Goal: Information Seeking & Learning: Find specific fact

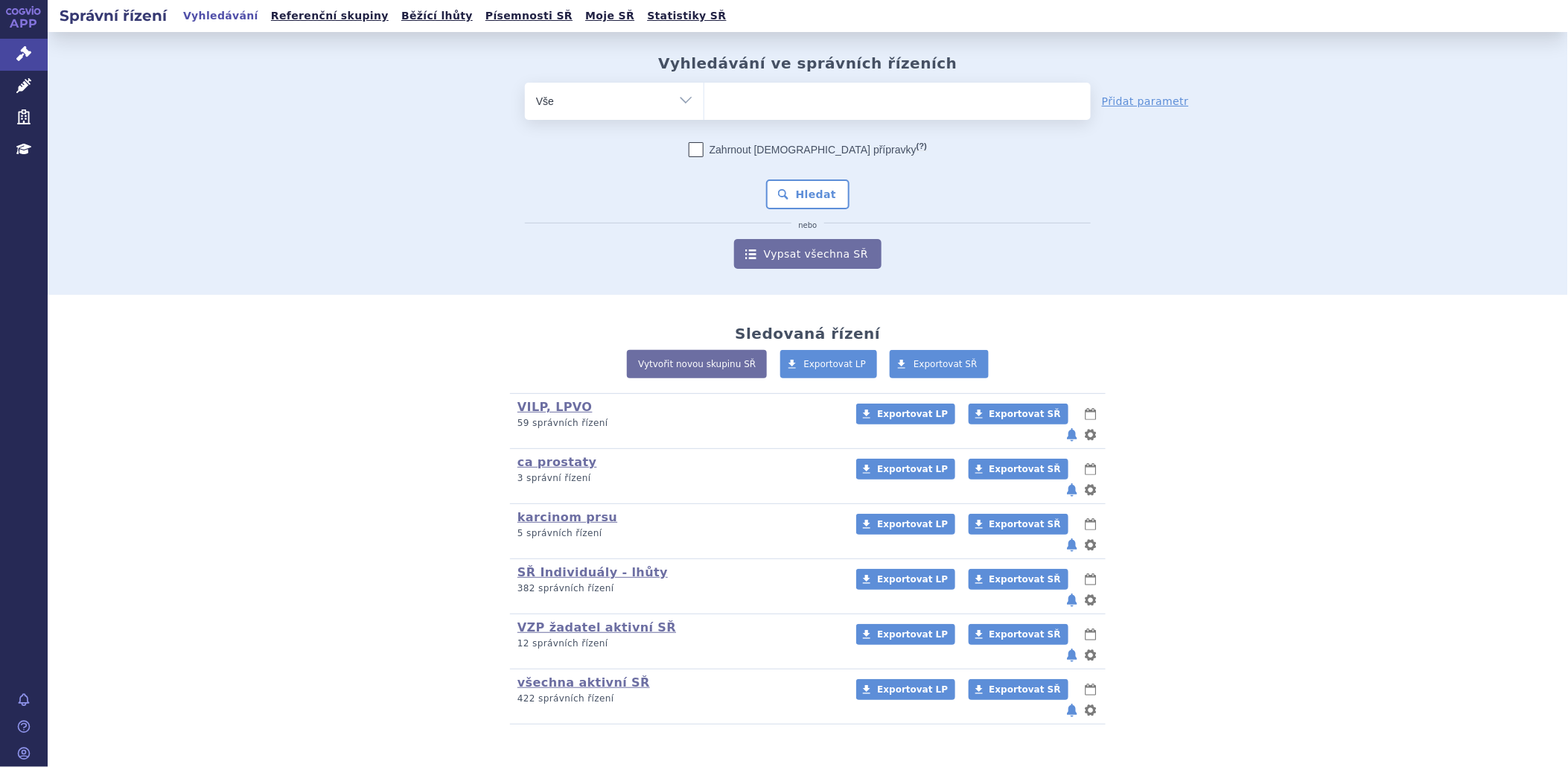
click at [987, 105] on ul at bounding box center [898, 98] width 386 height 31
click at [705, 105] on select at bounding box center [704, 100] width 1 height 37
type input "ul"
type input "ulto"
type input "ultom"
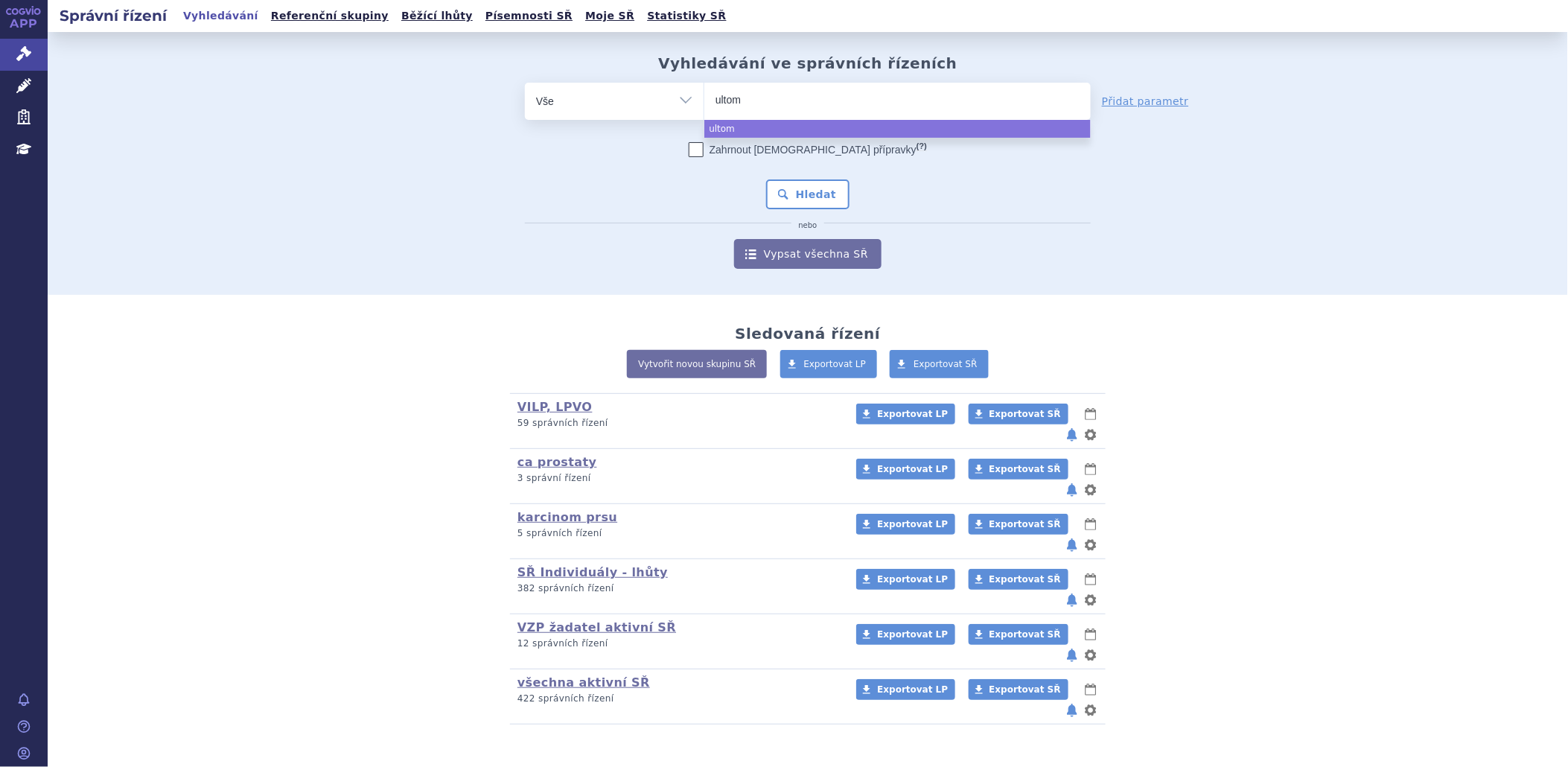
type input "ultomi"
type input "ultomiri"
type input "ultomiris"
select select "ultomiris"
click at [819, 189] on button "Hledat" at bounding box center [808, 194] width 84 height 30
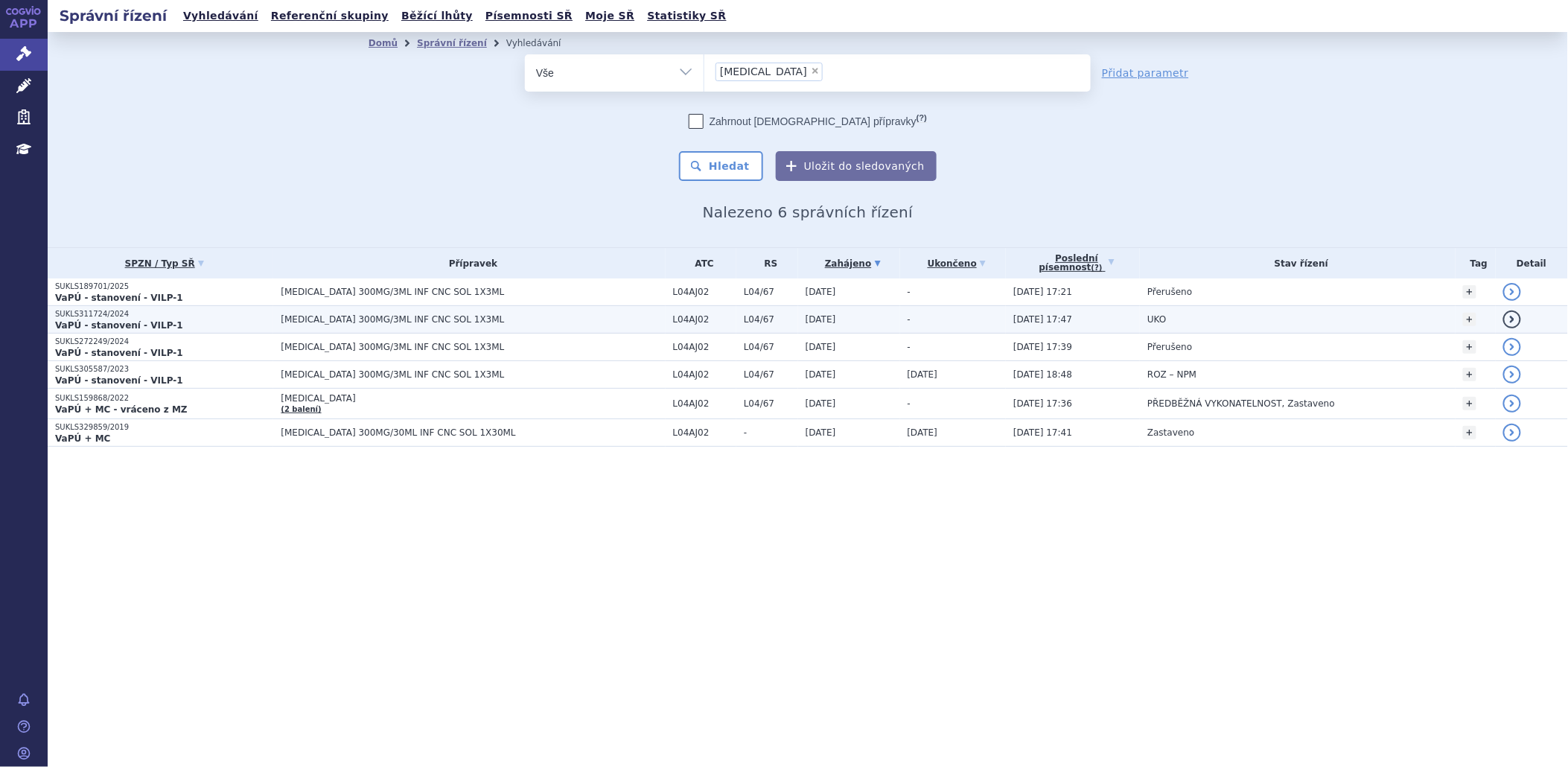
click at [130, 320] on strong "VaPÚ - stanovení - VILP-1" at bounding box center [119, 325] width 128 height 10
click at [146, 328] on strong "VaPÚ - stanovení - VILP-1" at bounding box center [119, 325] width 128 height 10
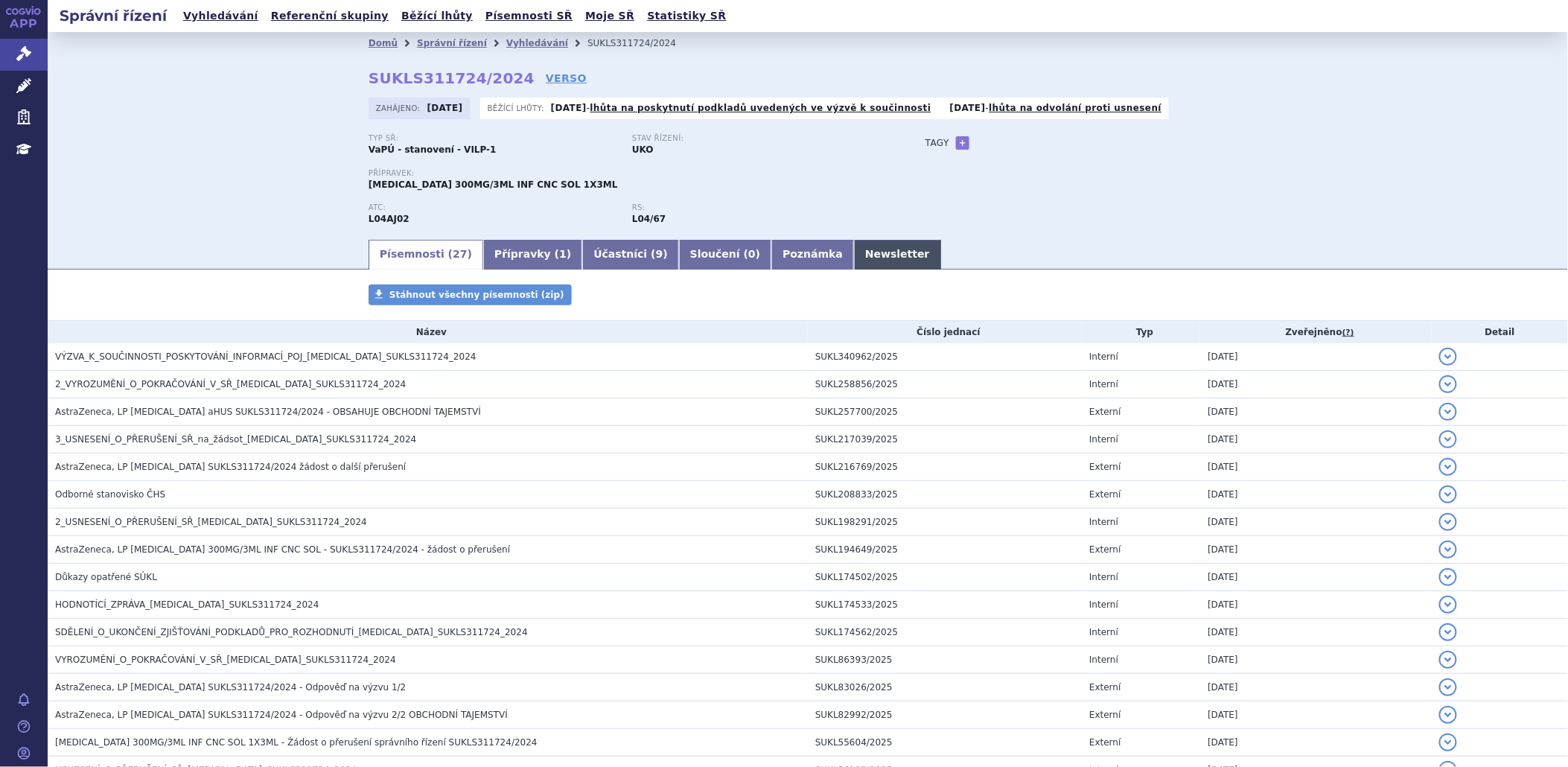
click at [854, 254] on link "Newsletter" at bounding box center [898, 255] width 87 height 30
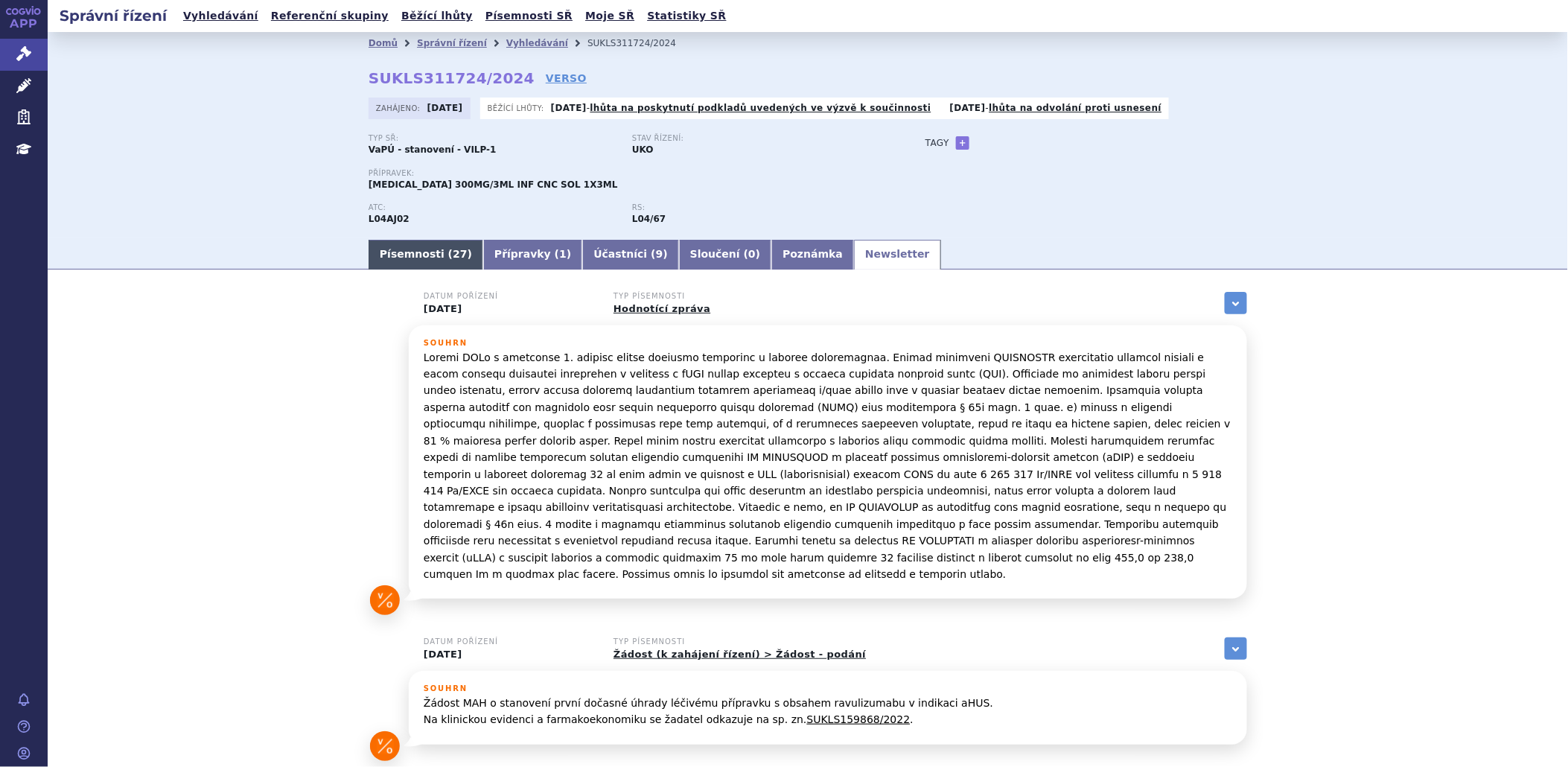
click at [389, 248] on link "Písemnosti ( 27 )" at bounding box center [425, 255] width 114 height 30
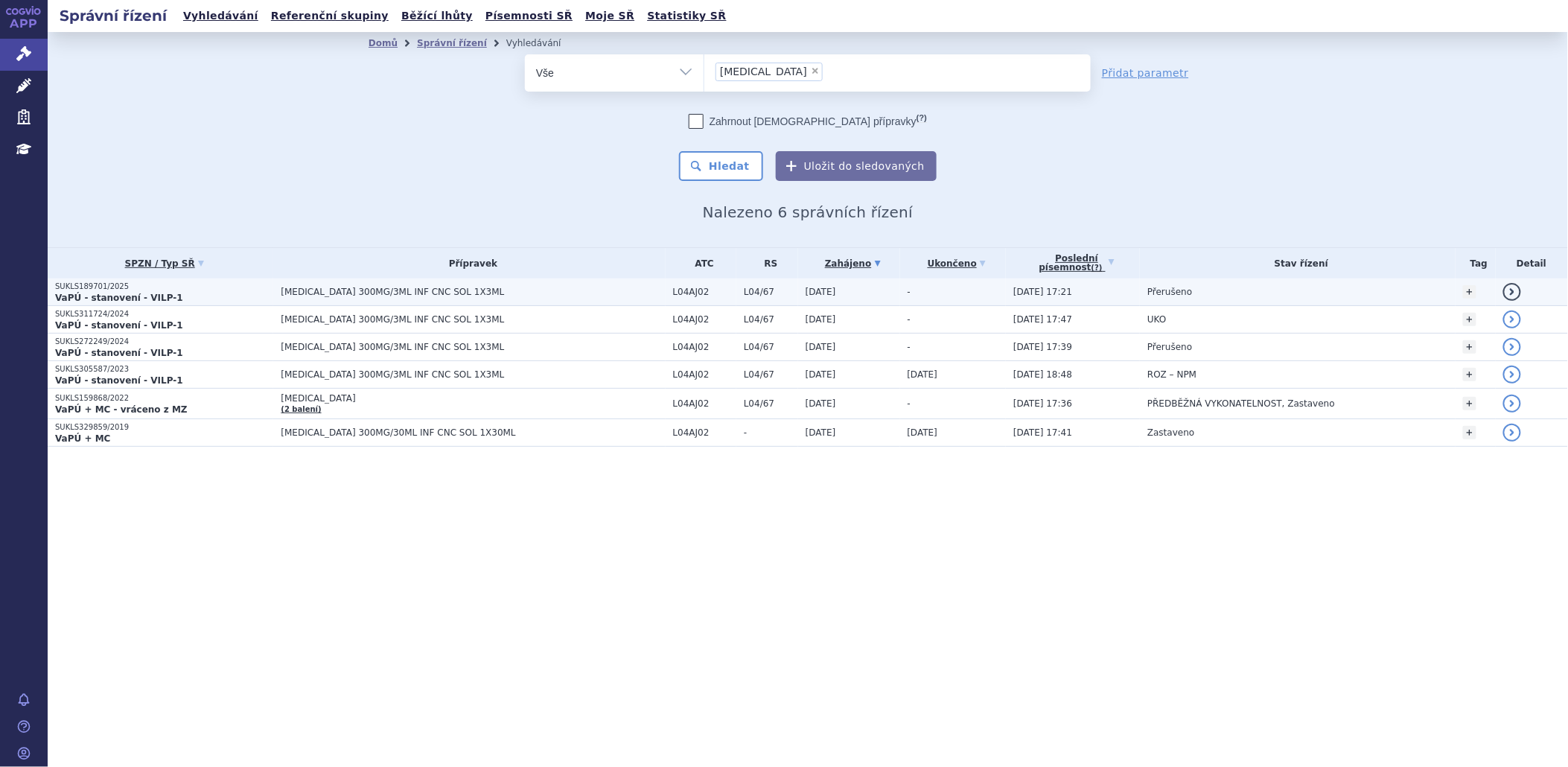
click at [381, 290] on span "[MEDICAL_DATA] 300MG/3ML INF CNC SOL 1X3ML" at bounding box center [467, 291] width 372 height 10
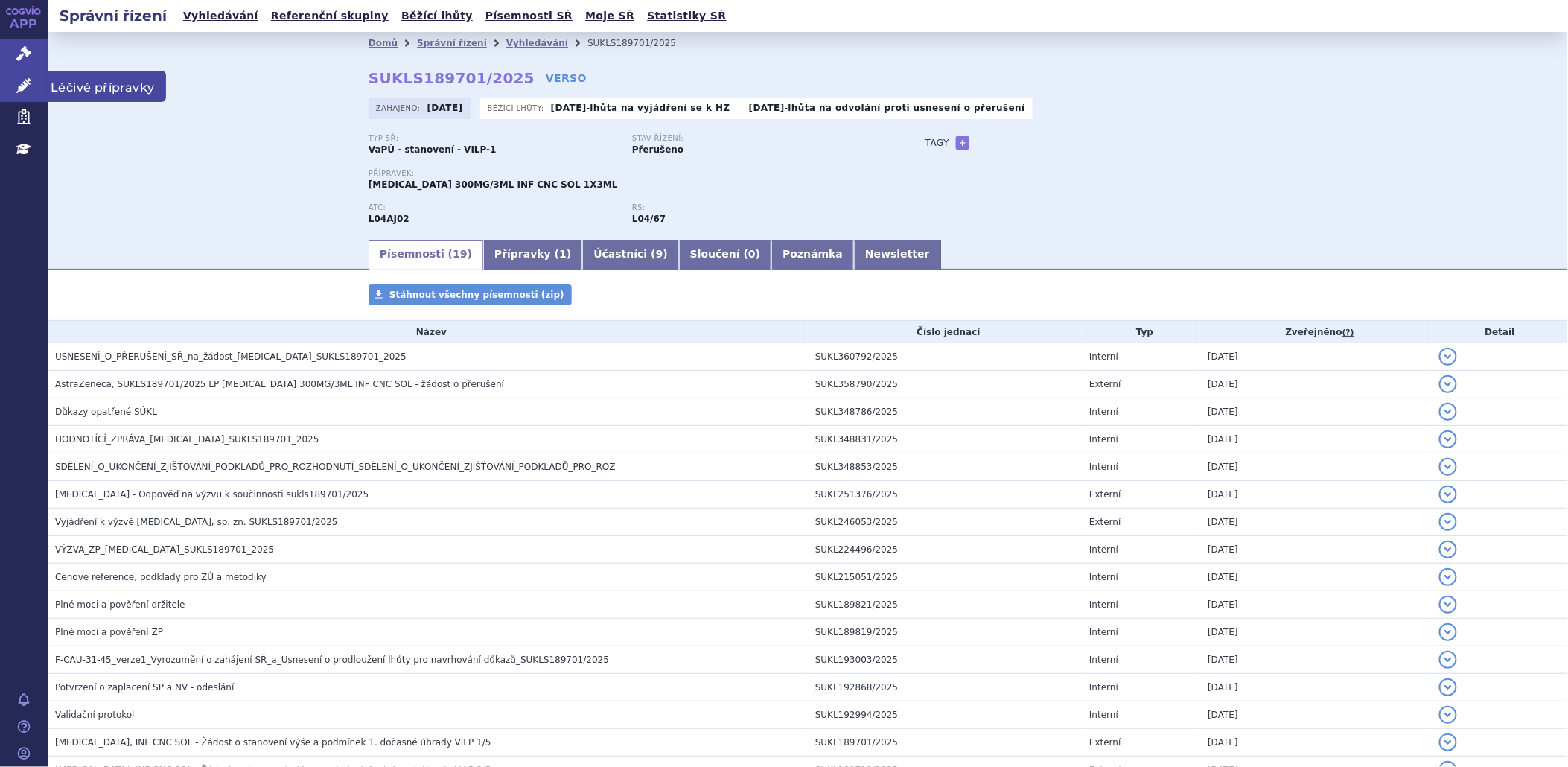
click at [26, 87] on icon at bounding box center [23, 85] width 15 height 15
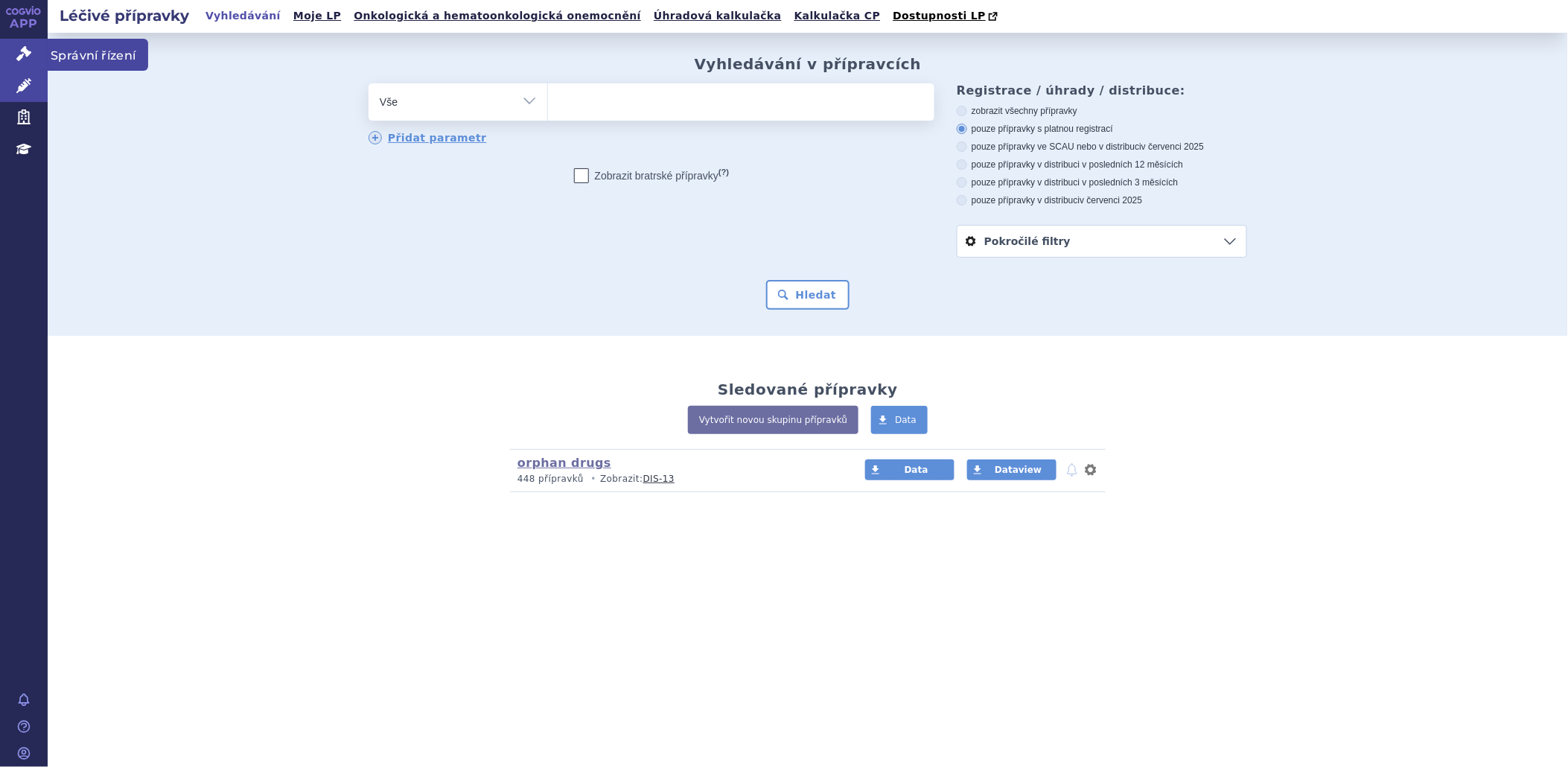
click at [23, 54] on icon at bounding box center [23, 53] width 15 height 15
click at [37, 44] on link "Správní řízení" at bounding box center [23, 55] width 47 height 31
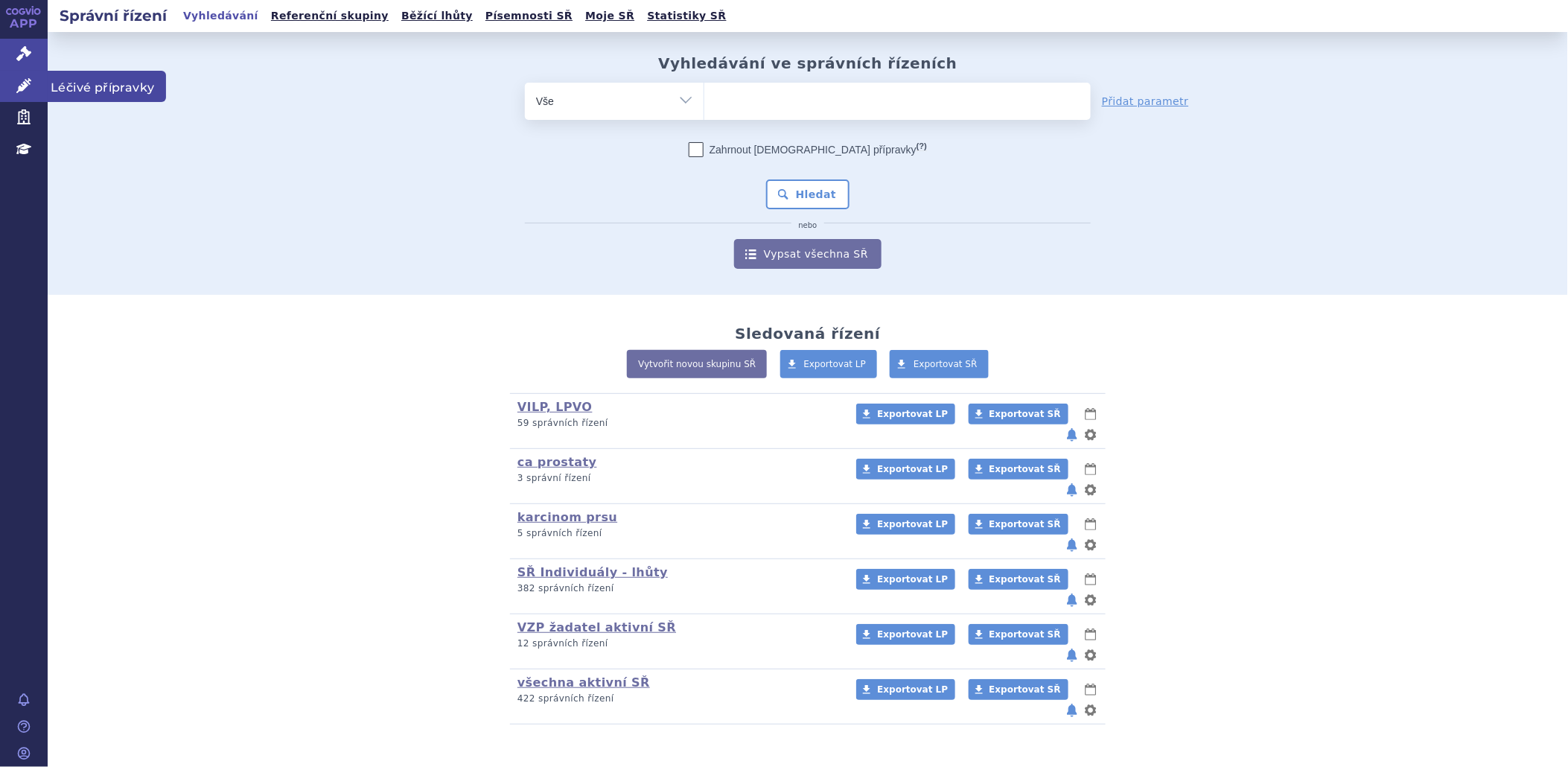
click at [9, 93] on link "Léčivé přípravky" at bounding box center [23, 86] width 47 height 31
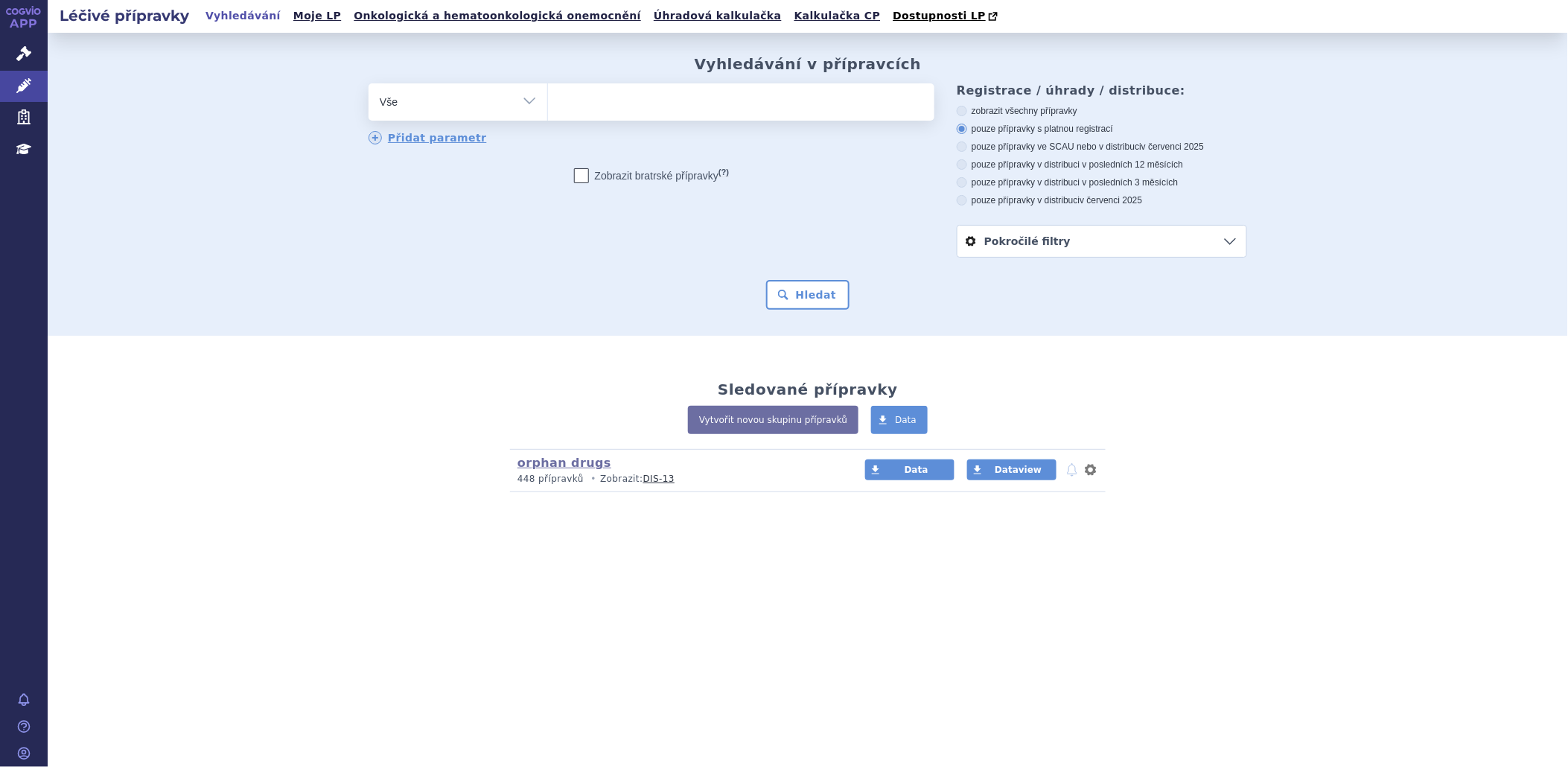
click at [582, 97] on ul at bounding box center [741, 99] width 386 height 31
click at [548, 97] on select at bounding box center [547, 101] width 1 height 37
type input "ul"
type input "ulto"
type input "ultom"
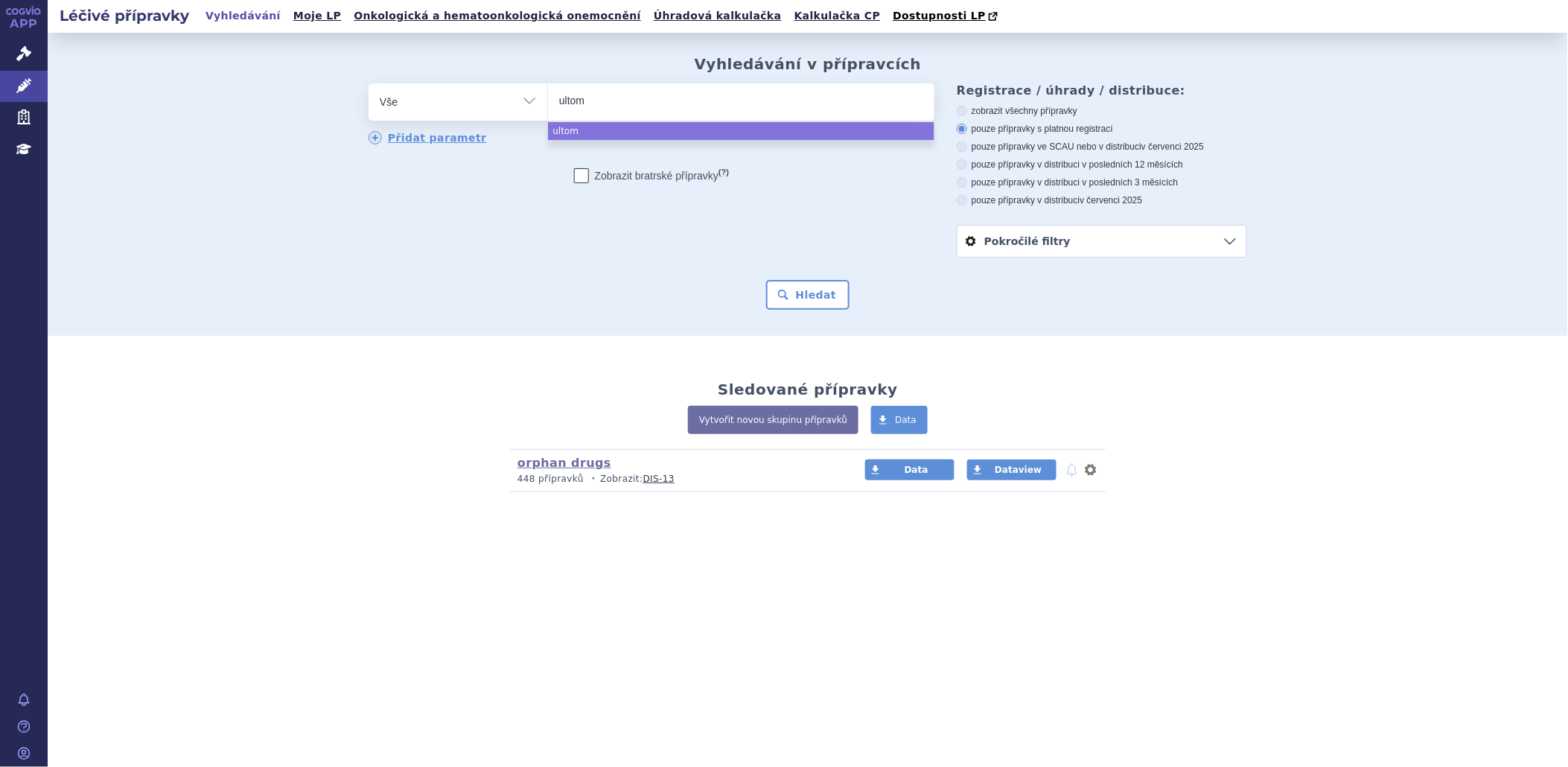
type input "ultomi"
type input "ultomiri"
type input "[MEDICAL_DATA]"
select select "[MEDICAL_DATA]"
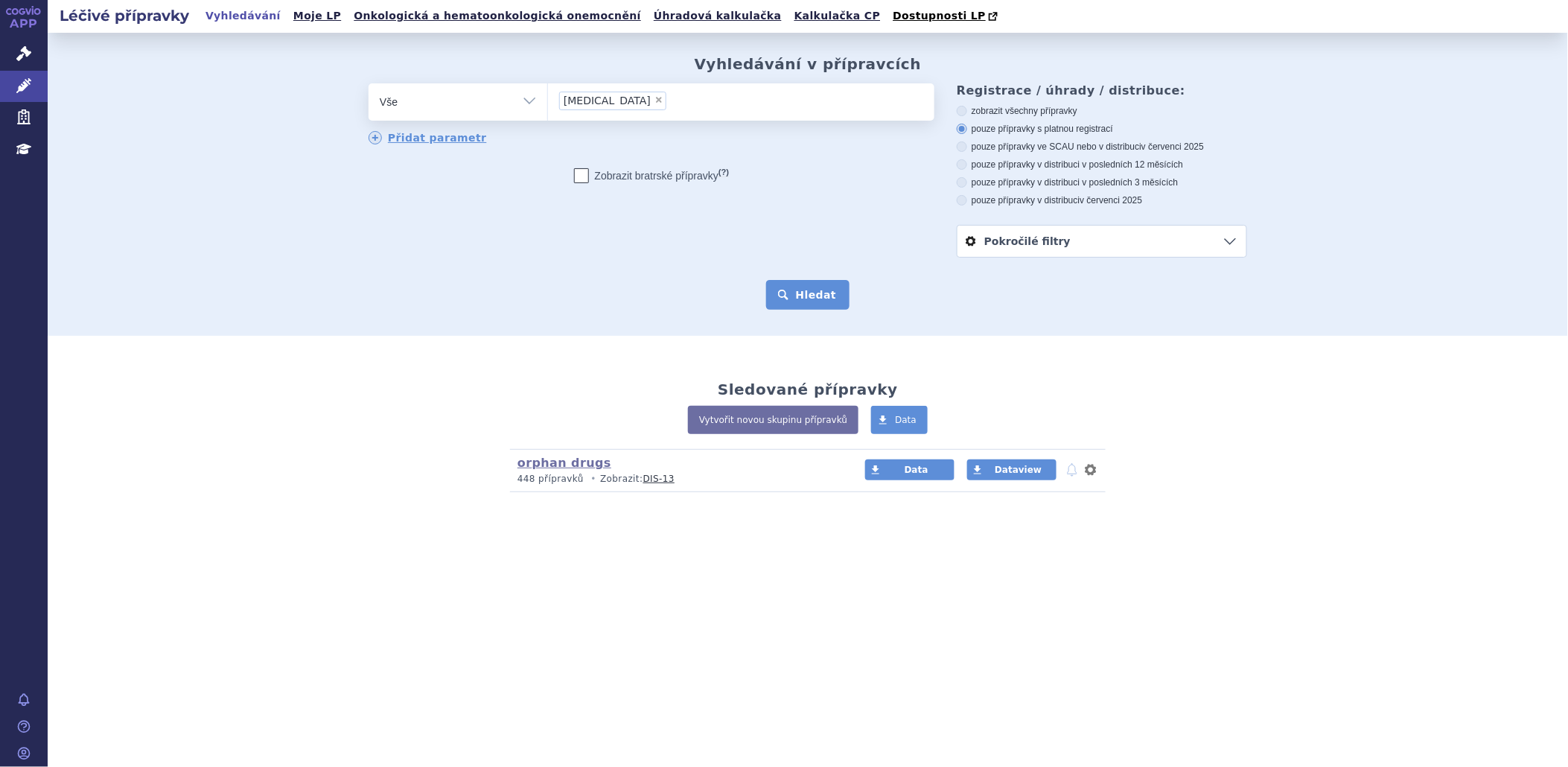
click at [825, 300] on button "Hledat" at bounding box center [808, 295] width 84 height 30
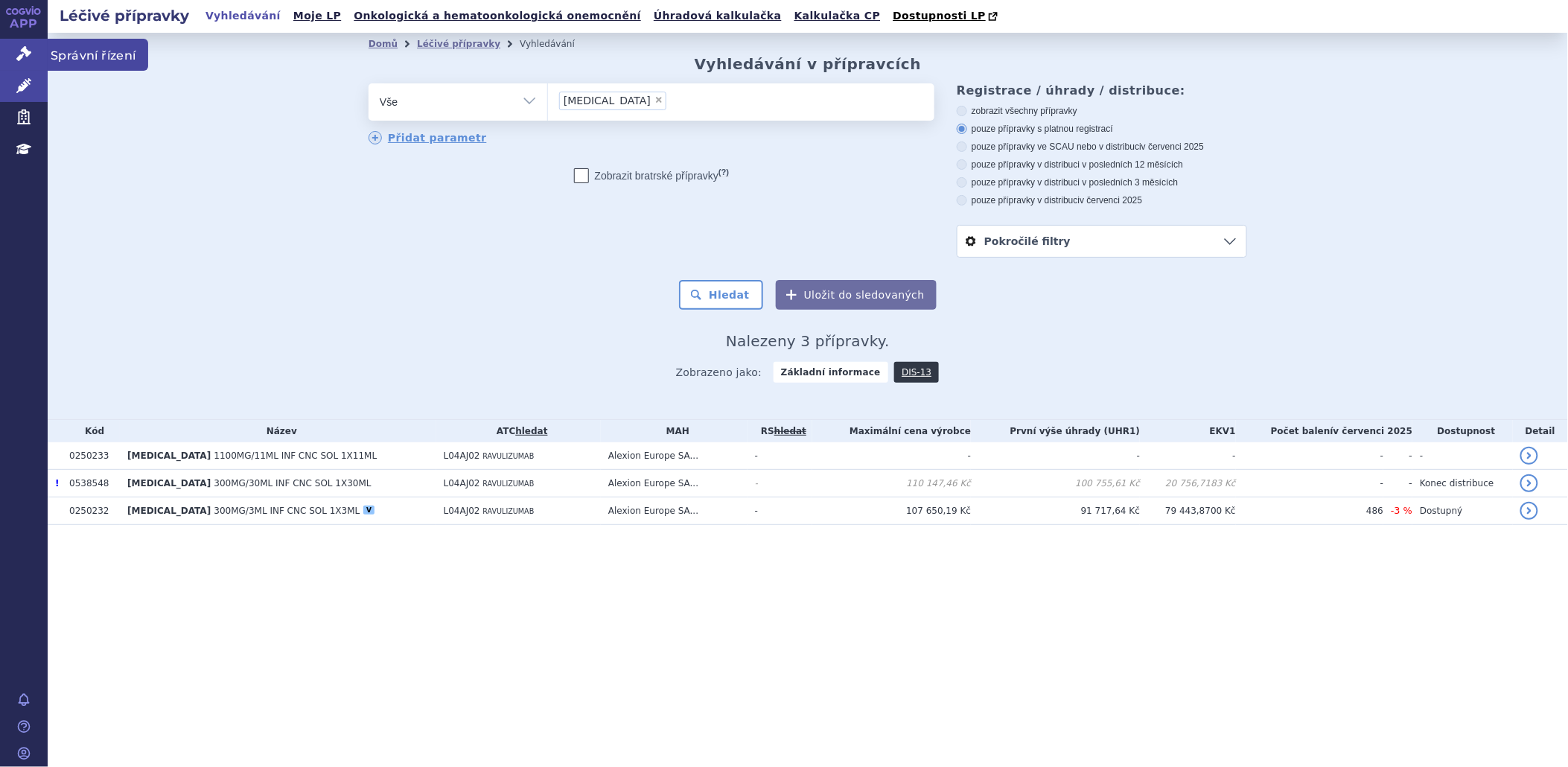
click at [26, 48] on icon at bounding box center [23, 53] width 15 height 15
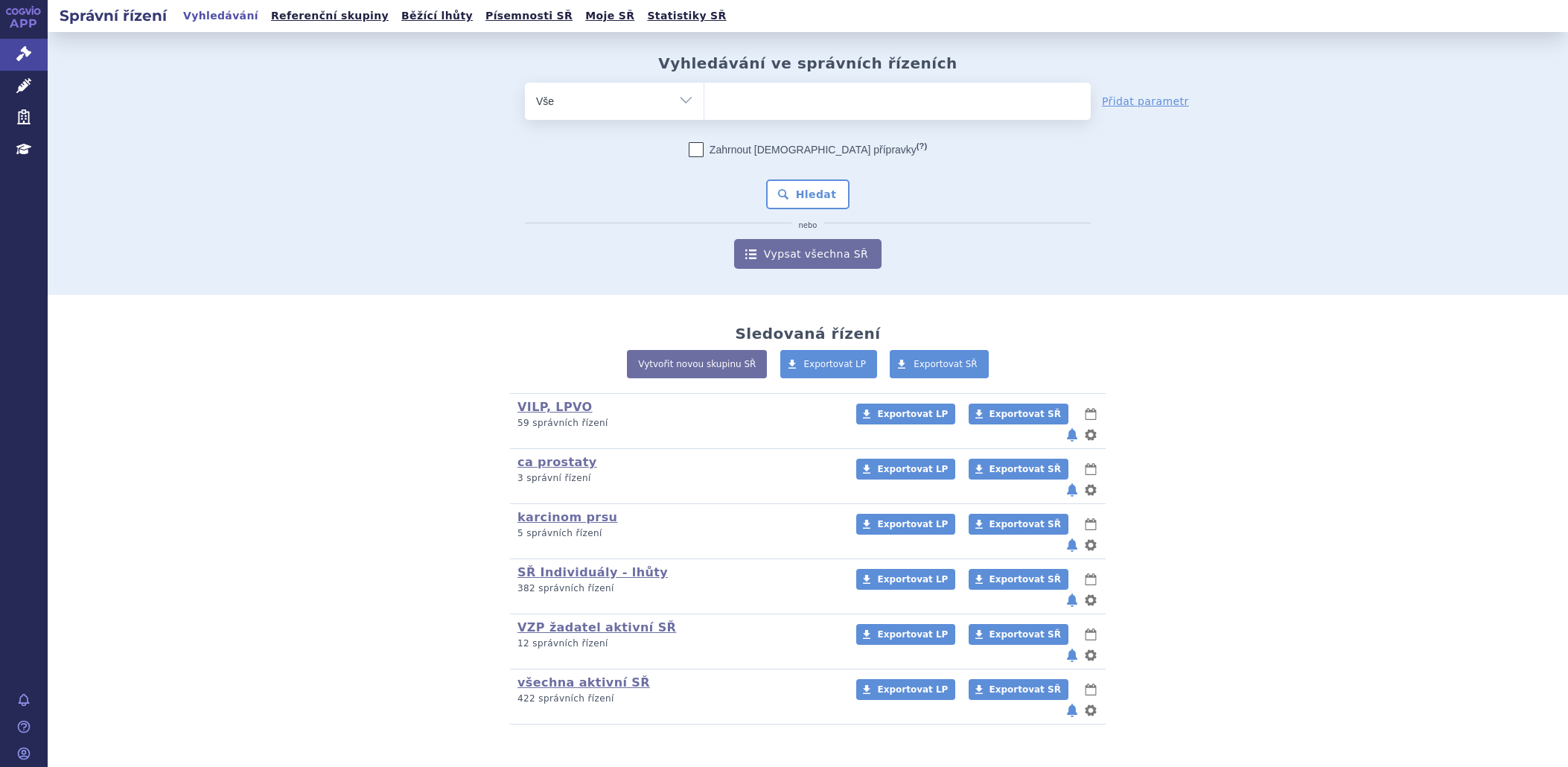
click at [775, 82] on div "Vyhledávání ve správních řízeních odstranit Vše Spisová značka Od" at bounding box center [807, 161] width 938 height 214
click at [771, 106] on ul at bounding box center [898, 98] width 386 height 31
click at [705, 106] on select at bounding box center [704, 100] width 1 height 37
type input "ul"
type input "ulto"
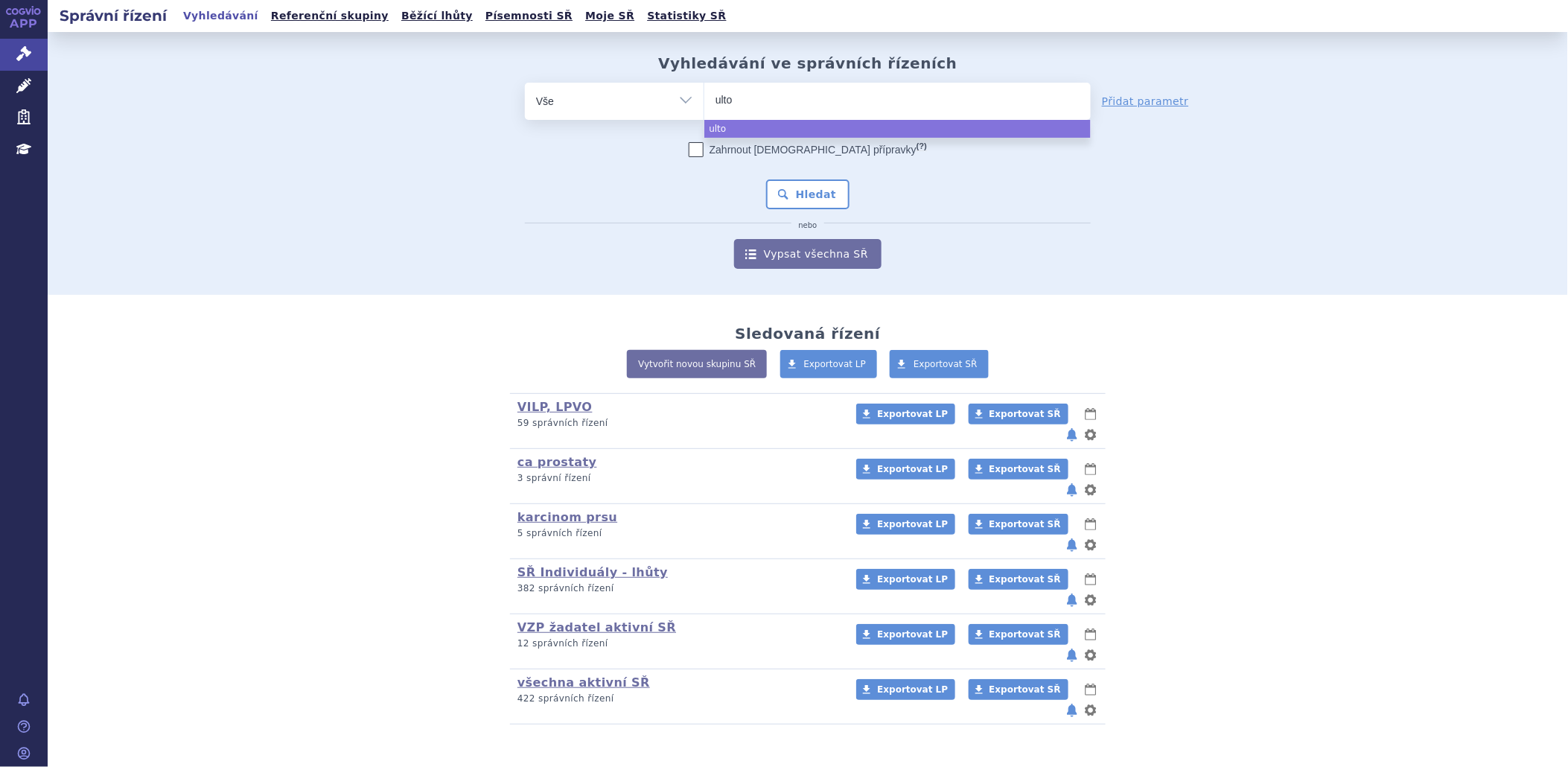
type input "ultom"
type input "ultomi"
type input "ultomiri"
type input "ultomiris"
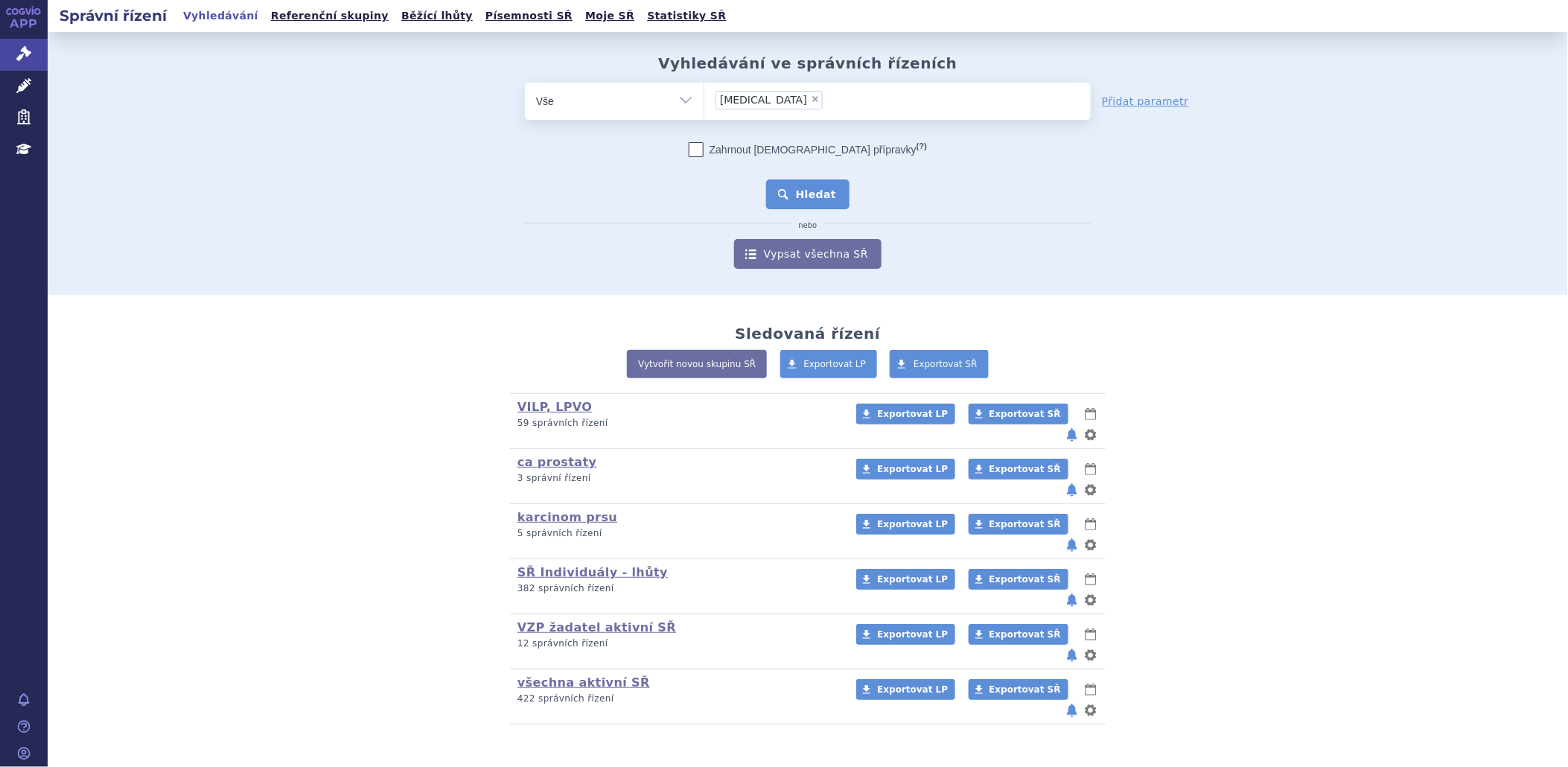
select select "ultomiris"
click at [819, 196] on button "Hledat" at bounding box center [808, 194] width 84 height 30
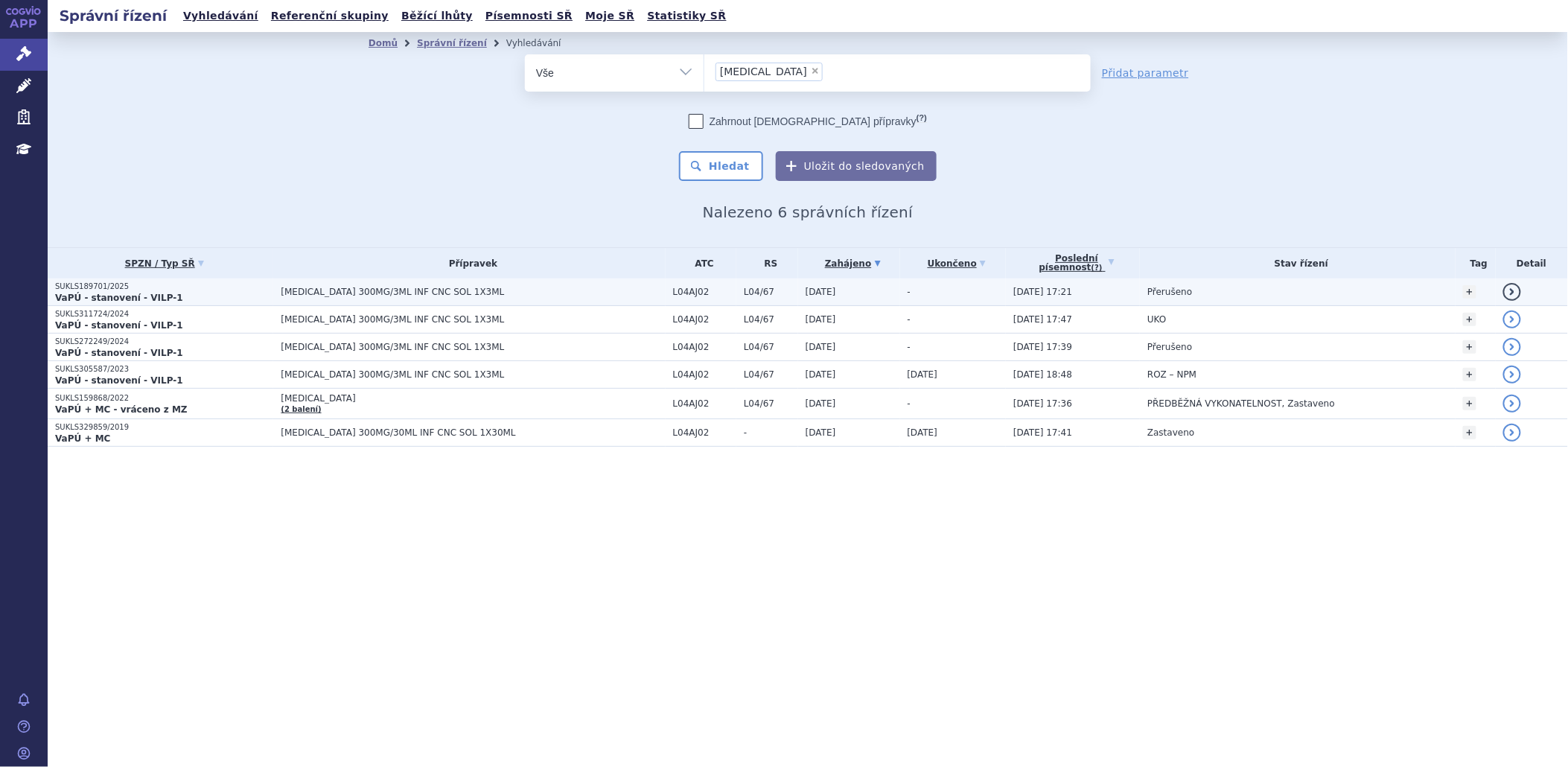
click at [412, 287] on span "[MEDICAL_DATA] 300MG/3ML INF CNC SOL 1X3ML" at bounding box center [467, 291] width 372 height 10
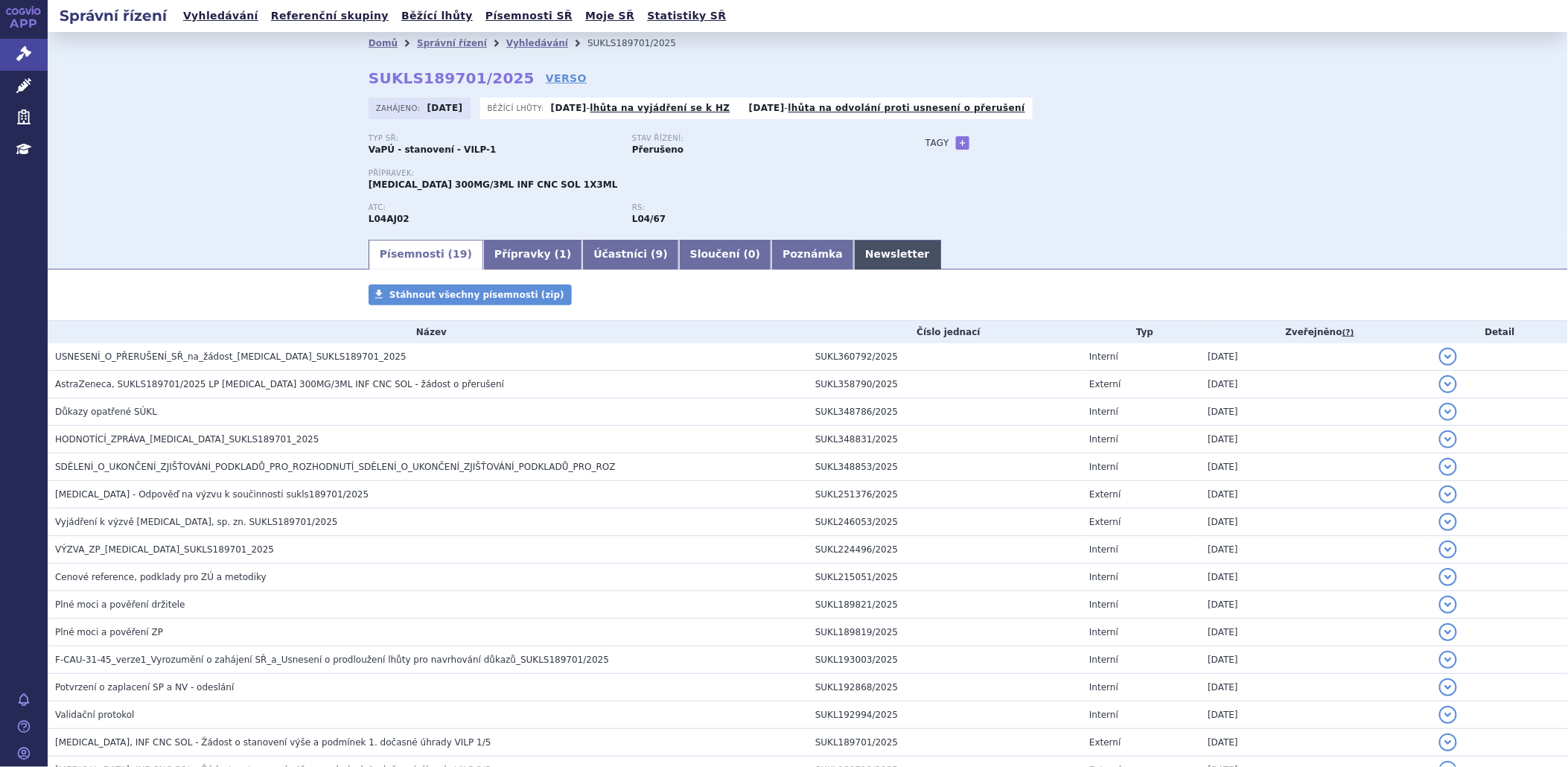
click at [854, 259] on link "Newsletter" at bounding box center [898, 255] width 87 height 30
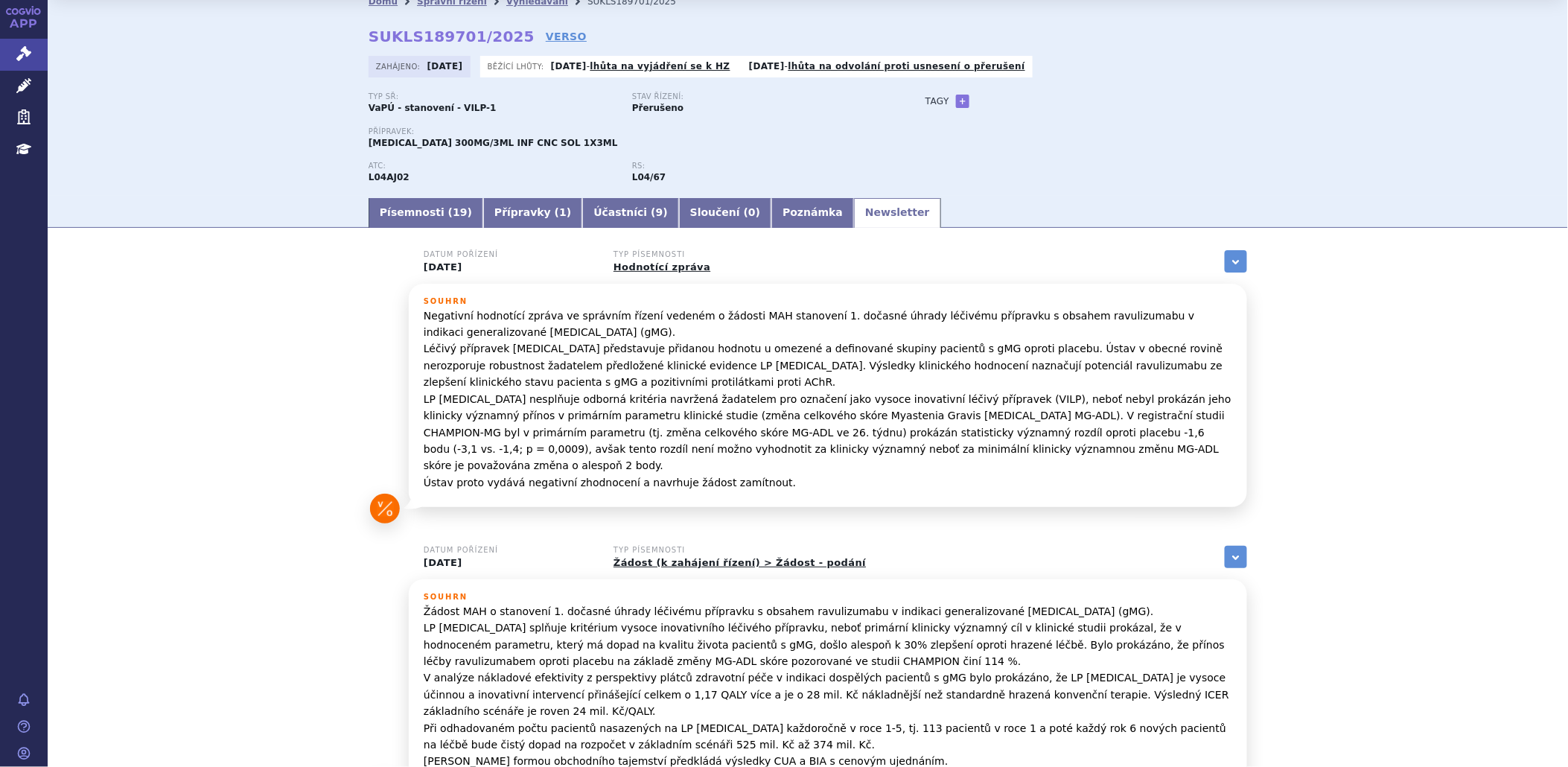
scroll to position [83, 0]
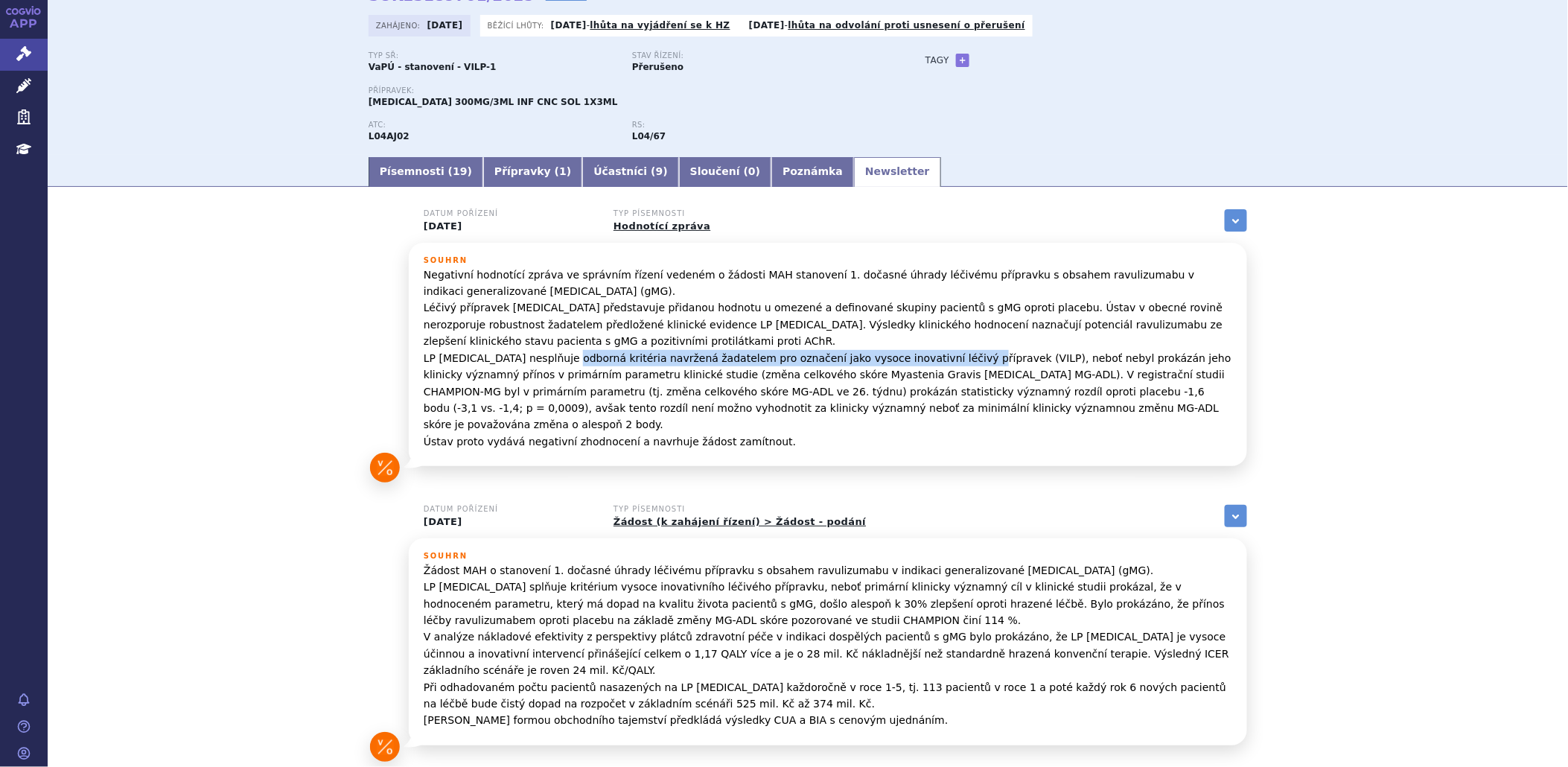
drag, startPoint x: 562, startPoint y: 360, endPoint x: 921, endPoint y: 359, distance: 359.0
click at [921, 359] on p "Negativní hodnotící zpráva ve správním řízení vedeném o žádosti MAH stanovení 1…" at bounding box center [828, 357] width 809 height 183
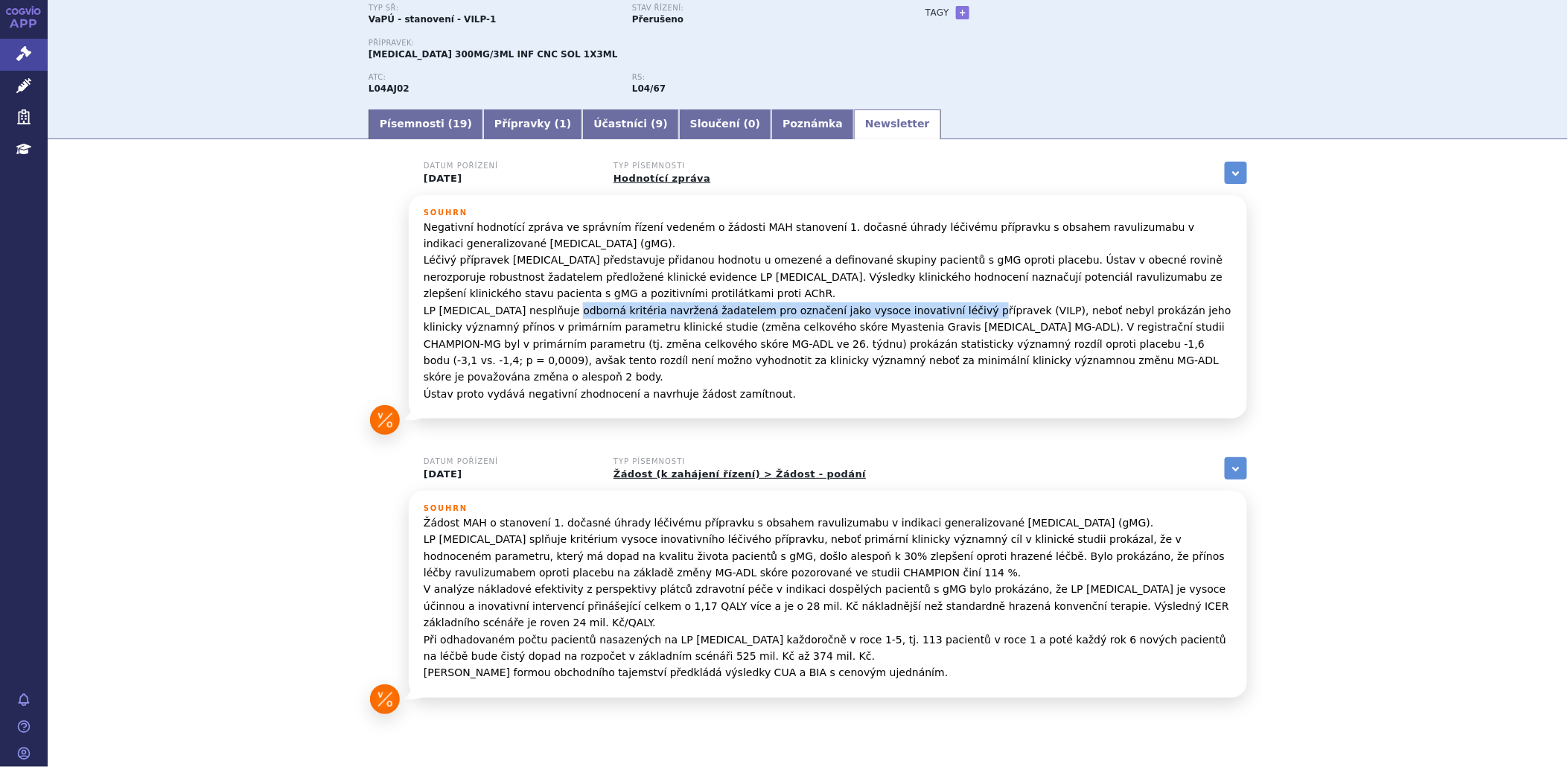
scroll to position [157, 0]
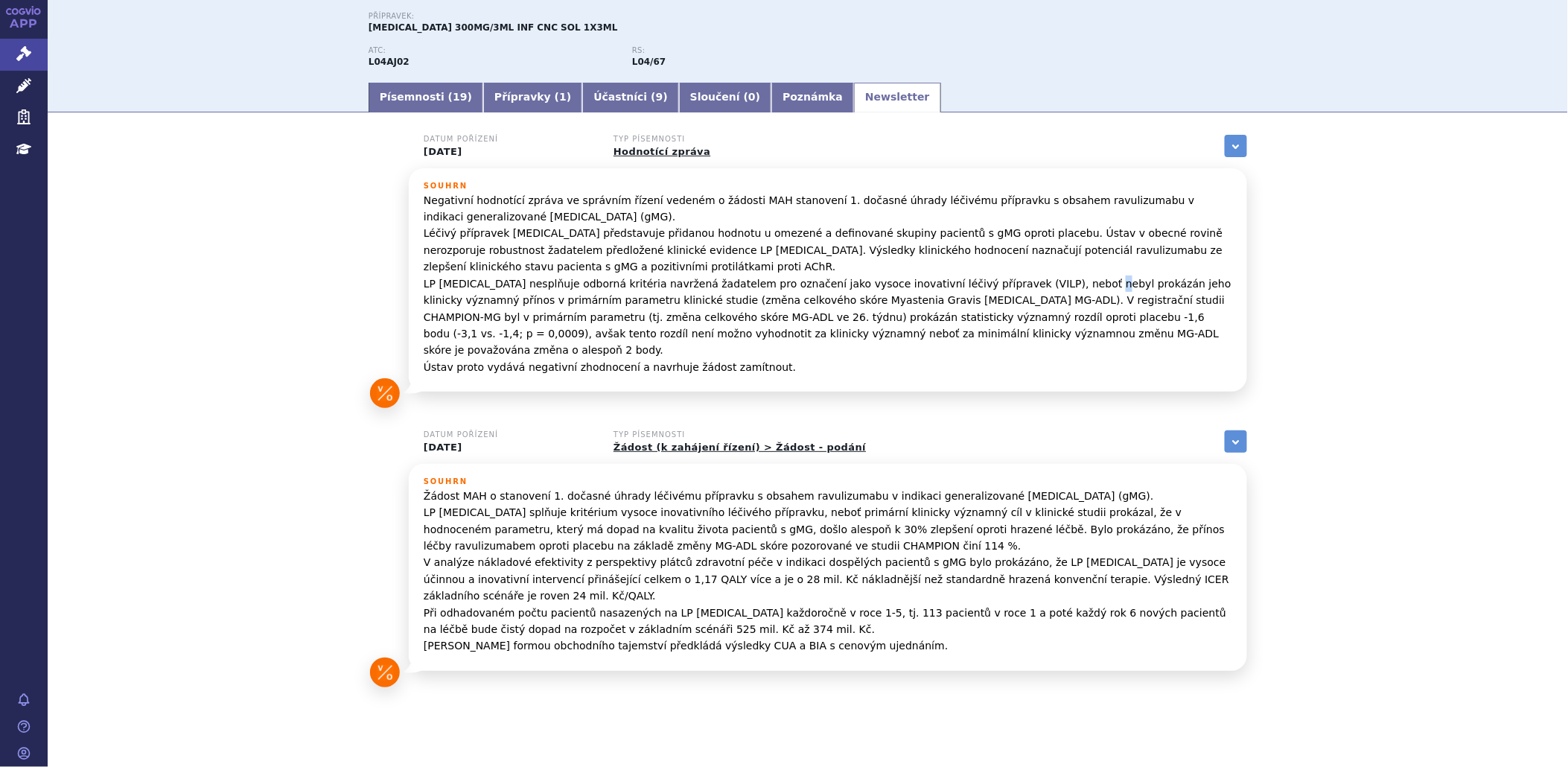
click at [1030, 284] on p "Negativní hodnotící zpráva ve správním řízení vedeném o žádosti MAH stanovení 1…" at bounding box center [828, 283] width 809 height 183
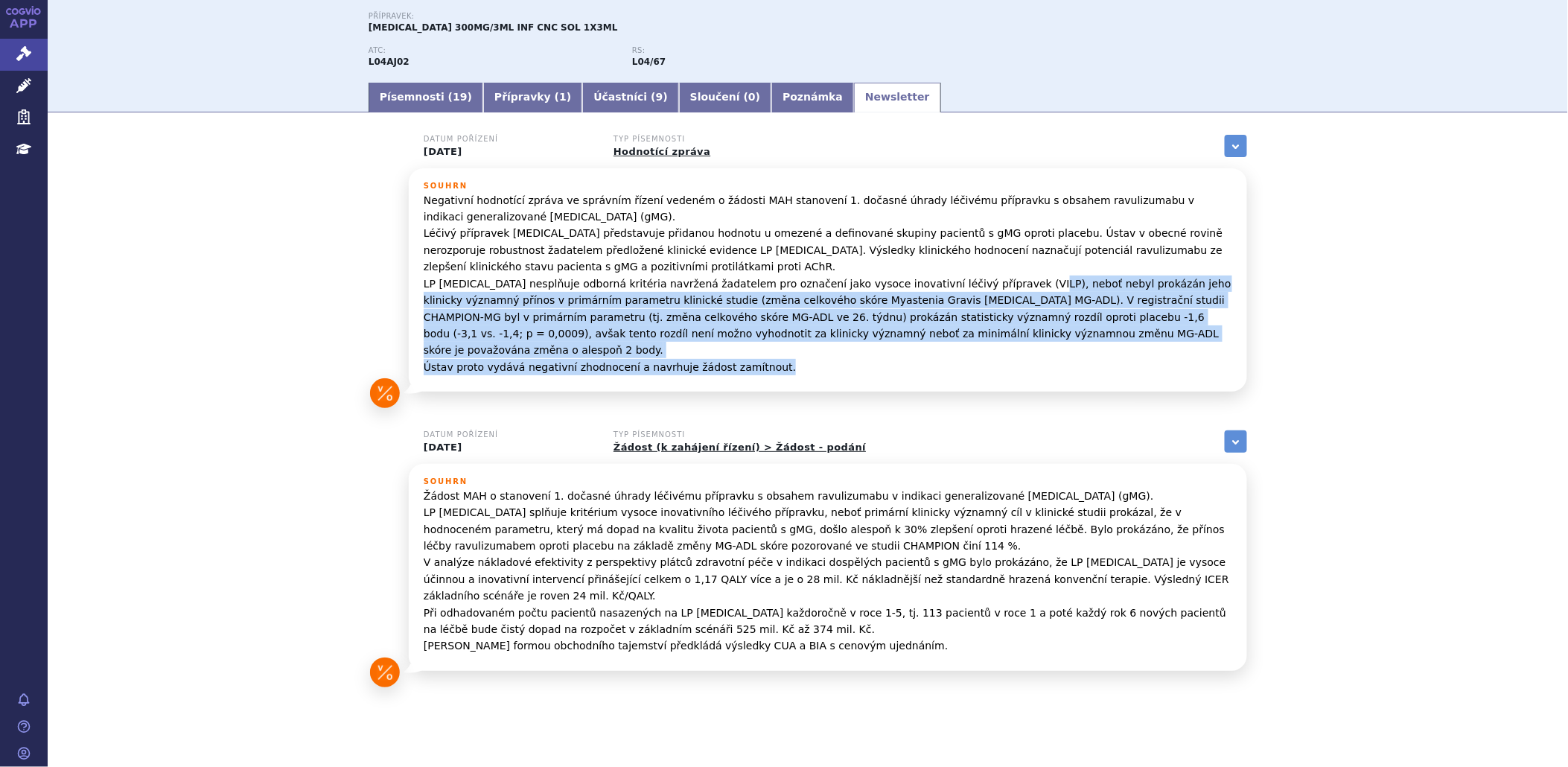
drag, startPoint x: 973, startPoint y: 283, endPoint x: 1163, endPoint y: 344, distance: 199.6
click at [1163, 344] on p "Negativní hodnotící zpráva ve správním řízení vedeném o žádosti MAH stanovení 1…" at bounding box center [828, 283] width 809 height 183
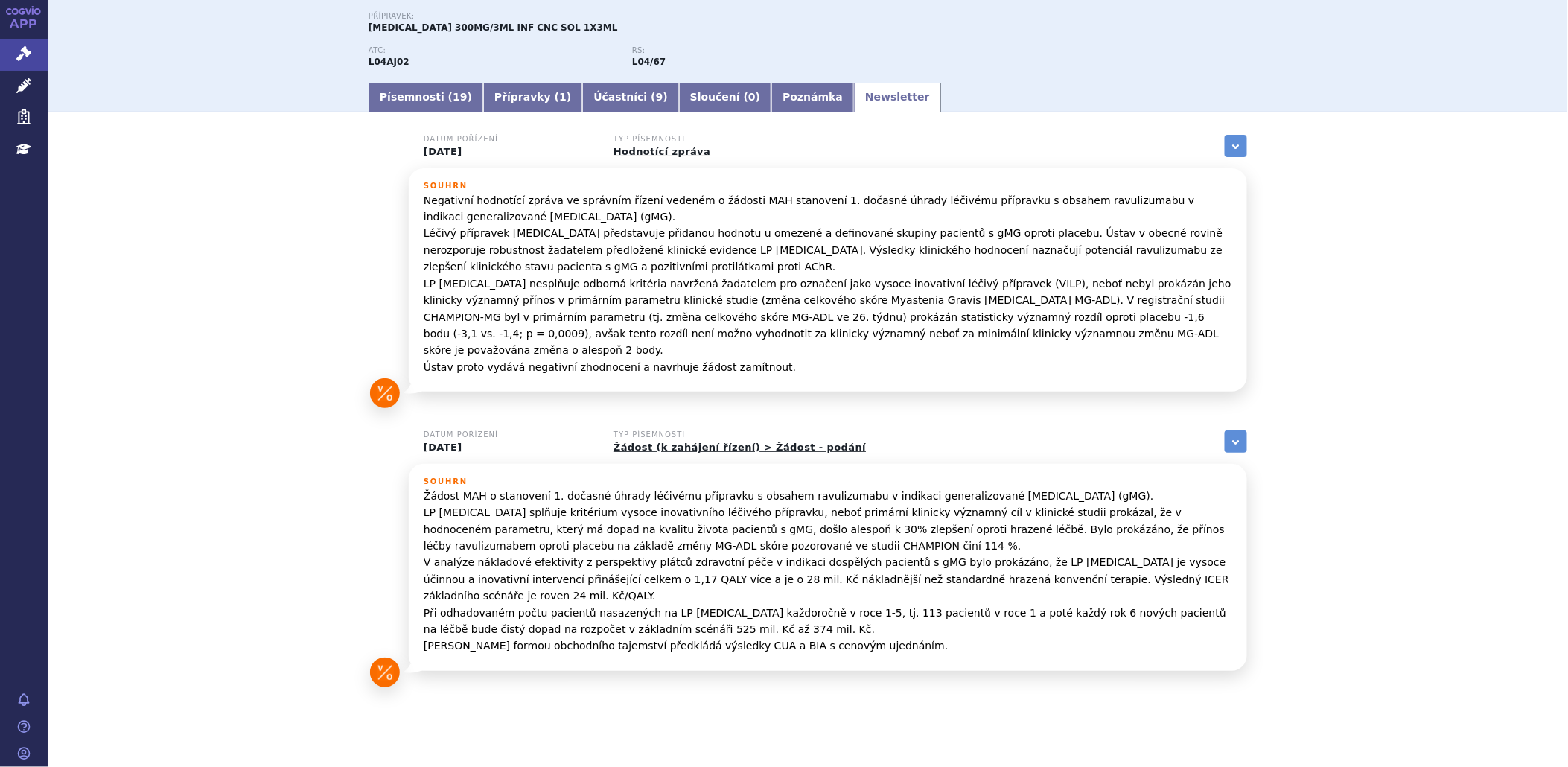
click at [1024, 393] on div "Datum pořízení 02.09.2025 Typ písemnosti Hodnotící zpráva zobrazit vše Referenč…" at bounding box center [807, 422] width 938 height 575
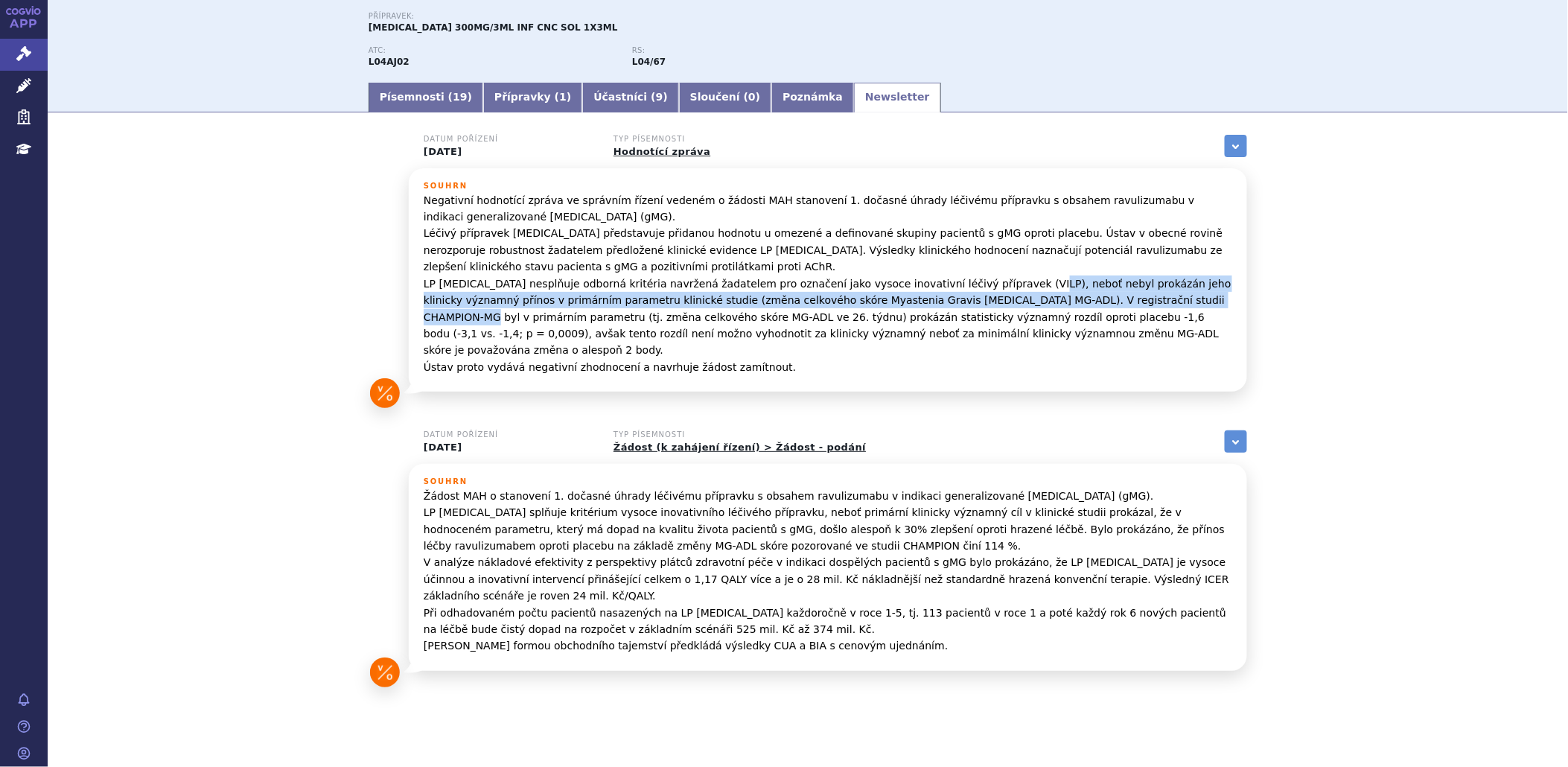
drag, startPoint x: 976, startPoint y: 282, endPoint x: 1053, endPoint y: 299, distance: 78.9
click at [1053, 299] on p "Negativní hodnotící zpráva ve správním řízení vedeném o žádosti MAH stanovení 1…" at bounding box center [828, 283] width 809 height 183
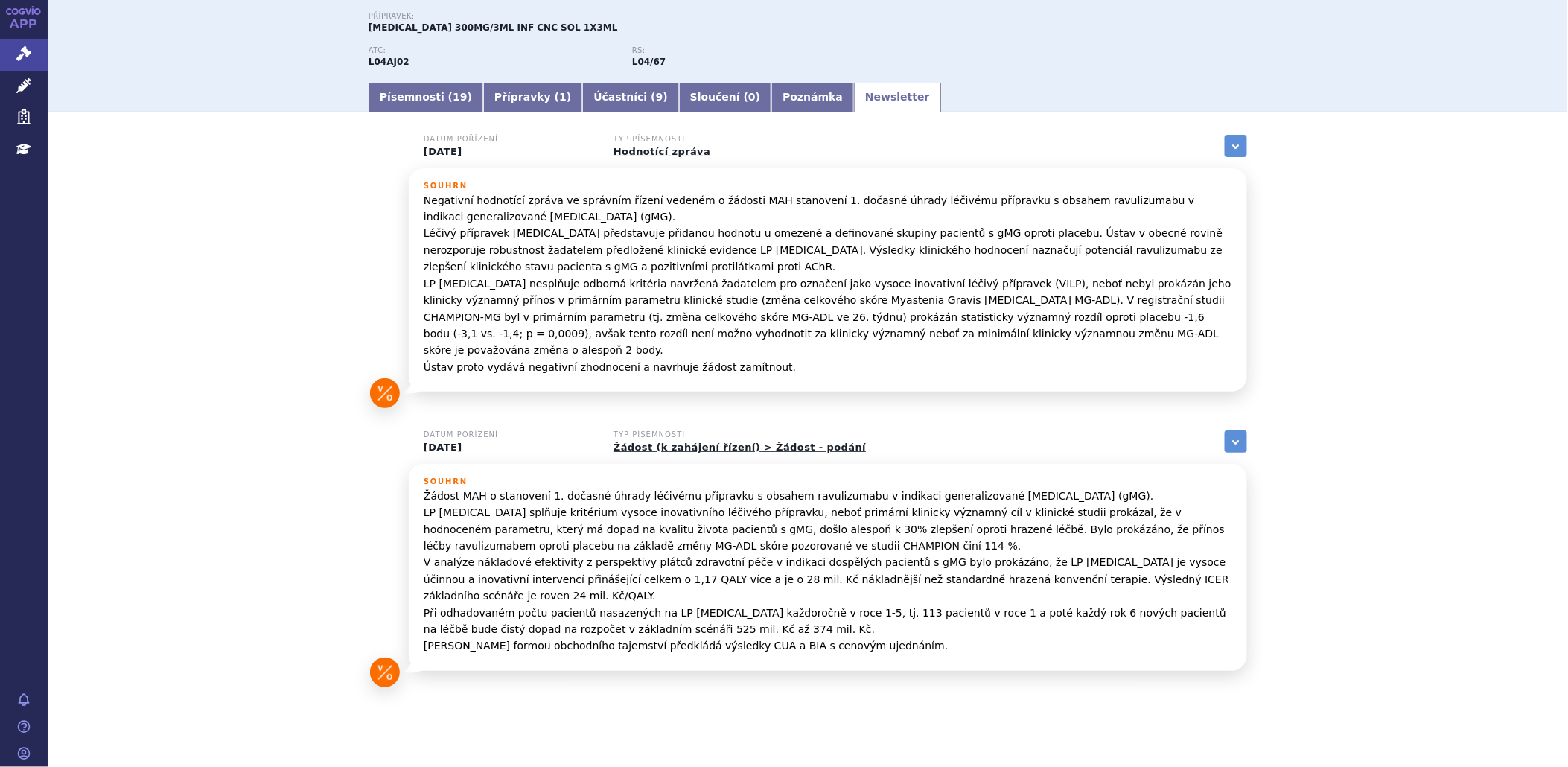
click at [1011, 412] on div "Datum pořízení 02.09.2025 Typ písemnosti Hodnotící zpráva zobrazit vše Referenč…" at bounding box center [807, 422] width 938 height 575
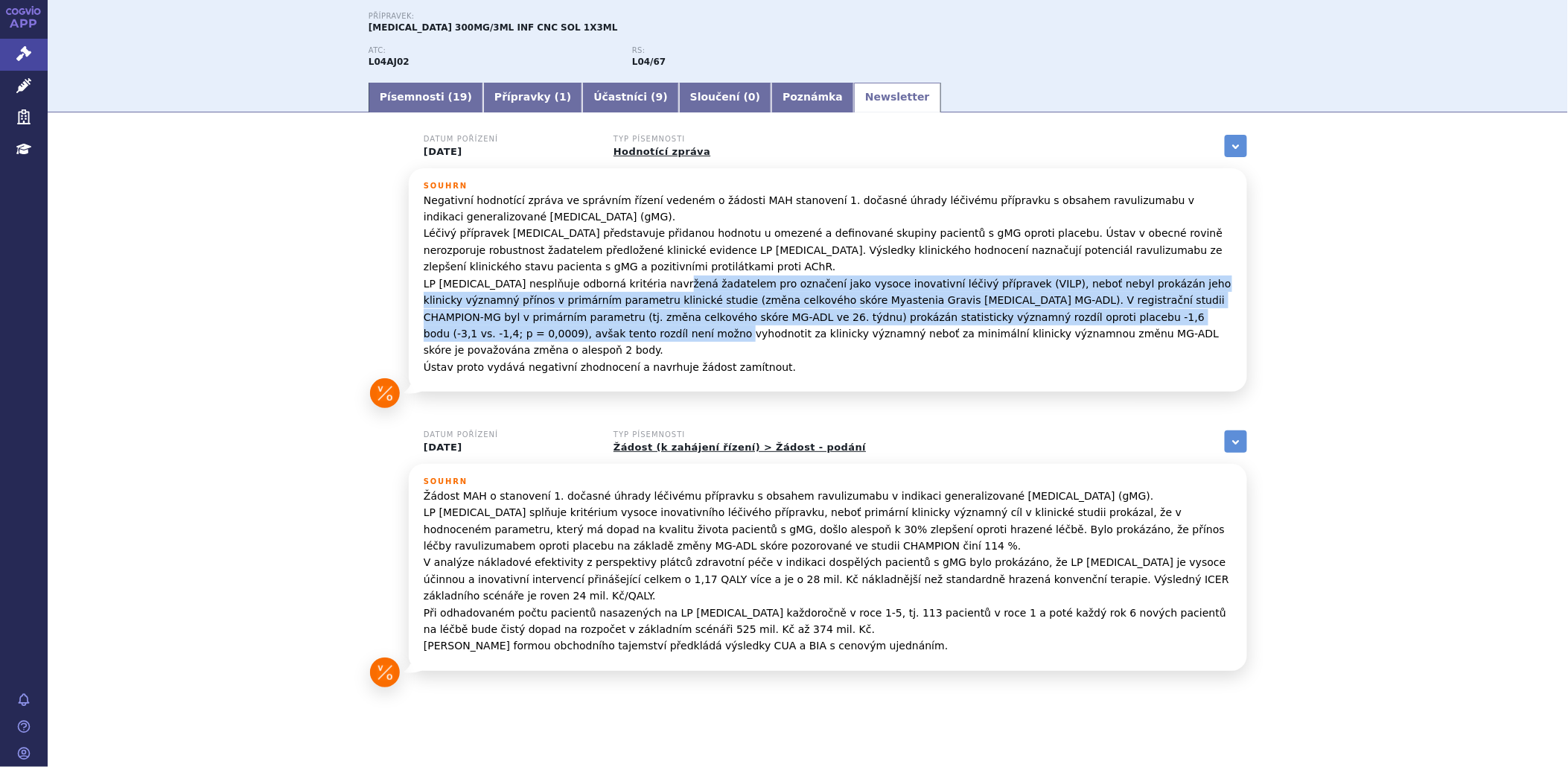
drag, startPoint x: 654, startPoint y: 278, endPoint x: 1220, endPoint y: 314, distance: 567.1
click at [1220, 314] on p "Negativní hodnotící zpráva ve správním řízení vedeném o žádosti MAH stanovení 1…" at bounding box center [828, 283] width 809 height 183
drag, startPoint x: 1220, startPoint y: 314, endPoint x: 1095, endPoint y: 316, distance: 125.0
click at [1095, 316] on p "Negativní hodnotící zpráva ve správním řízení vedeném o žádosti MAH stanovení 1…" at bounding box center [828, 283] width 809 height 183
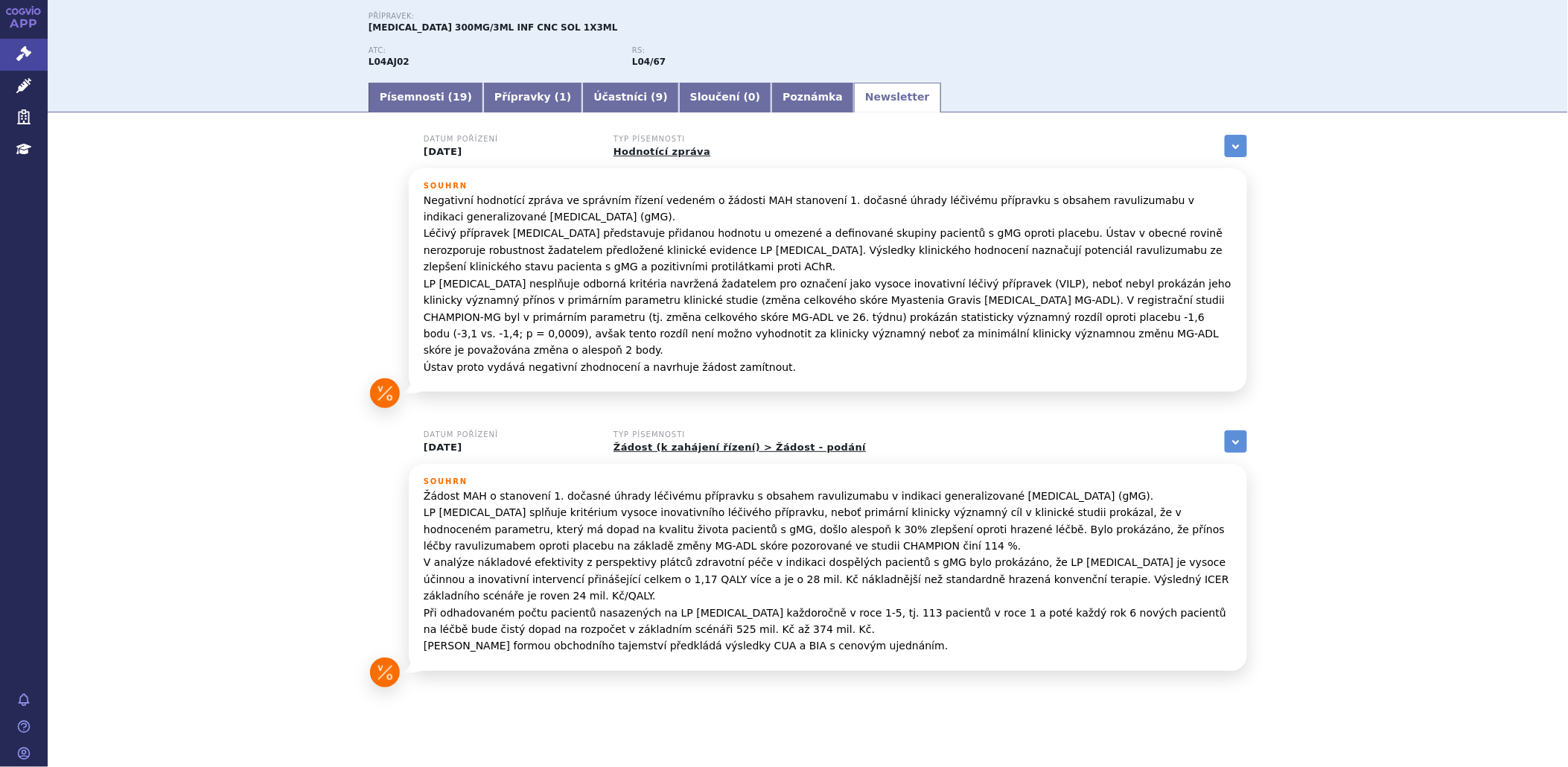
drag, startPoint x: 938, startPoint y: 301, endPoint x: 1084, endPoint y: 332, distance: 149.3
click at [1084, 332] on p "Negativní hodnotící zpráva ve správním řízení vedeném o žádosti MAH stanovení 1…" at bounding box center [828, 283] width 809 height 183
click at [625, 477] on h3 "Souhrn" at bounding box center [828, 481] width 809 height 9
click at [420, 95] on link "Písemnosti ( 19 )" at bounding box center [425, 97] width 114 height 30
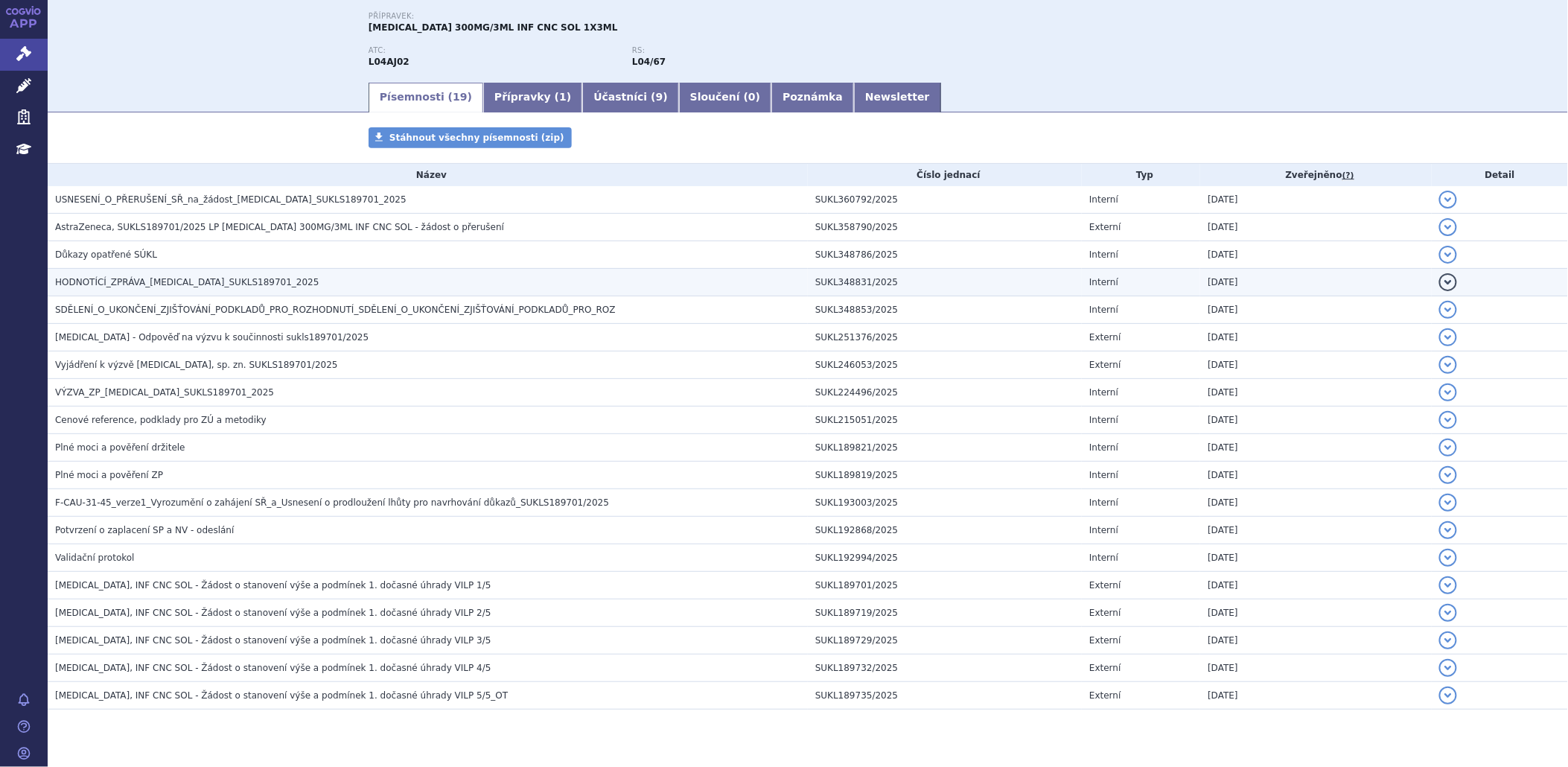
click at [162, 278] on span "HODNOTÍCÍ_ZPRÁVA_ULTOMIRIS_SUKLS189701_2025" at bounding box center [188, 282] width 265 height 10
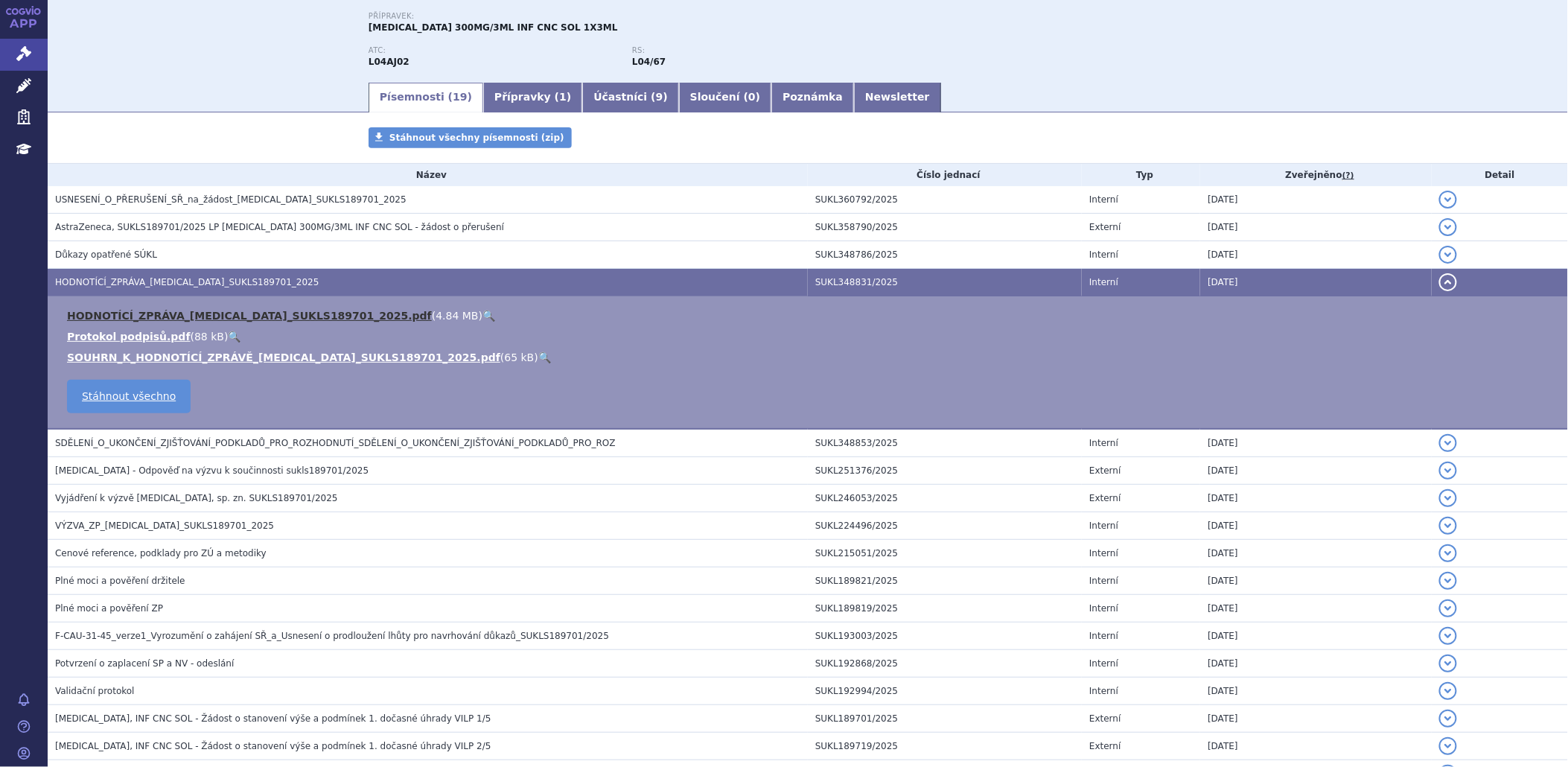
click at [217, 311] on link "HODNOTÍCÍ_ZPRÁVA_ULTOMIRIS_SUKLS189701_2025.pdf" at bounding box center [249, 315] width 365 height 12
click at [854, 88] on link "Newsletter" at bounding box center [898, 97] width 87 height 30
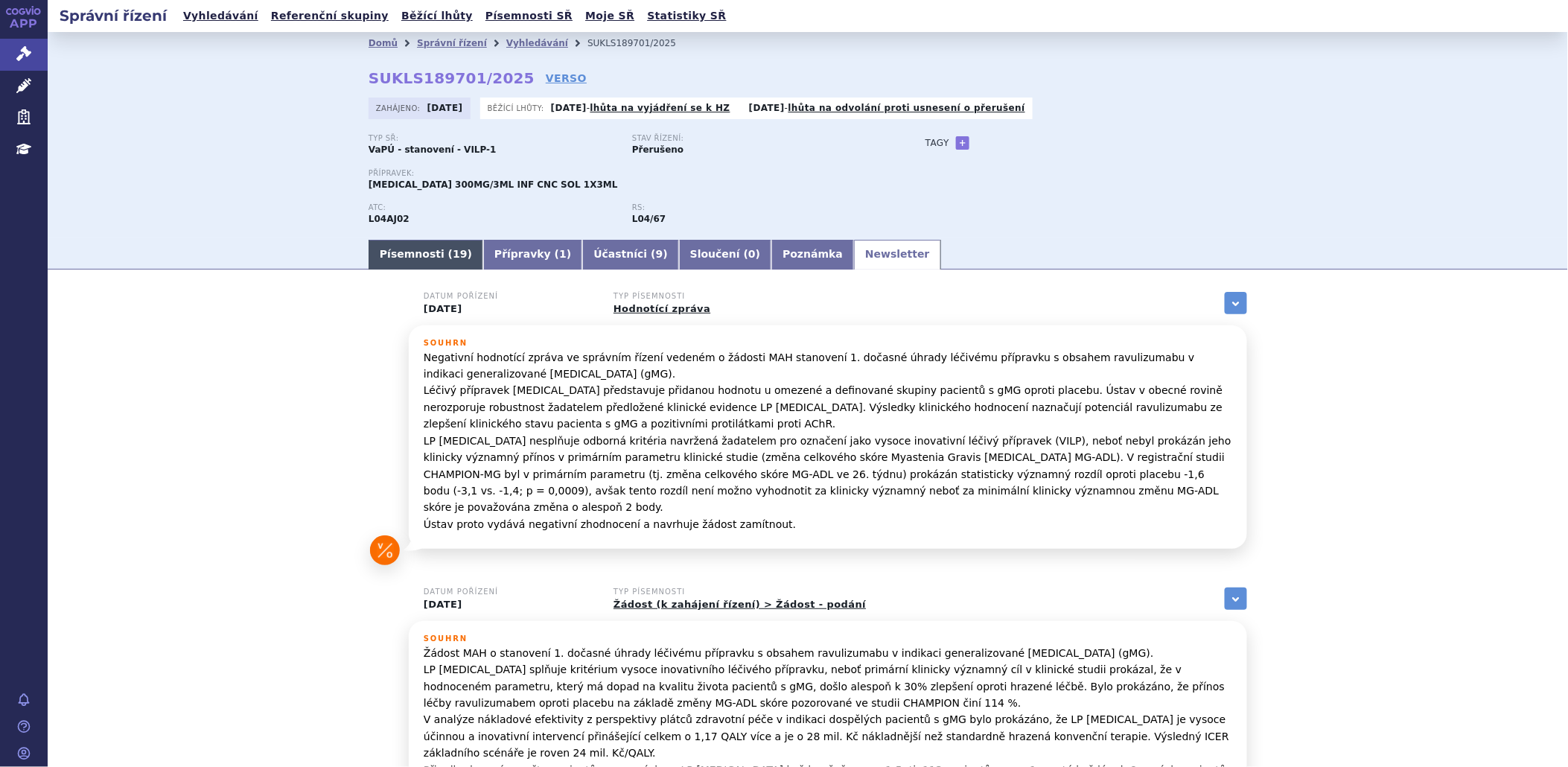
click at [374, 262] on link "Písemnosti ( 19 )" at bounding box center [425, 255] width 114 height 30
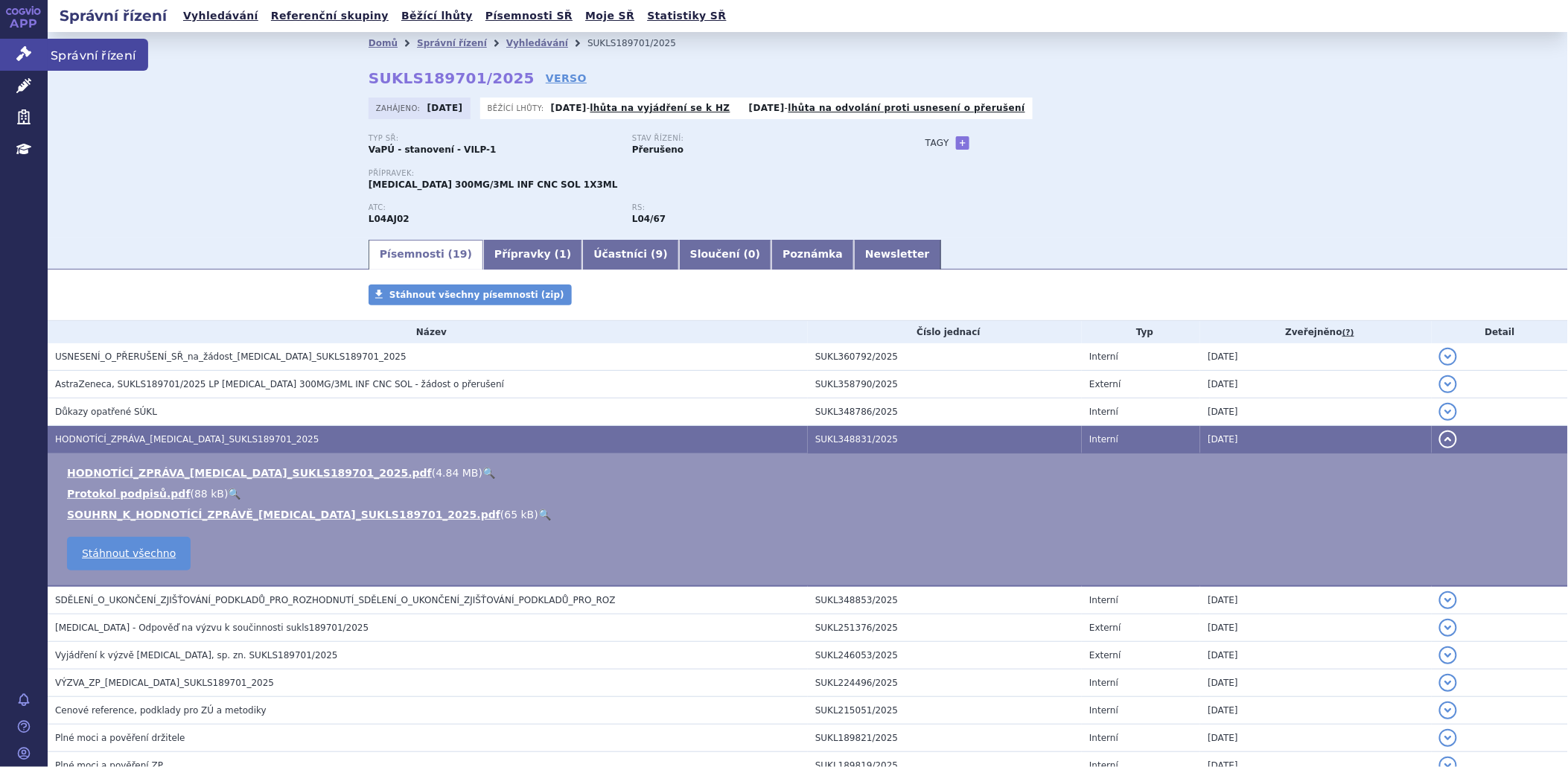
click at [30, 58] on icon at bounding box center [23, 53] width 15 height 15
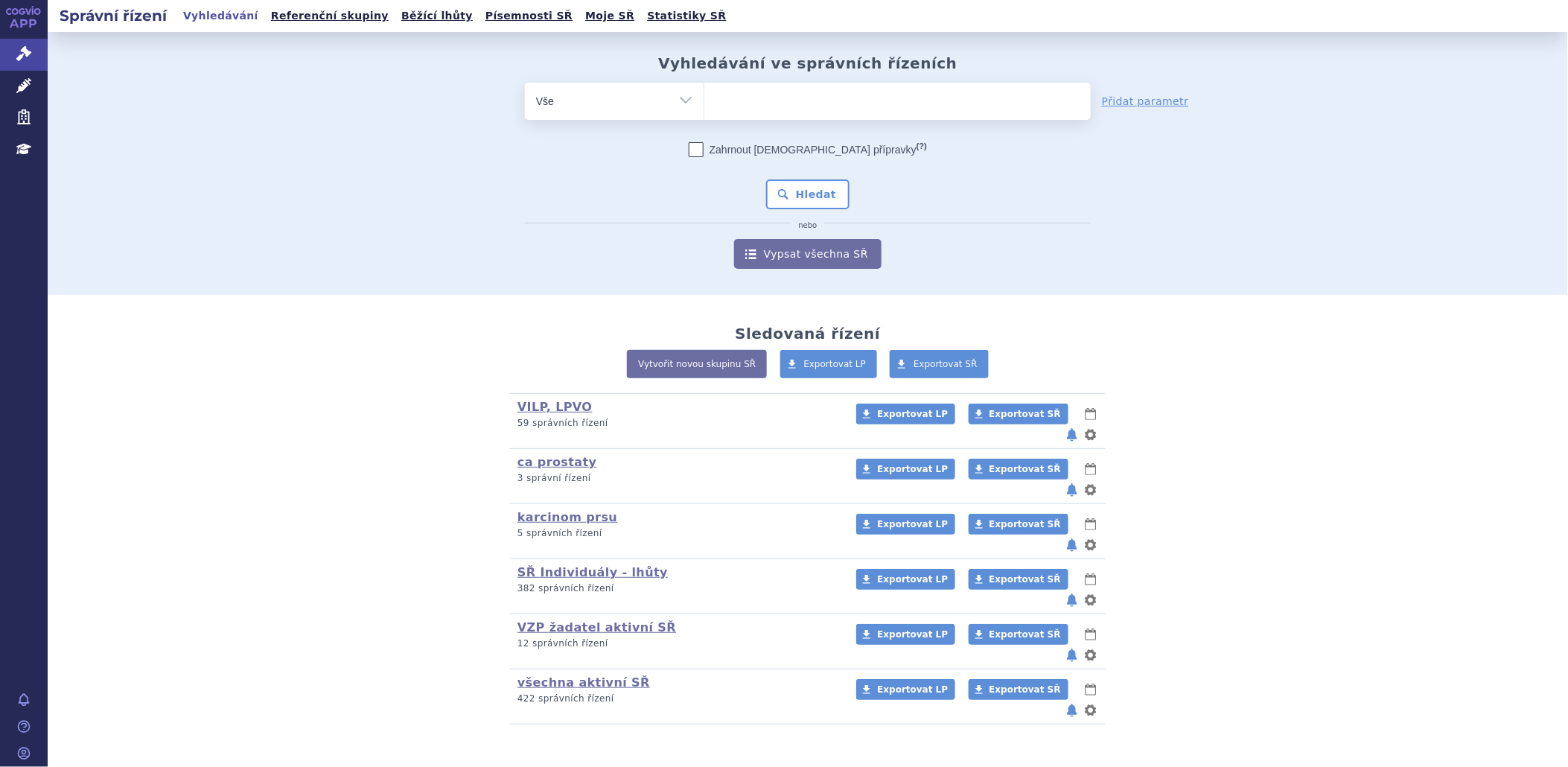
click at [849, 93] on ul at bounding box center [898, 98] width 386 height 31
click at [705, 93] on select at bounding box center [704, 100] width 1 height 37
paste input "SUKLS174551/2025"
type input "SUKLS174551/2025"
select select "SUKLS174551/2025"
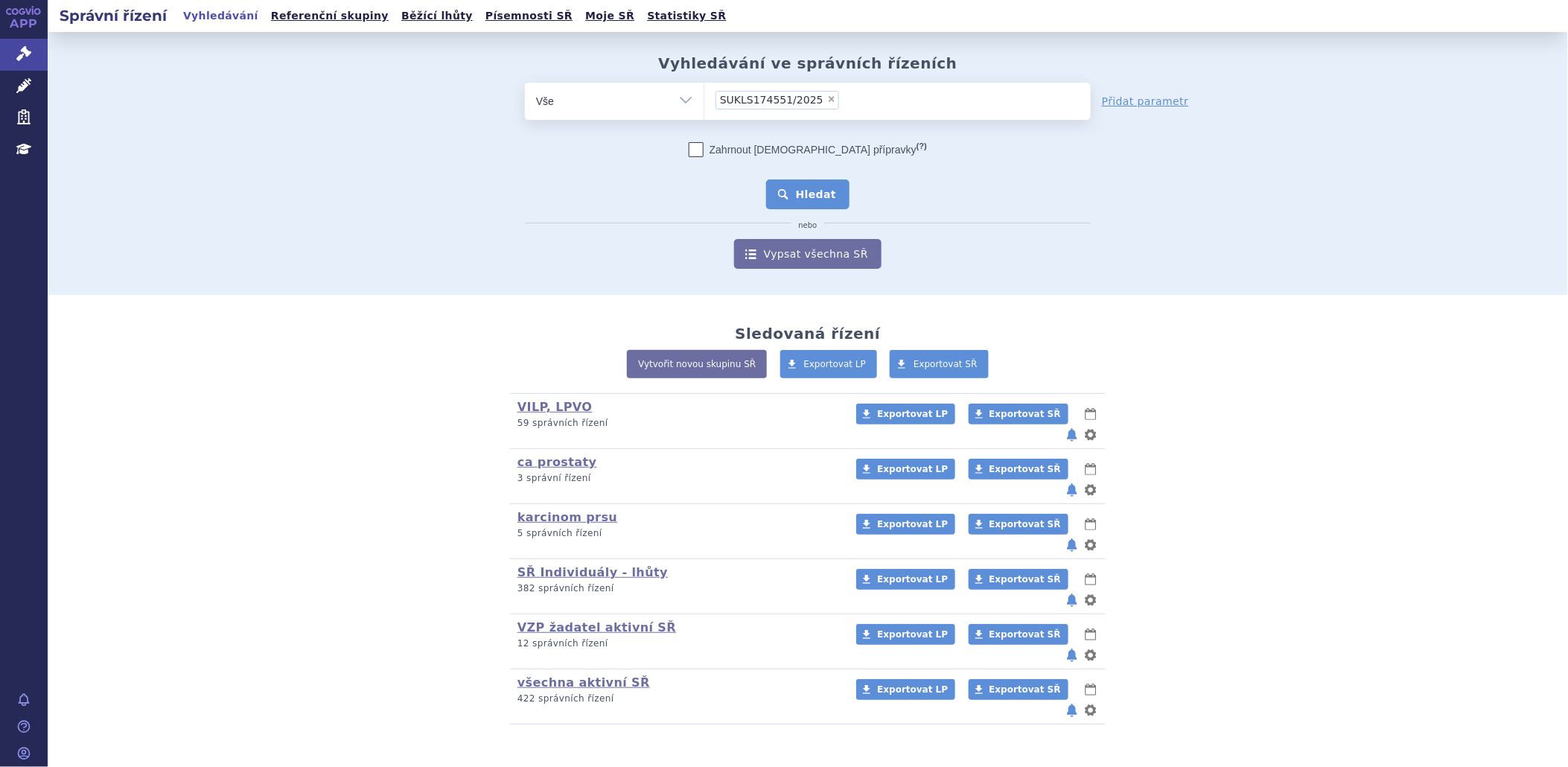
click at [799, 196] on button "Hledat" at bounding box center [808, 194] width 84 height 30
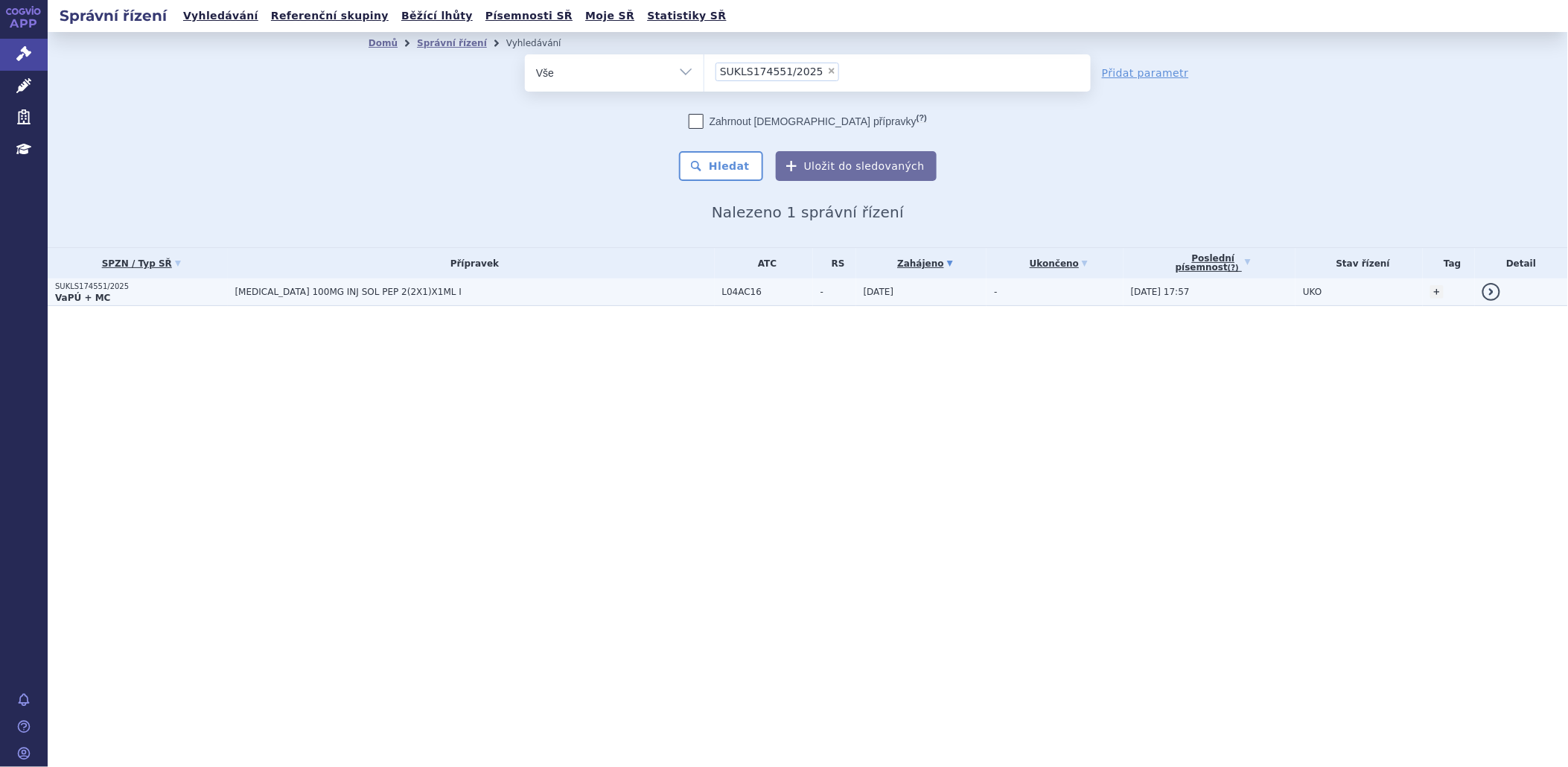
click at [67, 293] on strong "VaPÚ + MC" at bounding box center [83, 297] width 55 height 10
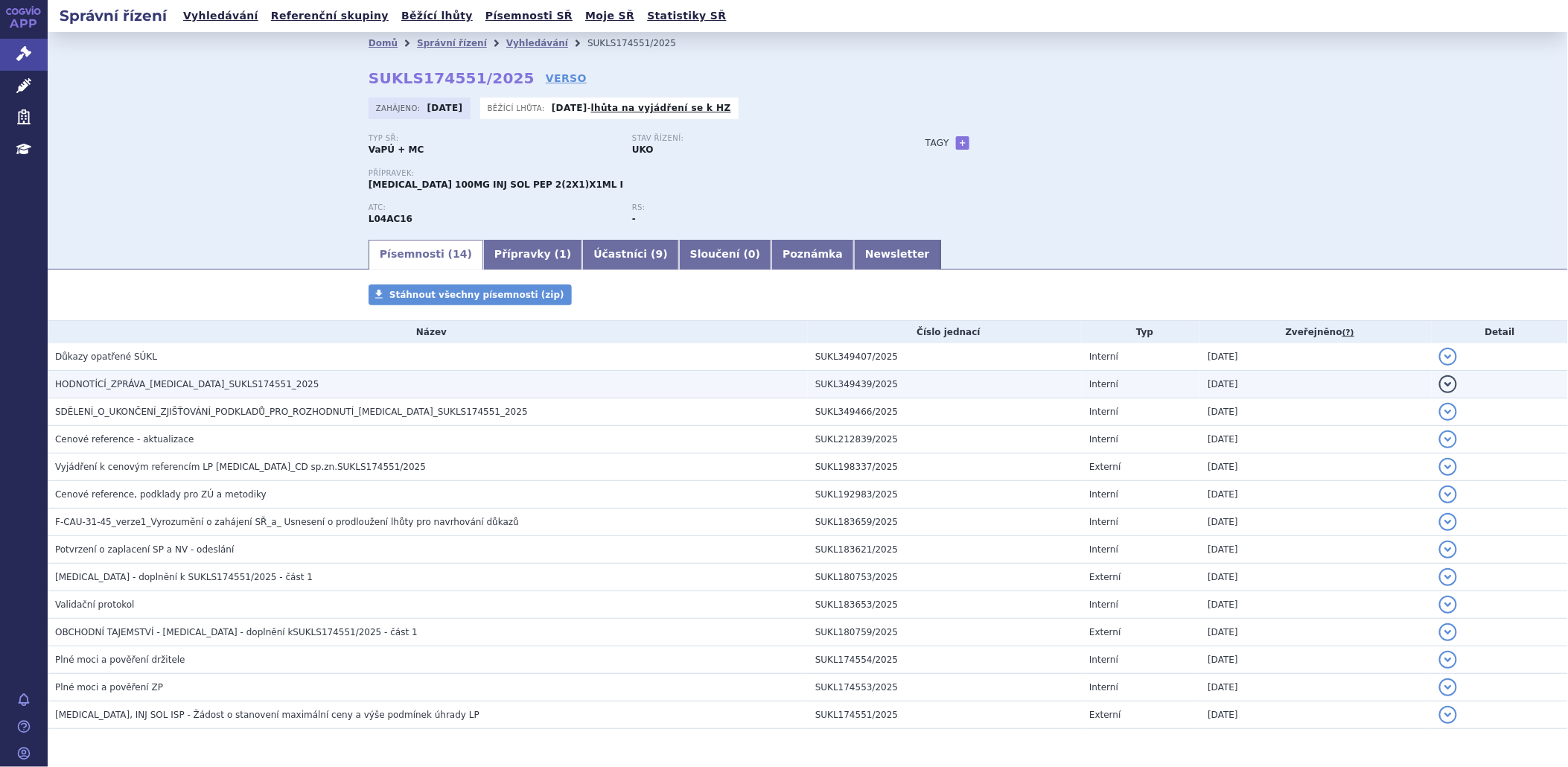
click at [123, 377] on td "HODNOTÍCÍ_ZPRÁVA_TREMFYA_SUKLS174551_2025" at bounding box center [427, 384] width 761 height 27
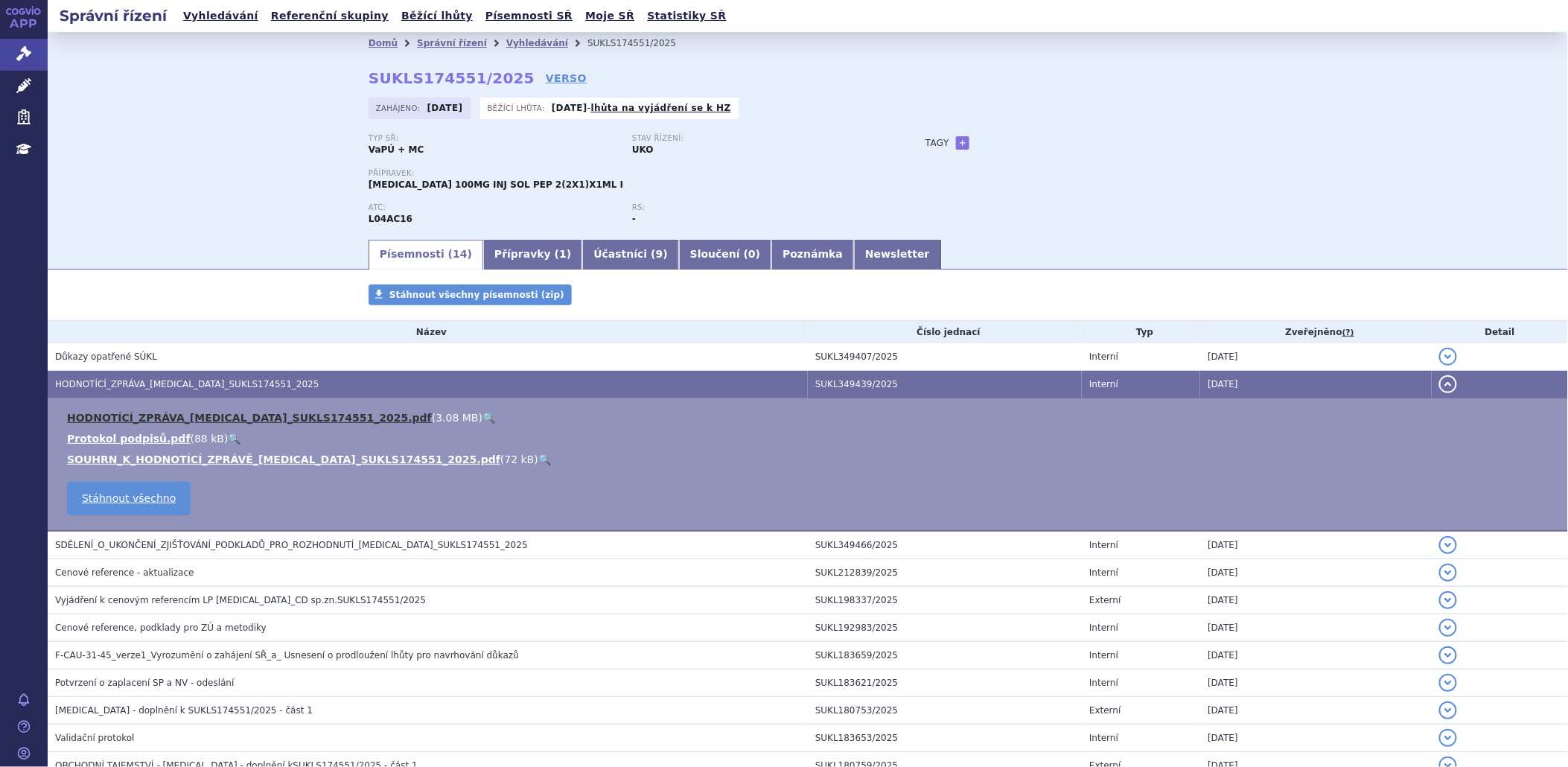
click at [124, 413] on link "HODNOTÍCÍ_ZPRÁVA_TREMFYA_SUKLS174551_2025.pdf" at bounding box center [249, 417] width 365 height 12
click at [856, 236] on div "ATC: L04AC16 RS: -" at bounding box center [631, 220] width 527 height 34
click at [854, 250] on link "Newsletter" at bounding box center [898, 255] width 87 height 30
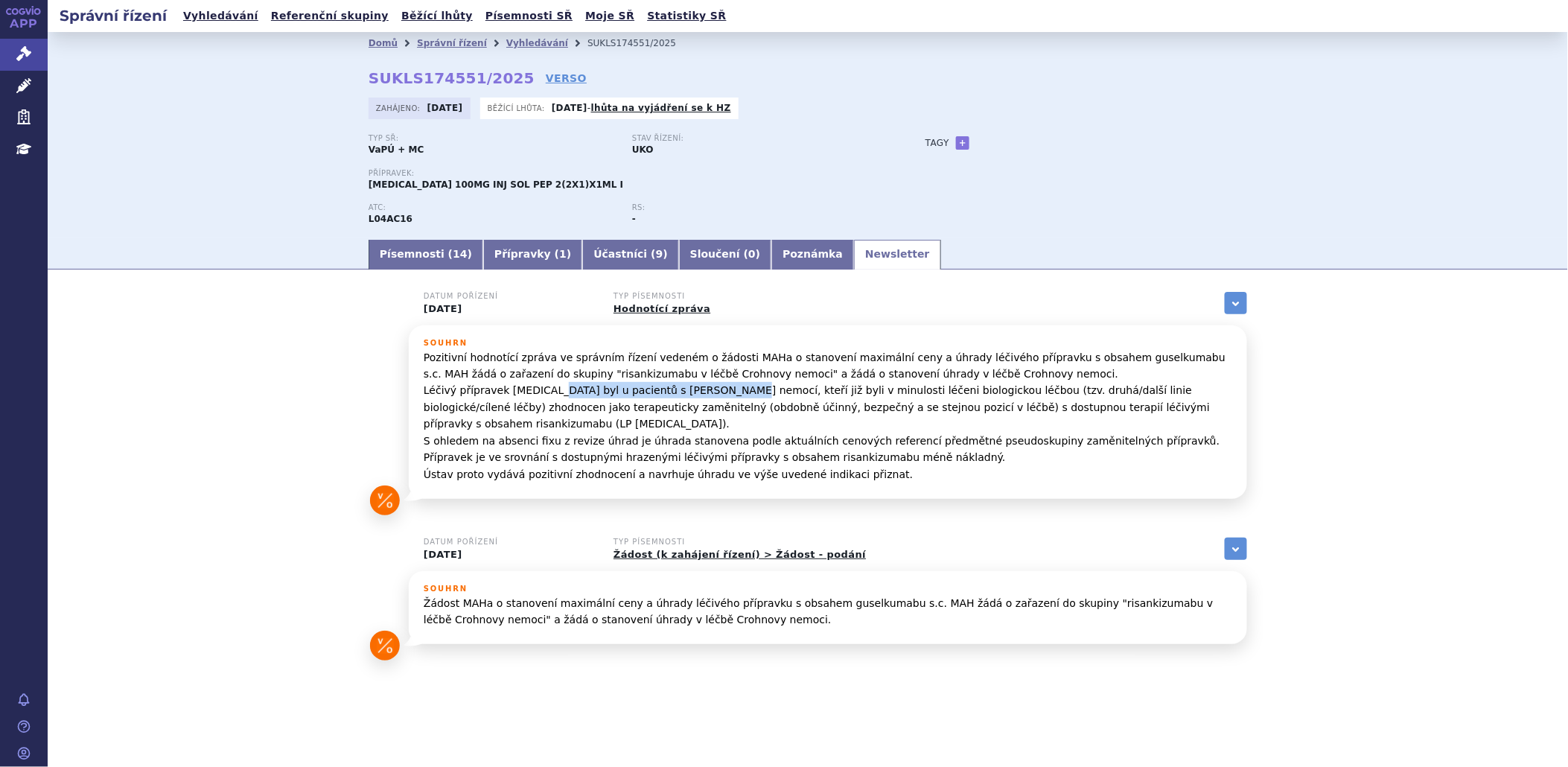
drag, startPoint x: 550, startPoint y: 393, endPoint x: 720, endPoint y: 390, distance: 170.0
click at [720, 390] on p "Pozitivní hodnotící zpráva ve správním řízení vedeném o žádosti MAHa o stanoven…" at bounding box center [828, 416] width 809 height 133
drag, startPoint x: 419, startPoint y: 390, endPoint x: 712, endPoint y: 391, distance: 293.0
click at [712, 391] on div "Souhrn Pozitivní hodnotící zpráva ve správním řízení vedeném o žádosti MAHa o s…" at bounding box center [828, 412] width 838 height 174
drag, startPoint x: 712, startPoint y: 391, endPoint x: 824, endPoint y: 385, distance: 112.2
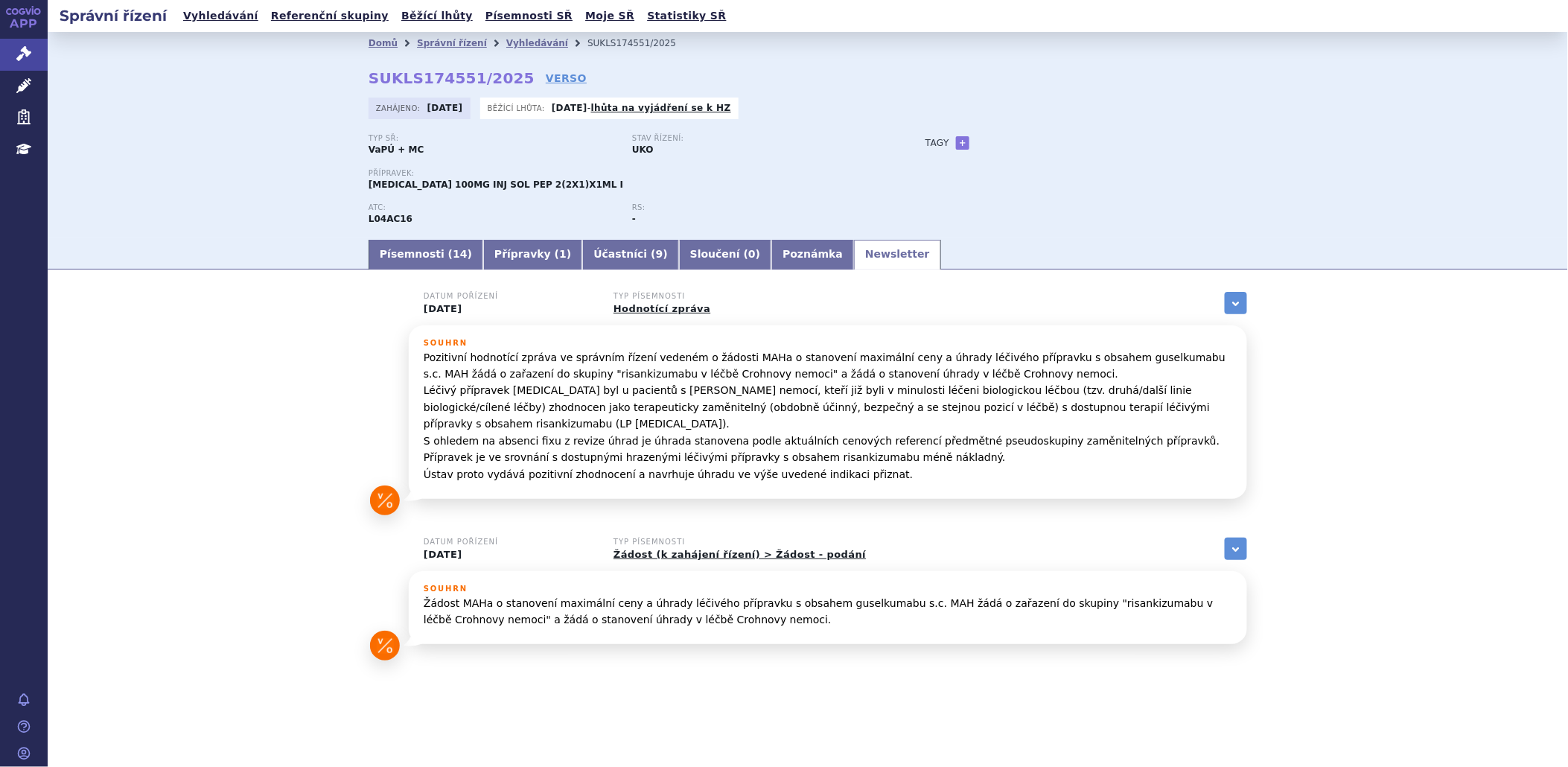
click at [824, 385] on p "Pozitivní hodnotící zpráva ve správním řízení vedeném o žádosti MAHa o stanoven…" at bounding box center [828, 416] width 809 height 133
drag, startPoint x: 424, startPoint y: 392, endPoint x: 712, endPoint y: 389, distance: 288.0
click at [712, 389] on p "Pozitivní hodnotící zpráva ve správním řízení vedeném o žádosti MAHa o stanoven…" at bounding box center [828, 416] width 809 height 133
click at [799, 403] on p "Pozitivní hodnotící zpráva ve správním řízení vedeném o žádosti MAHa o stanoven…" at bounding box center [828, 416] width 809 height 133
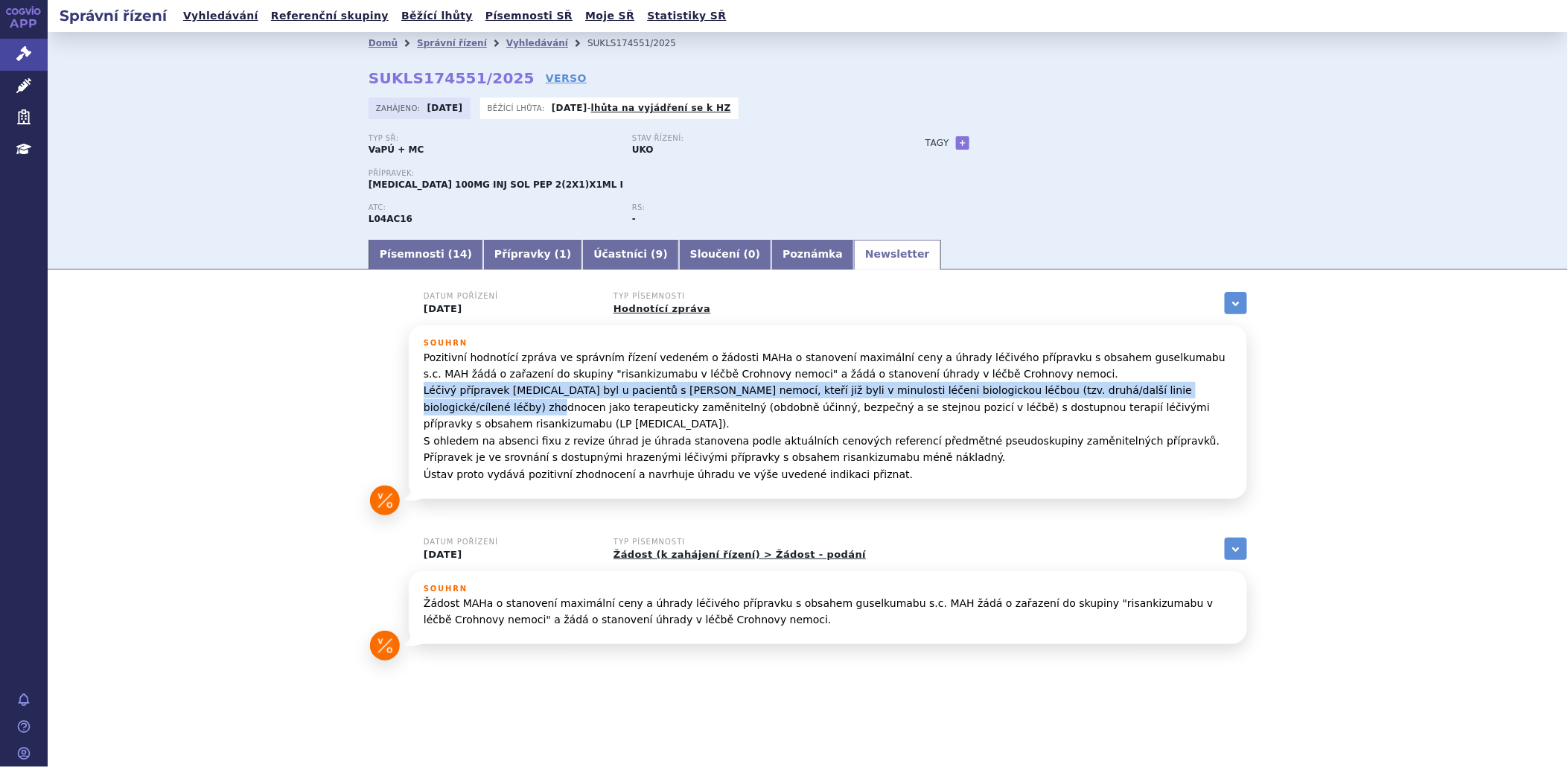
drag, startPoint x: 424, startPoint y: 393, endPoint x: 1267, endPoint y: 387, distance: 843.0
click at [1267, 387] on div "Datum pořízení 02.09.2025 Typ písemnosti Hodnotící zpráva zobrazit vše Referenč…" at bounding box center [807, 487] width 938 height 391
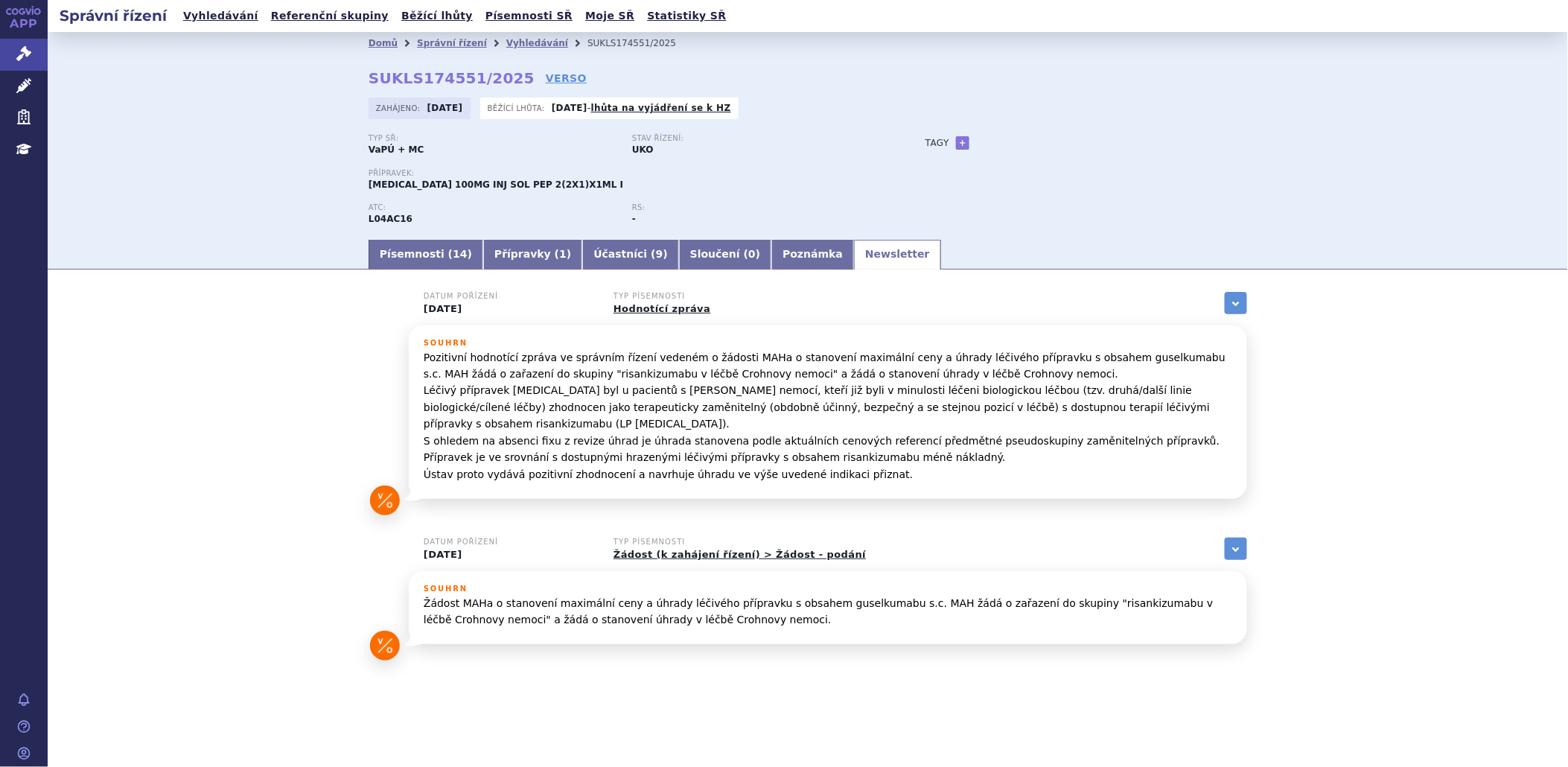
click at [629, 428] on p "Pozitivní hodnotící zpráva ve správním řízení vedeném o žádosti MAHa o stanoven…" at bounding box center [828, 416] width 809 height 133
click at [508, 396] on p "Pozitivní hodnotící zpráva ve správním řízení vedeném o žádosti MAHa o stanoven…" at bounding box center [828, 416] width 809 height 133
click at [427, 257] on link "Písemnosti ( 14 )" at bounding box center [425, 255] width 114 height 30
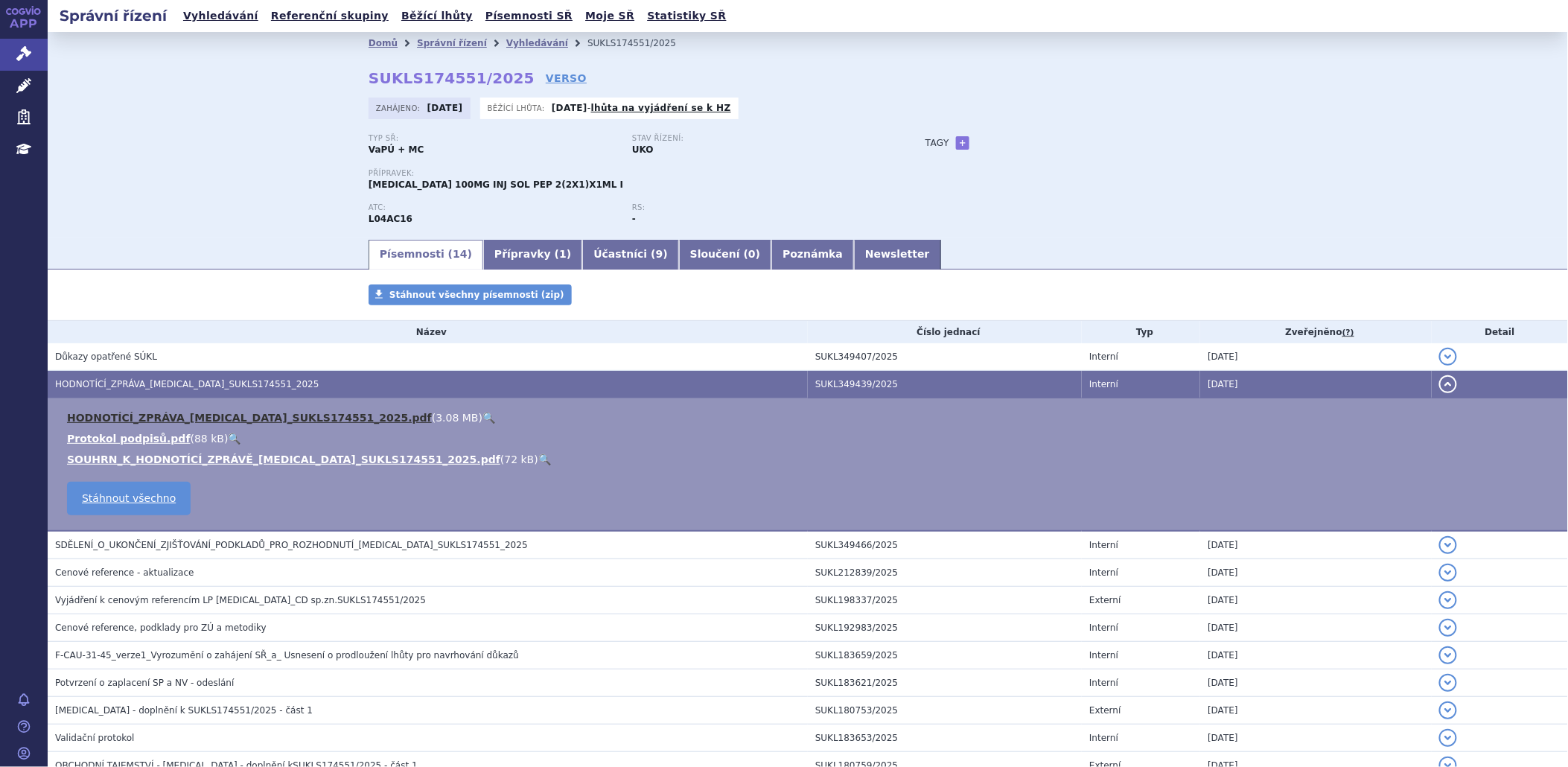
click at [219, 416] on link "HODNOTÍCÍ_ZPRÁVA_TREMFYA_SUKLS174551_2025.pdf" at bounding box center [249, 417] width 365 height 12
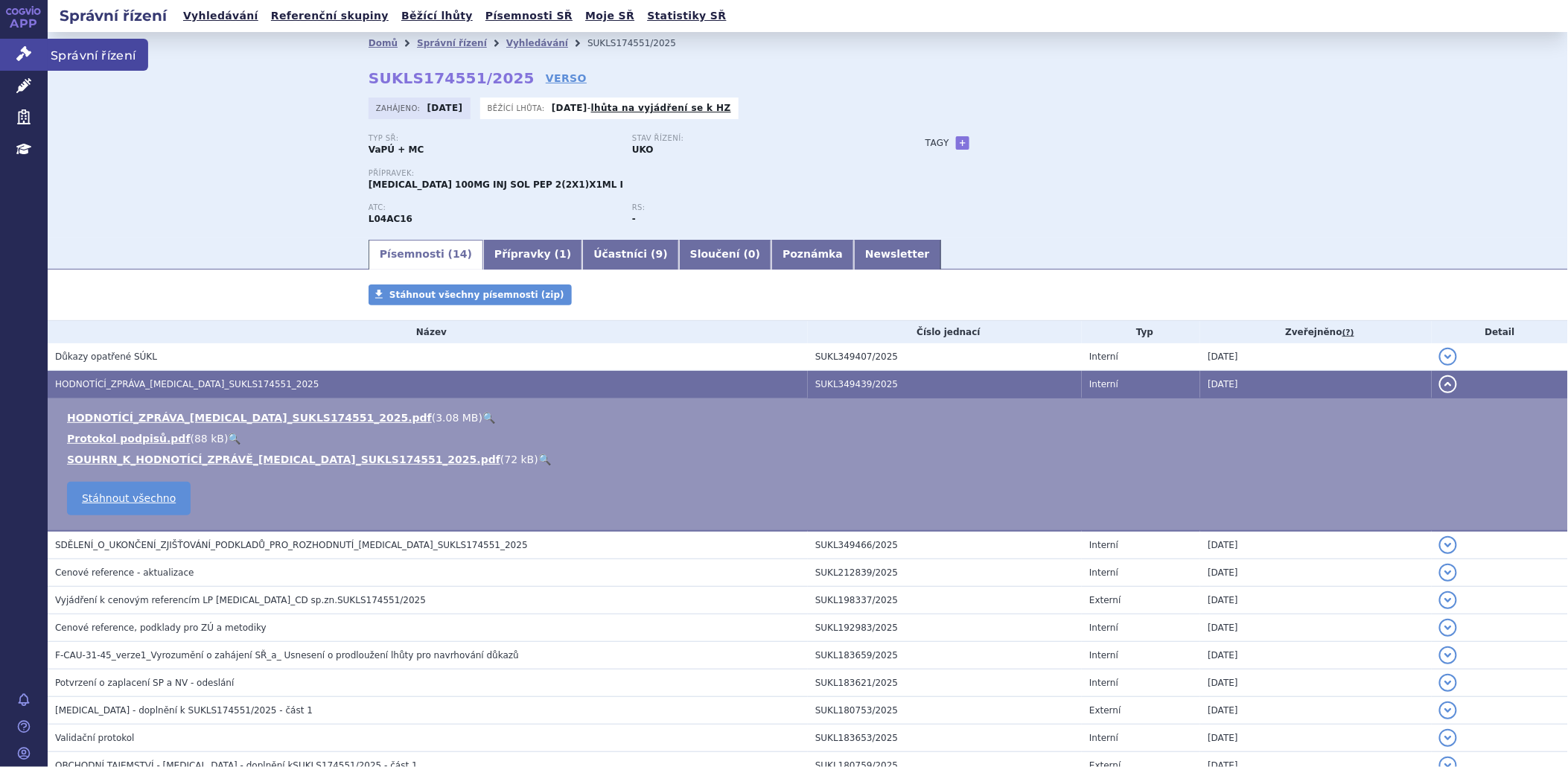
click at [23, 58] on icon at bounding box center [23, 53] width 15 height 15
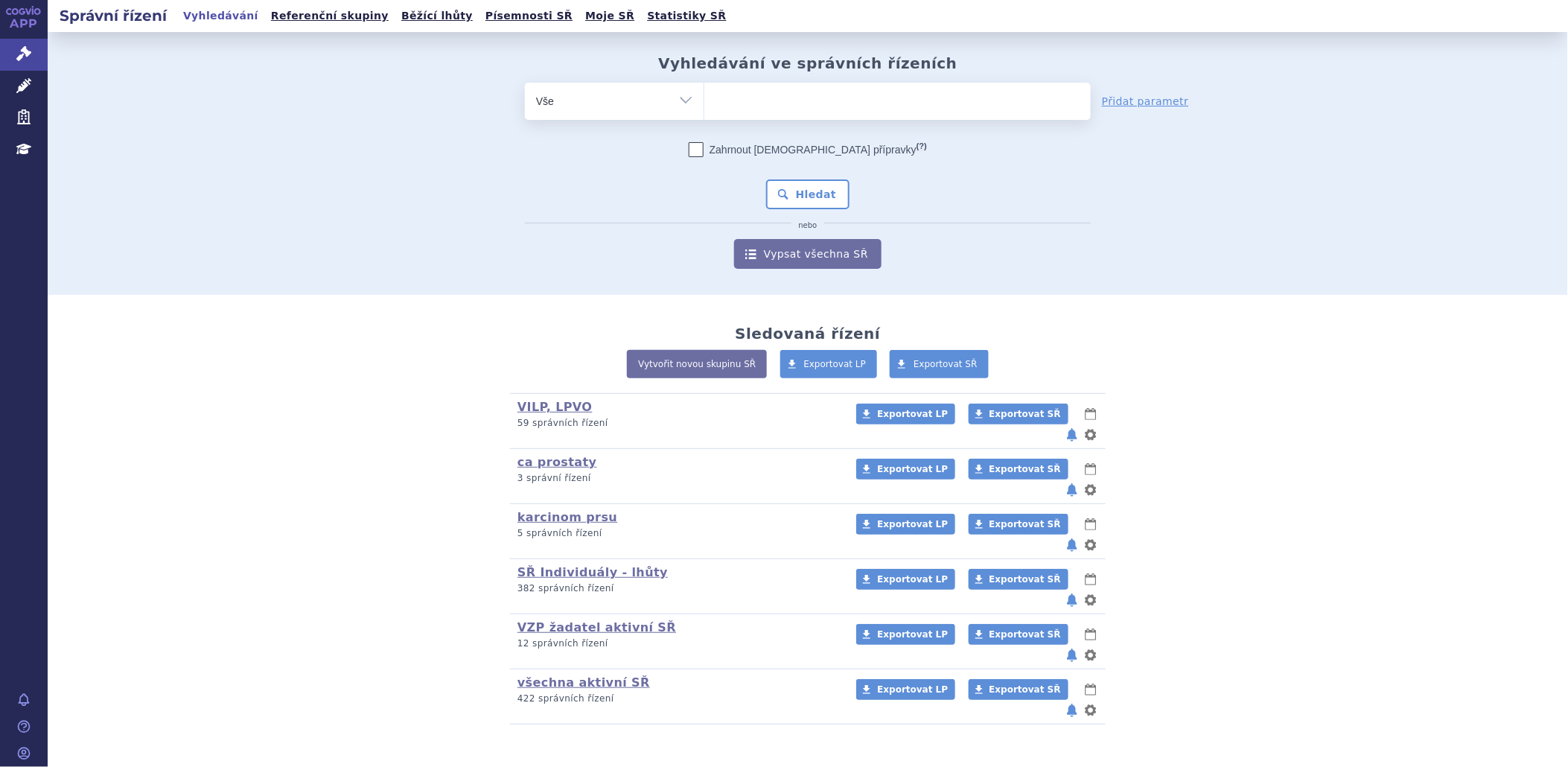
click at [761, 83] on div "Vyhledávání ve správních řízeních odstranit Vše Spisová značka Od" at bounding box center [807, 161] width 938 height 214
drag, startPoint x: 761, startPoint y: 85, endPoint x: 746, endPoint y: 107, distance: 26.6
click at [746, 107] on ul at bounding box center [898, 98] width 386 height 31
click at [705, 107] on select at bounding box center [704, 100] width 1 height 37
type input "he"
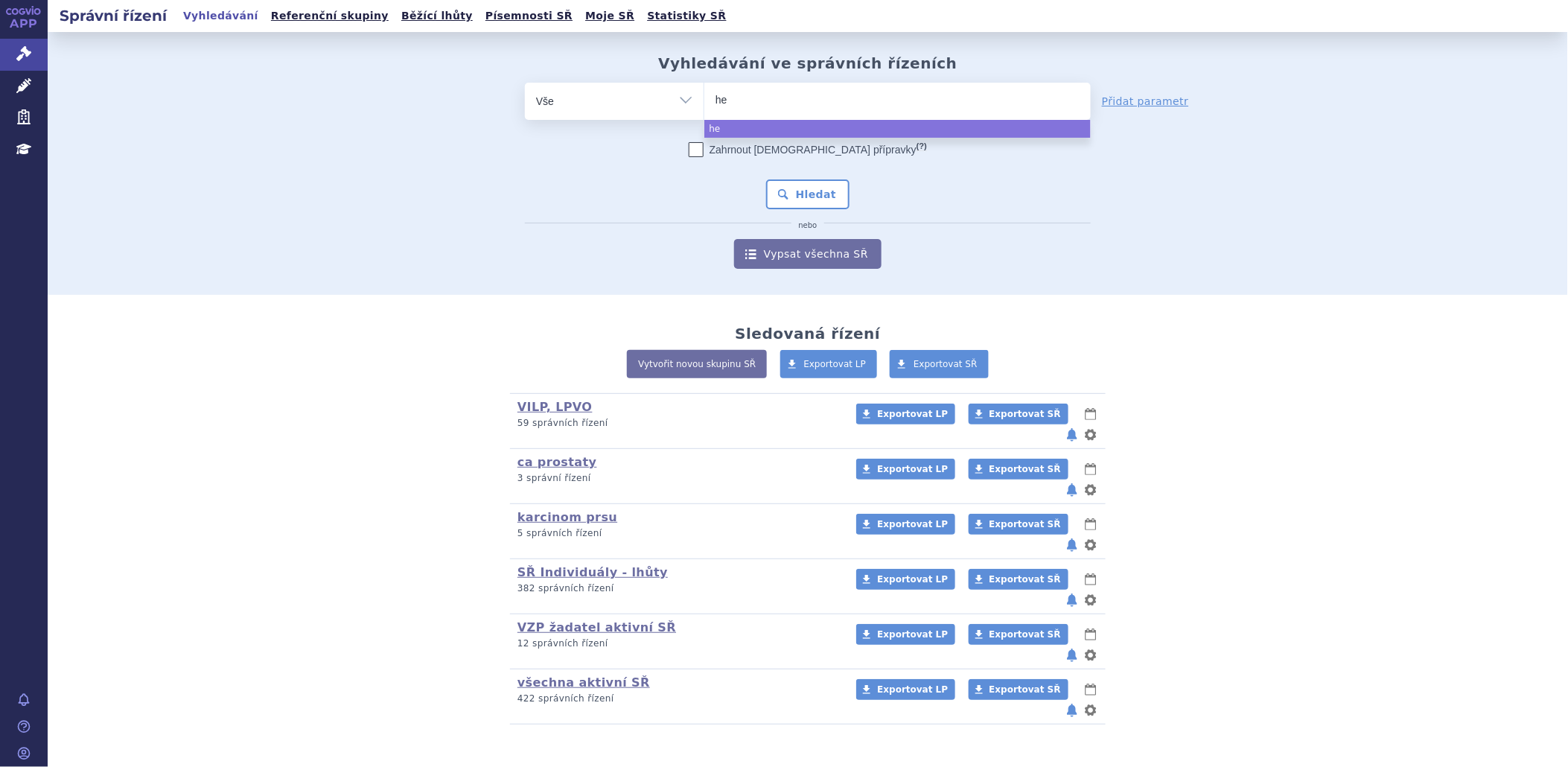
type input "het"
type input "hetr"
type input "hetro"
type input "hetron"
type input "hetroni"
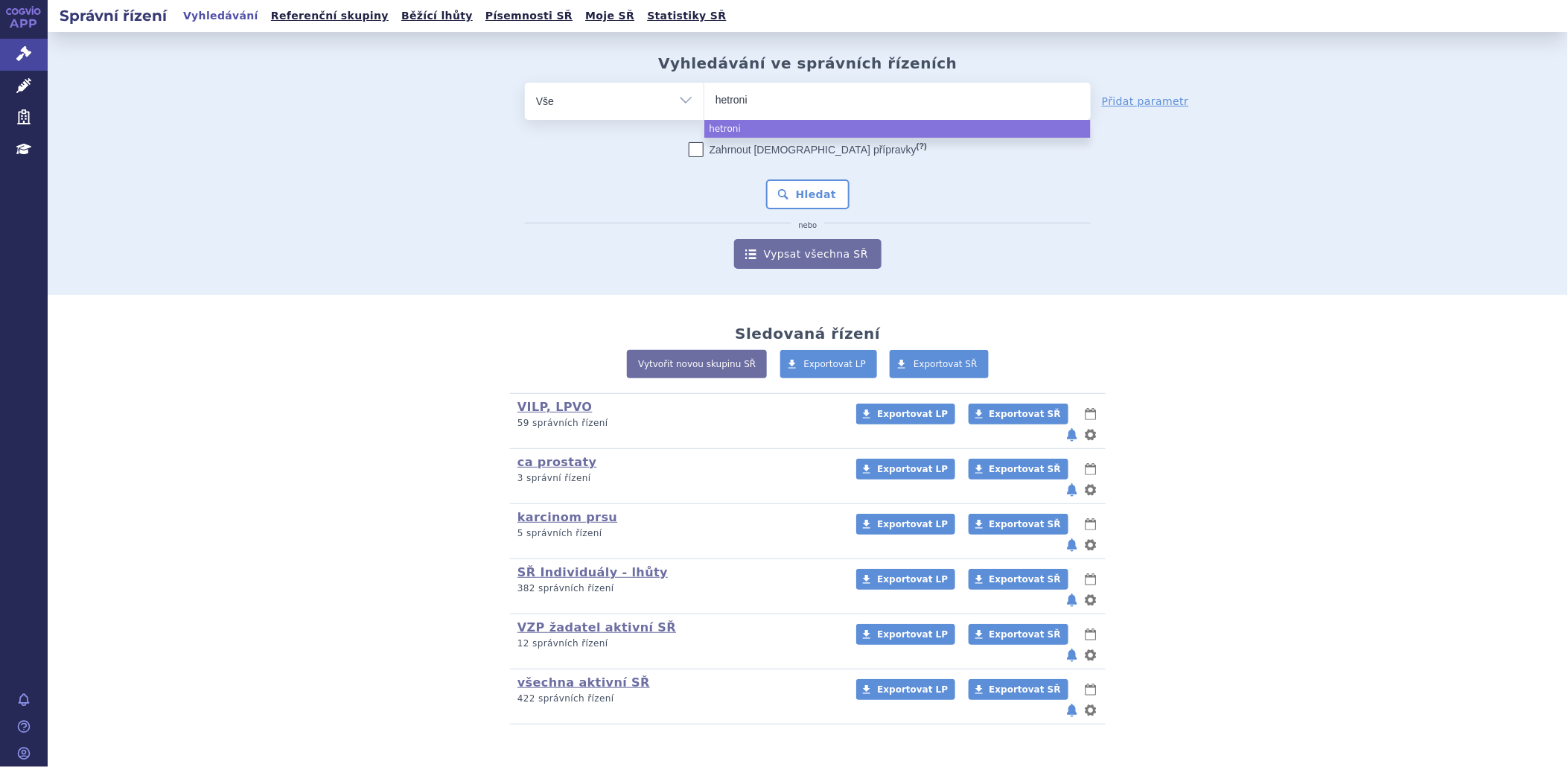
type input "hetronif"
type input "hetronifly"
select select "hetronifly"
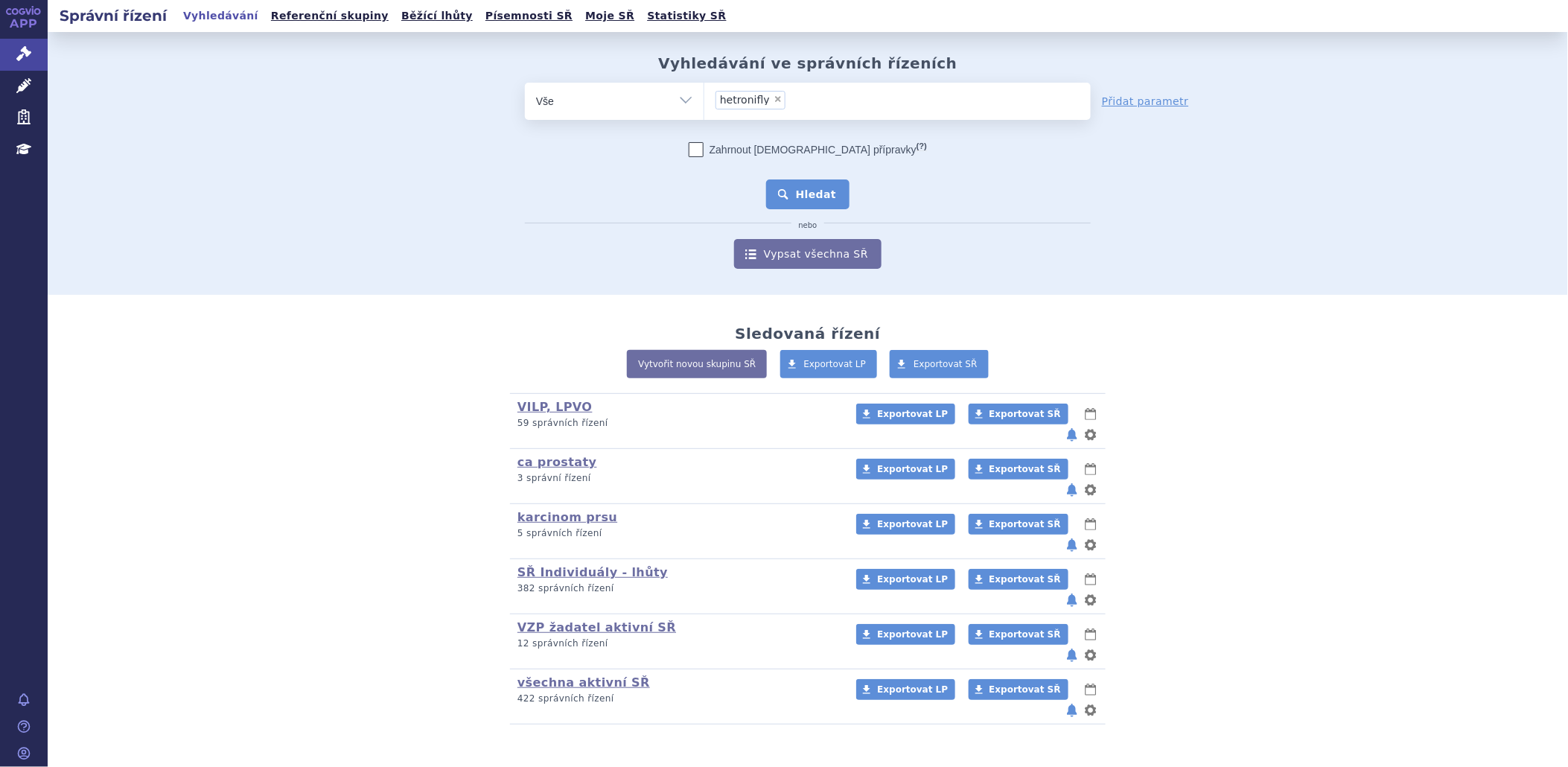
click at [805, 195] on button "Hledat" at bounding box center [808, 194] width 84 height 30
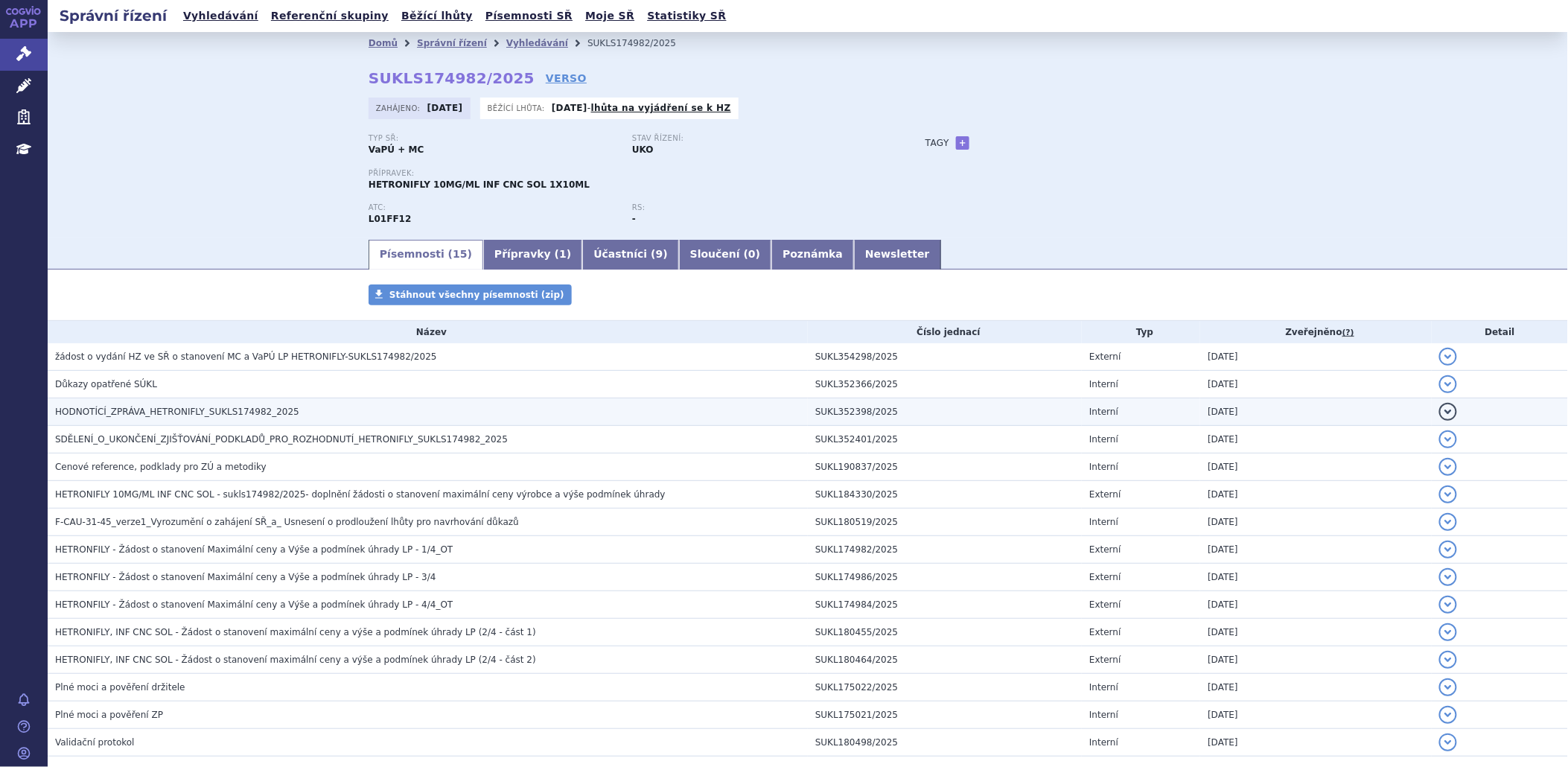
click at [166, 407] on span "HODNOTÍCÍ_ZPRÁVA_HETRONIFLY_SUKLS174982_2025" at bounding box center [178, 411] width 244 height 10
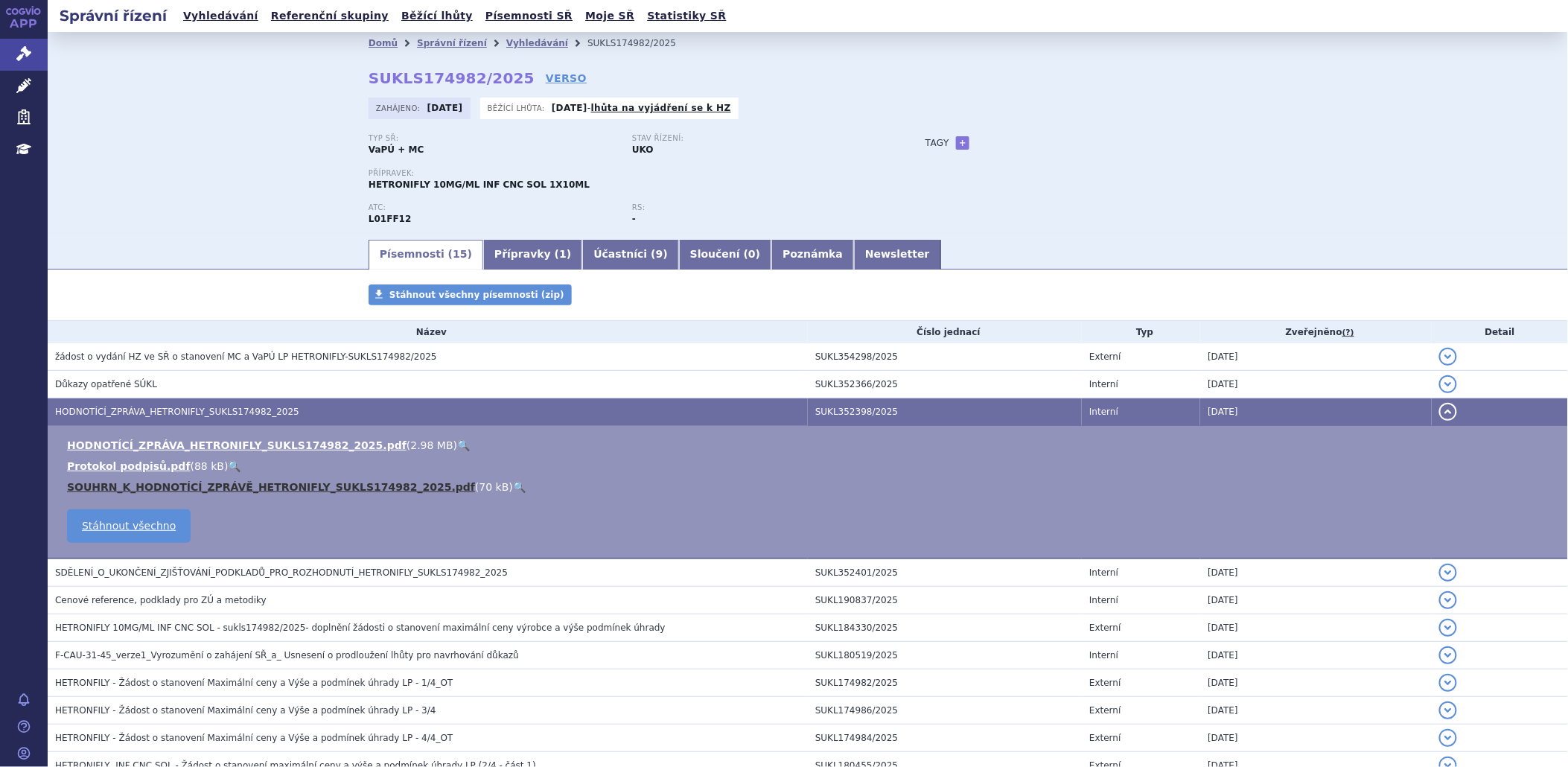
click at [195, 487] on link "SOUHRN_K_HODNOTÍCÍ_ZPRÁVĚ_HETRONIFLY_SUKLS174982_2025.pdf" at bounding box center [271, 487] width 408 height 12
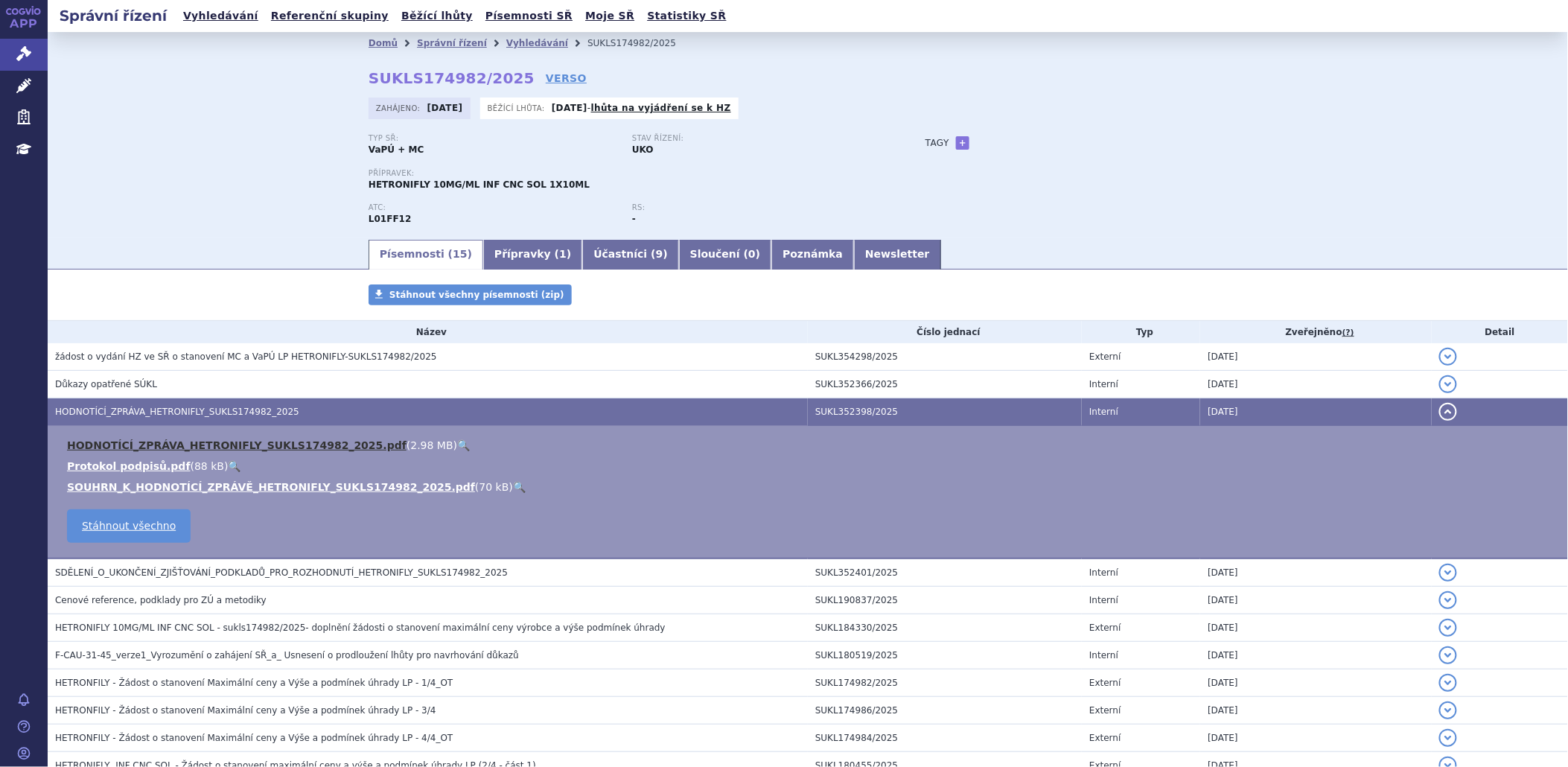
click at [176, 451] on link "HODNOTÍCÍ_ZPRÁVA_HETRONIFLY_SUKLS174982_2025.pdf" at bounding box center [237, 445] width 339 height 12
click at [19, 50] on icon at bounding box center [23, 53] width 15 height 15
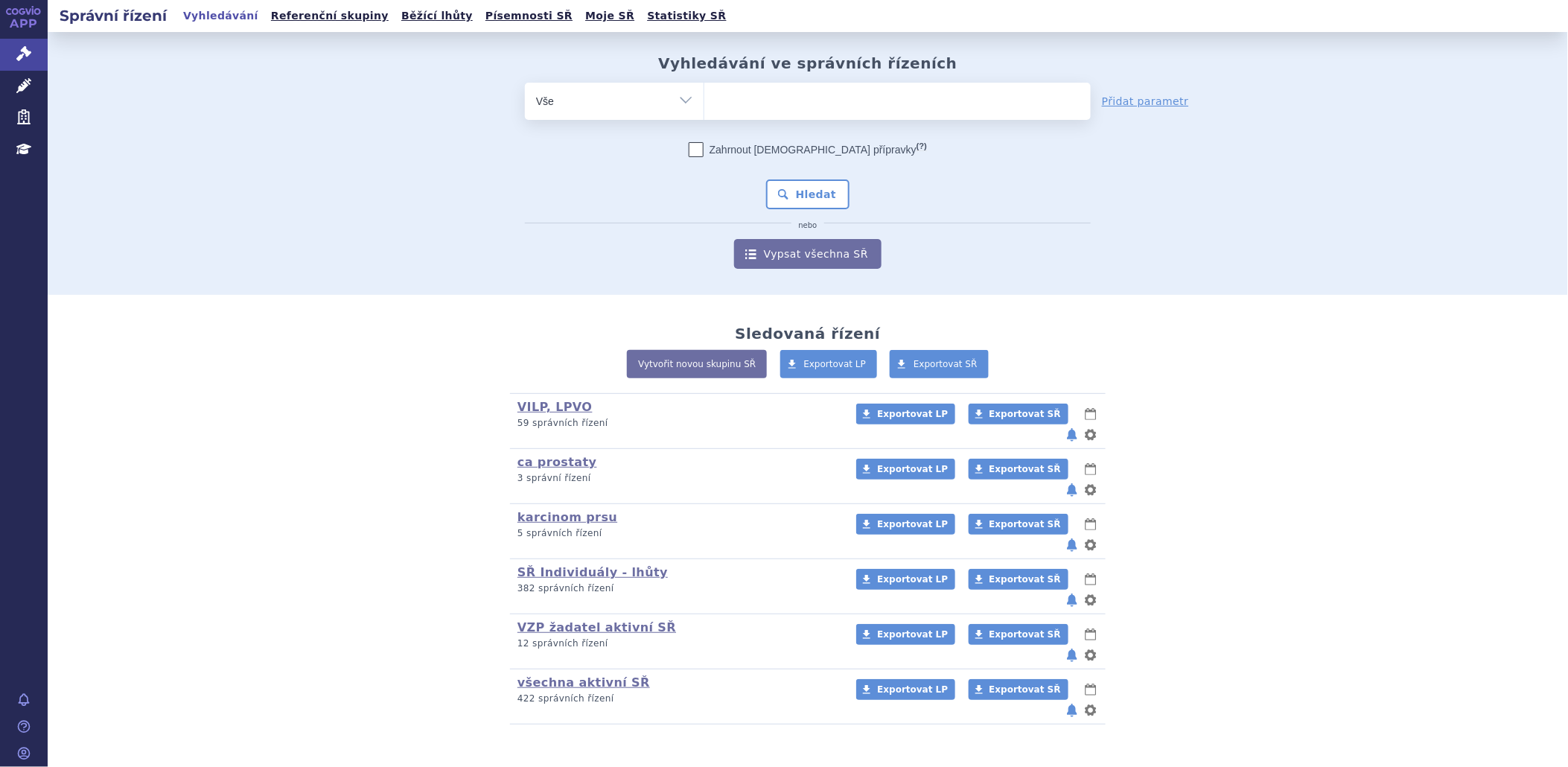
click at [972, 94] on ul at bounding box center [898, 98] width 386 height 31
click at [705, 94] on select at bounding box center [704, 100] width 1 height 37
type input "ke"
type input "key"
type input "keyt"
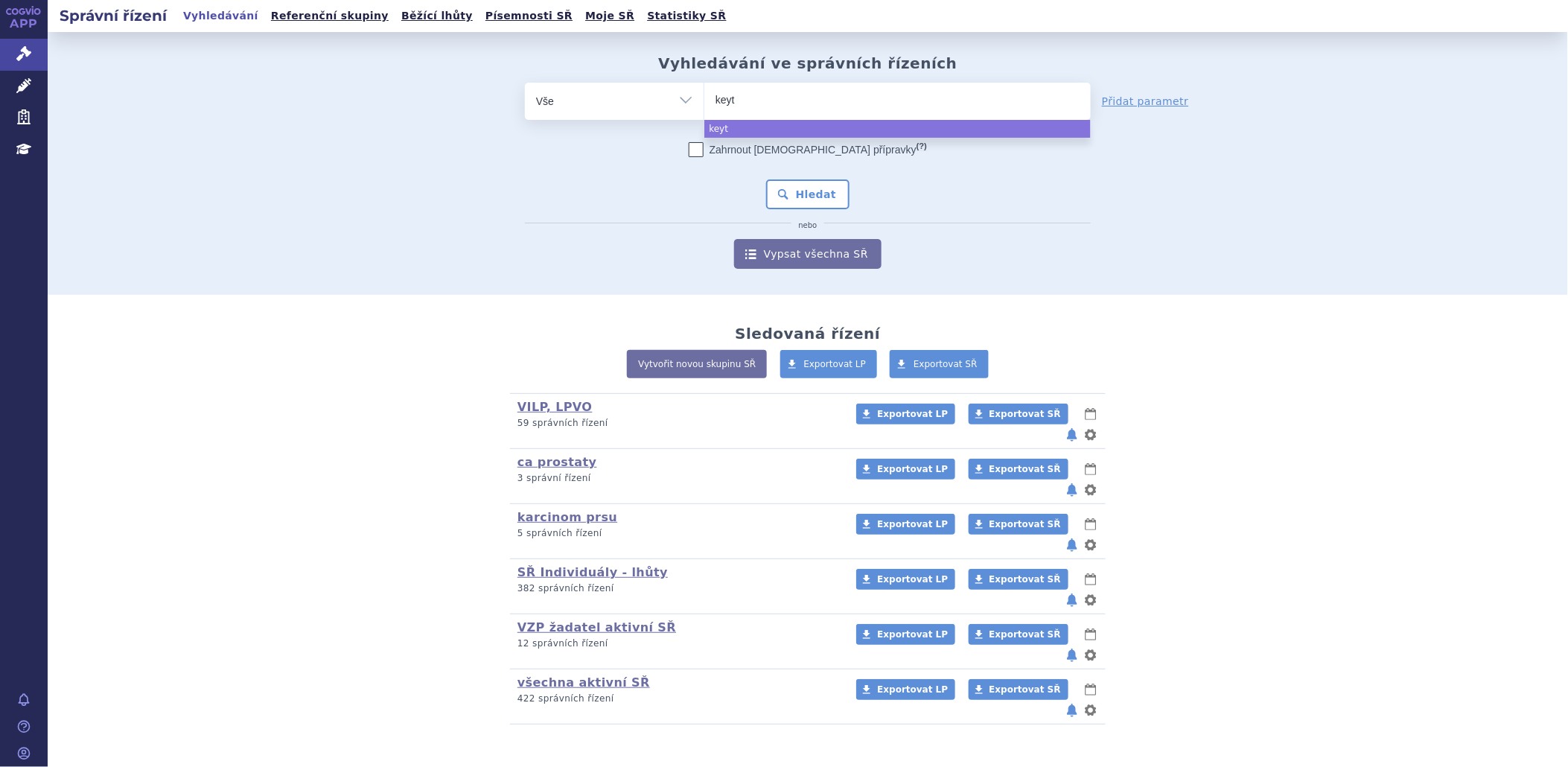
type input "keytr"
type input "keytru"
type input "keytrud"
type input "[MEDICAL_DATA]"
select select "keytruda"
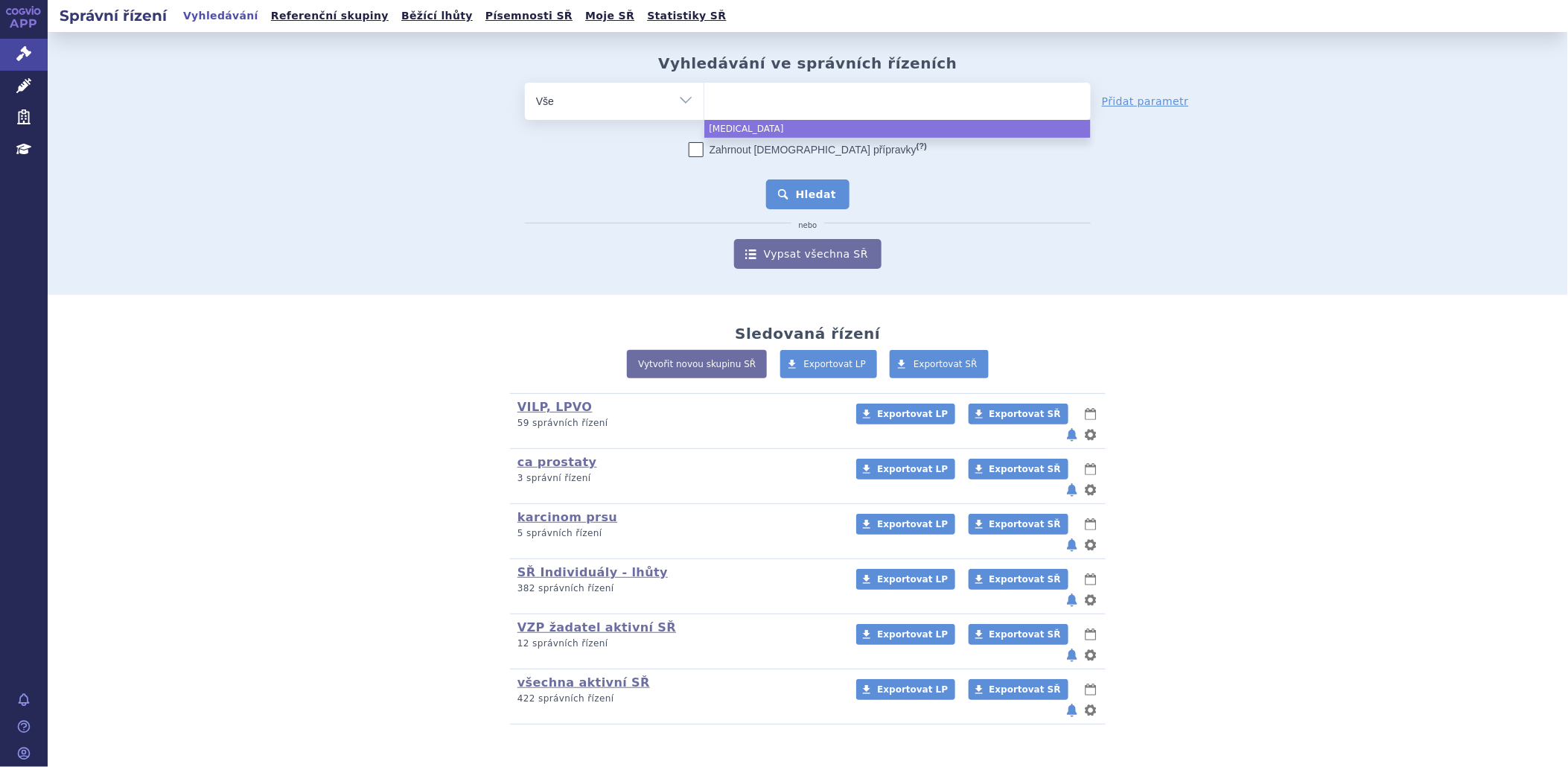
click at [825, 195] on button "Hledat" at bounding box center [808, 194] width 84 height 30
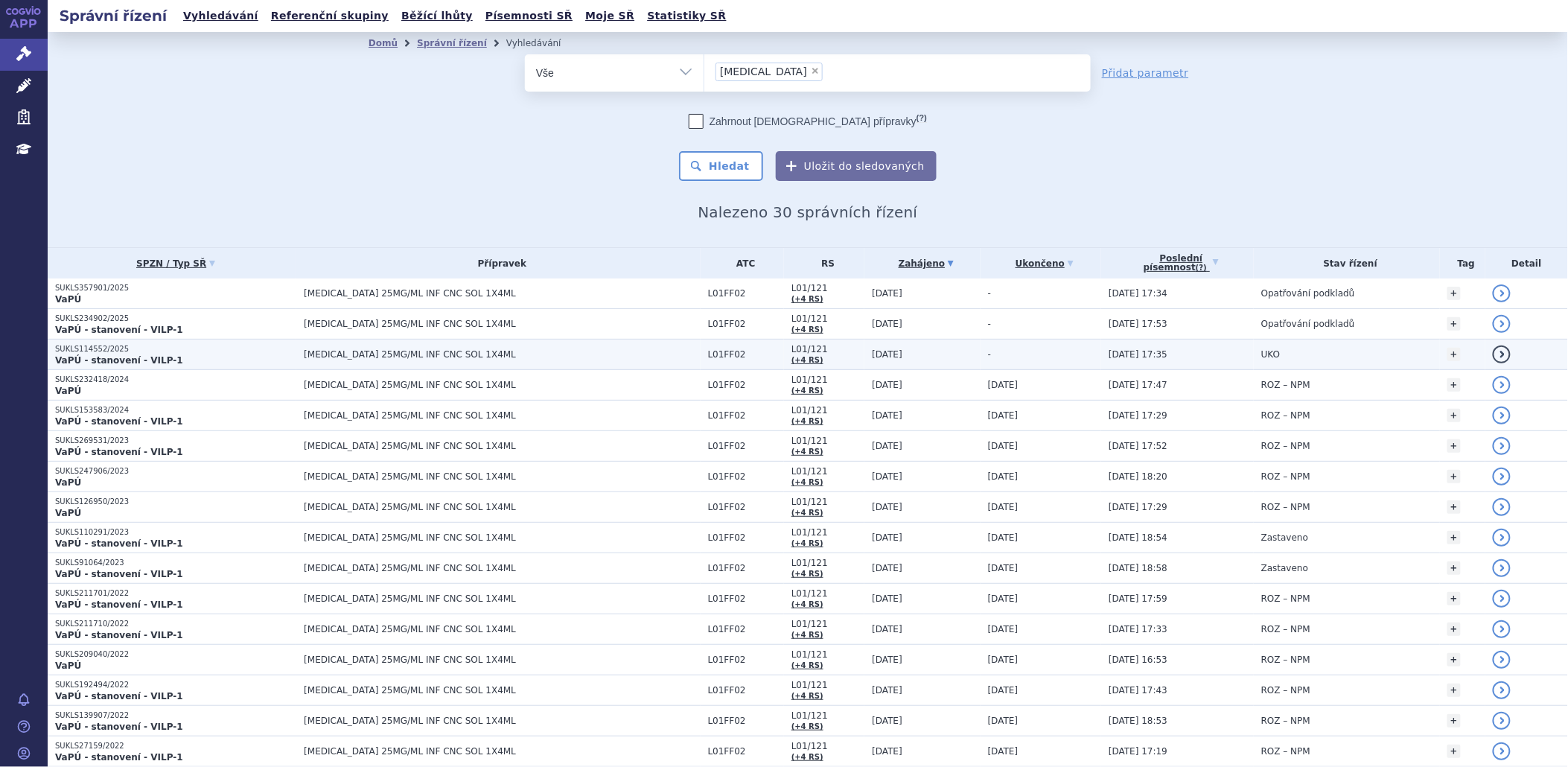
click at [103, 350] on p "SUKLS114552/2025" at bounding box center [176, 349] width 241 height 10
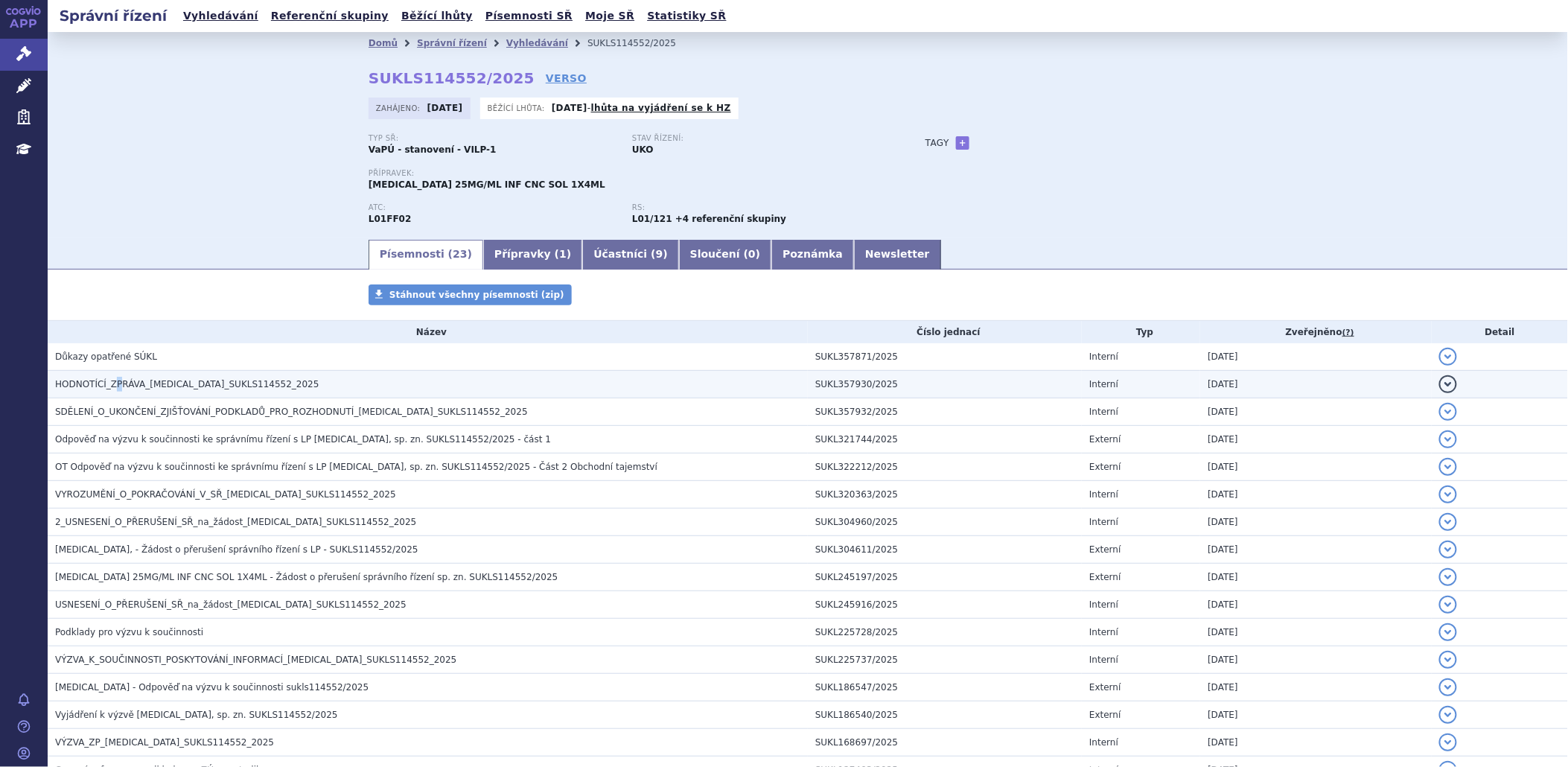
click at [113, 388] on span "HODNOTÍCÍ_ZPRÁVA_[MEDICAL_DATA]_SUKLS114552_2025" at bounding box center [188, 384] width 265 height 10
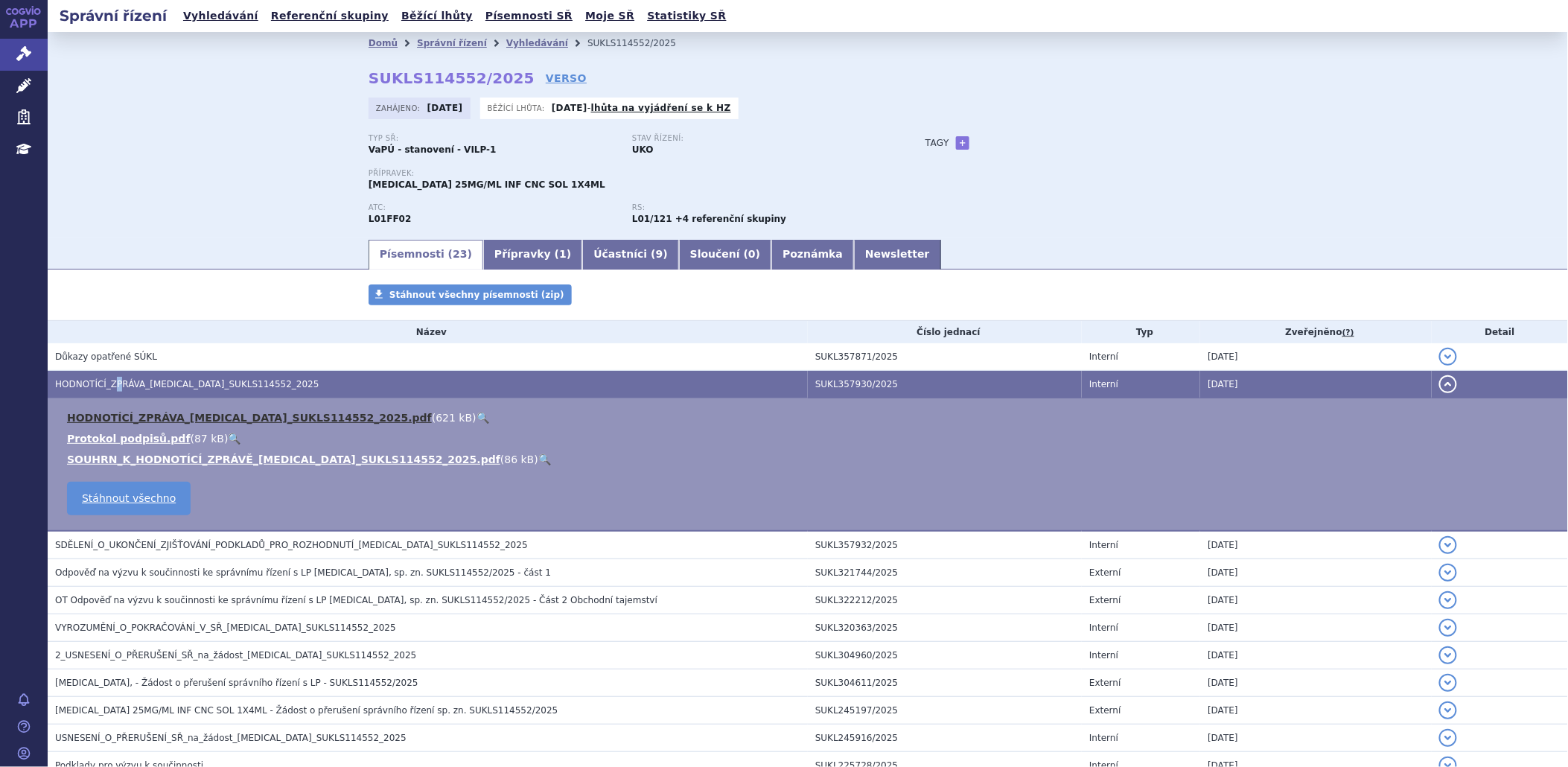
drag, startPoint x: 113, startPoint y: 388, endPoint x: 117, endPoint y: 422, distance: 34.2
click at [117, 422] on link "HODNOTÍCÍ_ZPRÁVA_[MEDICAL_DATA]_SUKLS114552_2025.pdf" at bounding box center [249, 417] width 365 height 12
click at [854, 266] on link "Newsletter" at bounding box center [898, 255] width 87 height 30
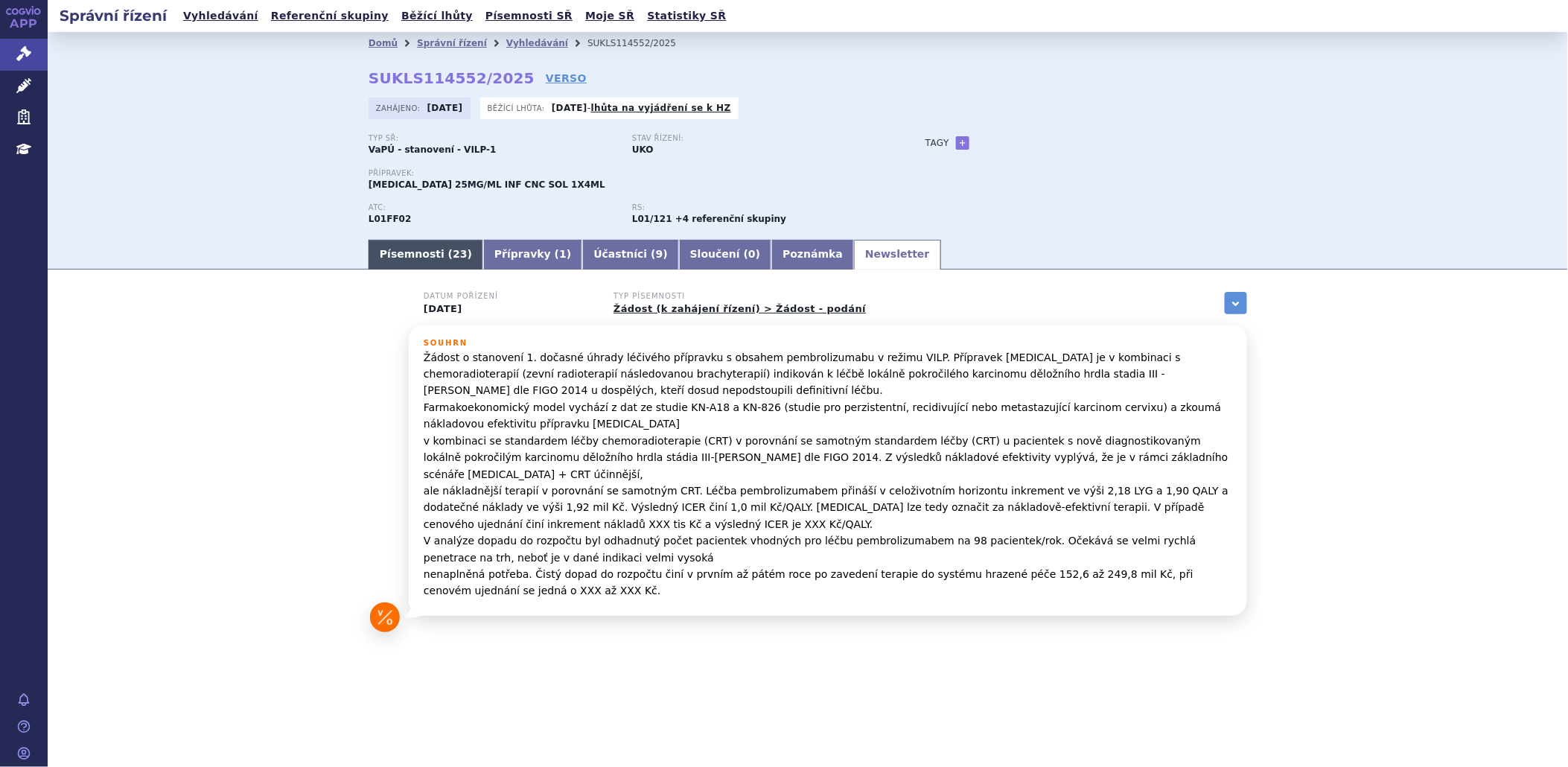
click at [410, 265] on link "Písemnosti ( 23 )" at bounding box center [425, 255] width 114 height 30
